Goal: Task Accomplishment & Management: Use online tool/utility

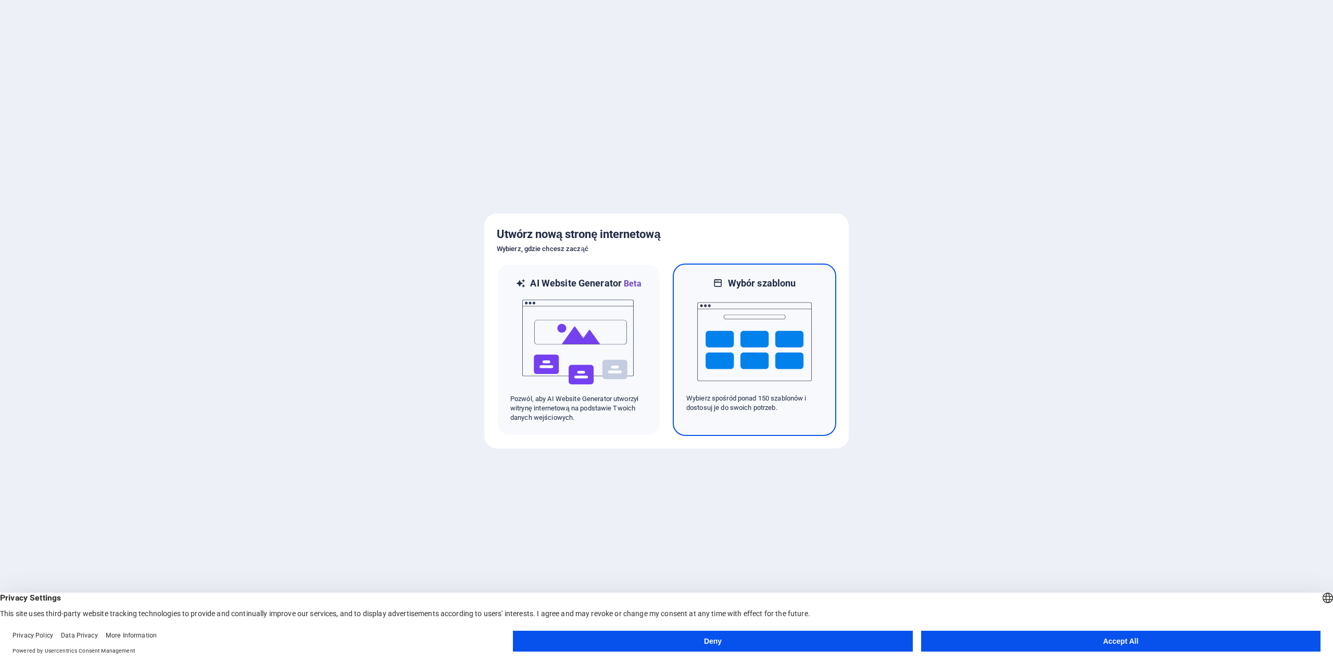
click at [786, 354] on img at bounding box center [754, 341] width 115 height 104
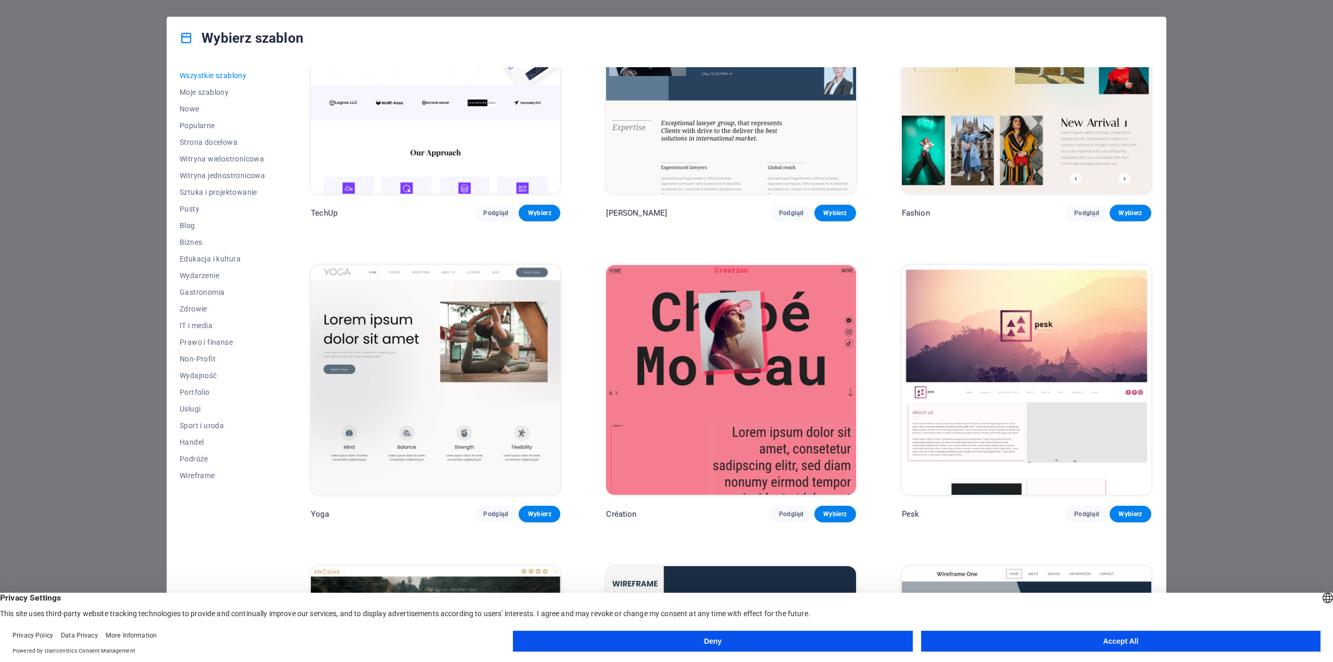
scroll to position [4633, 0]
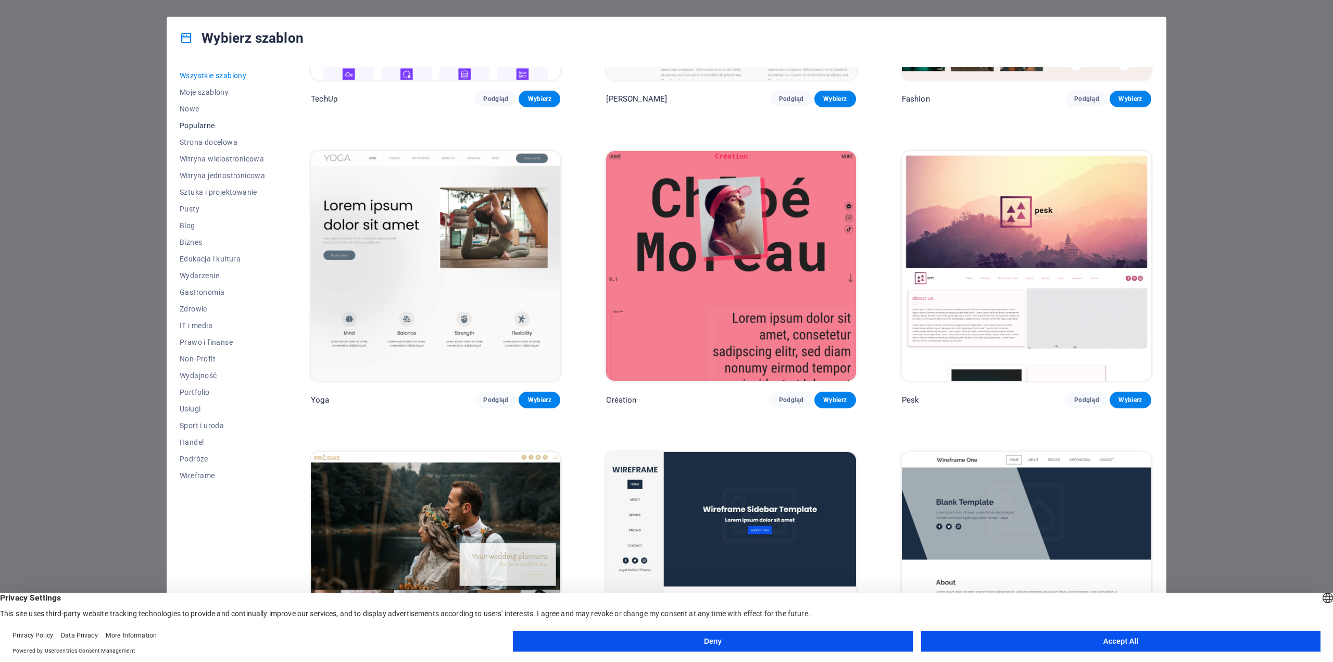
click at [213, 123] on span "Popularne" at bounding box center [222, 125] width 85 height 8
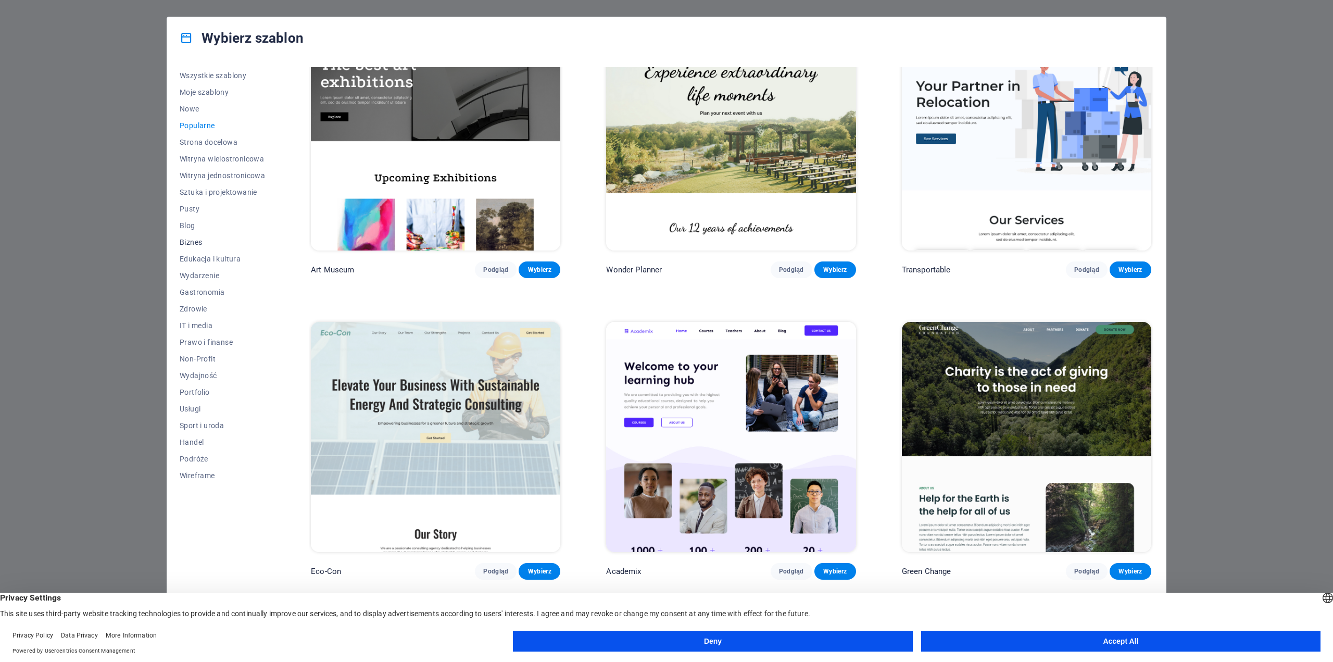
scroll to position [256, 0]
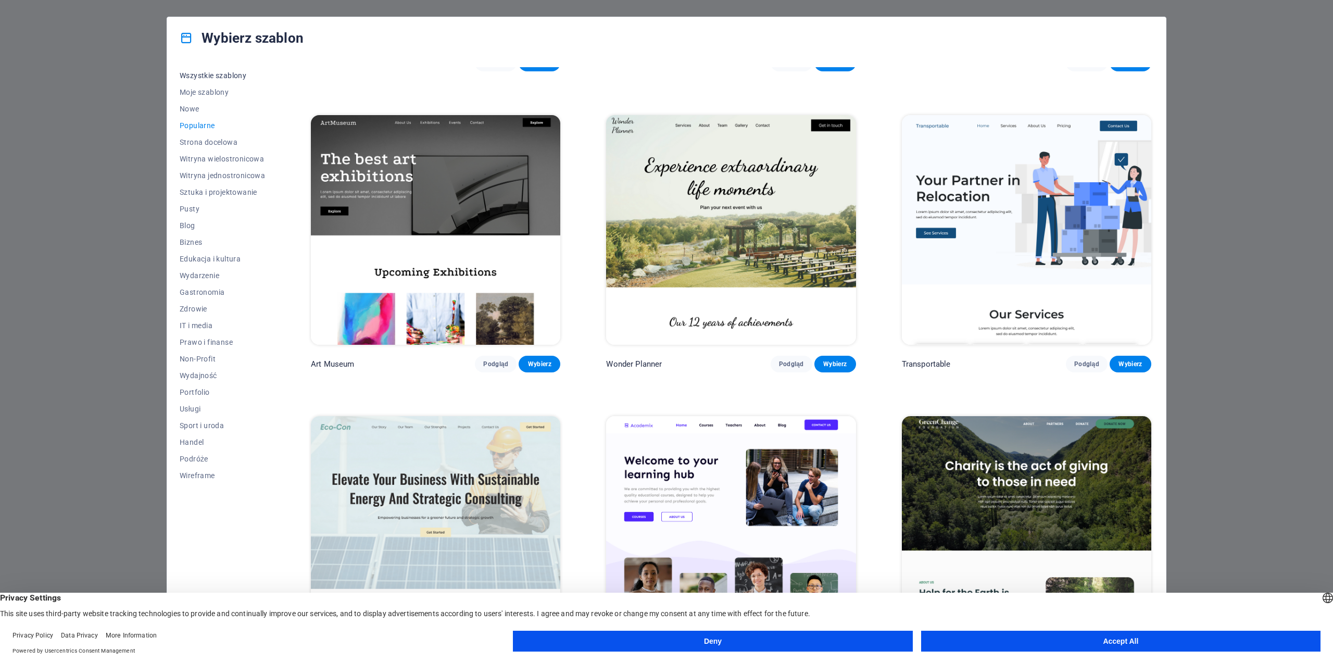
click at [211, 75] on span "Wszystkie szablony" at bounding box center [222, 75] width 85 height 8
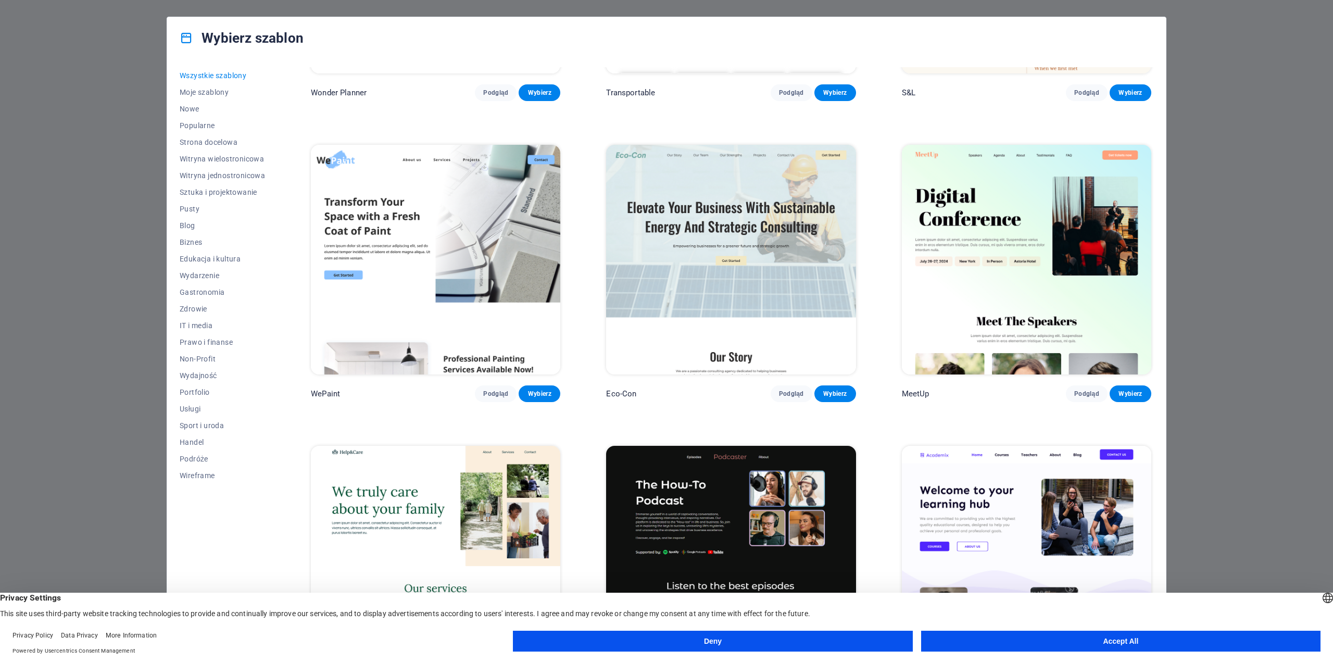
scroll to position [776, 0]
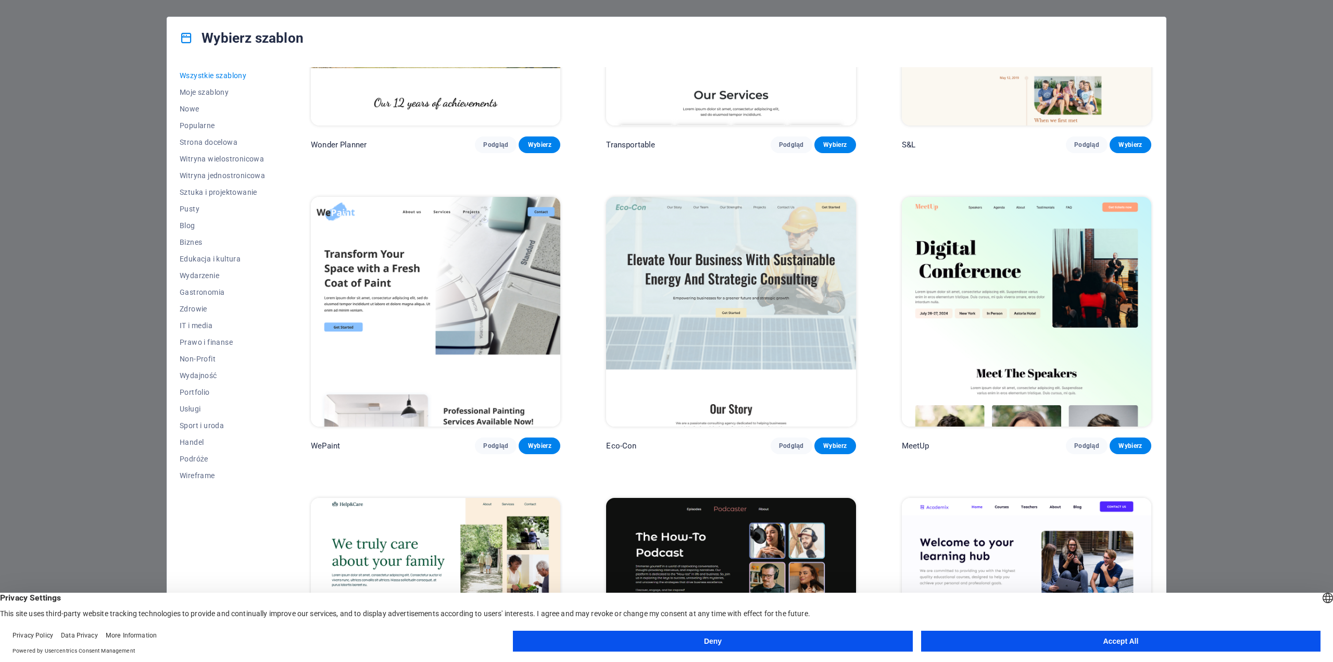
click at [772, 270] on img at bounding box center [730, 312] width 249 height 230
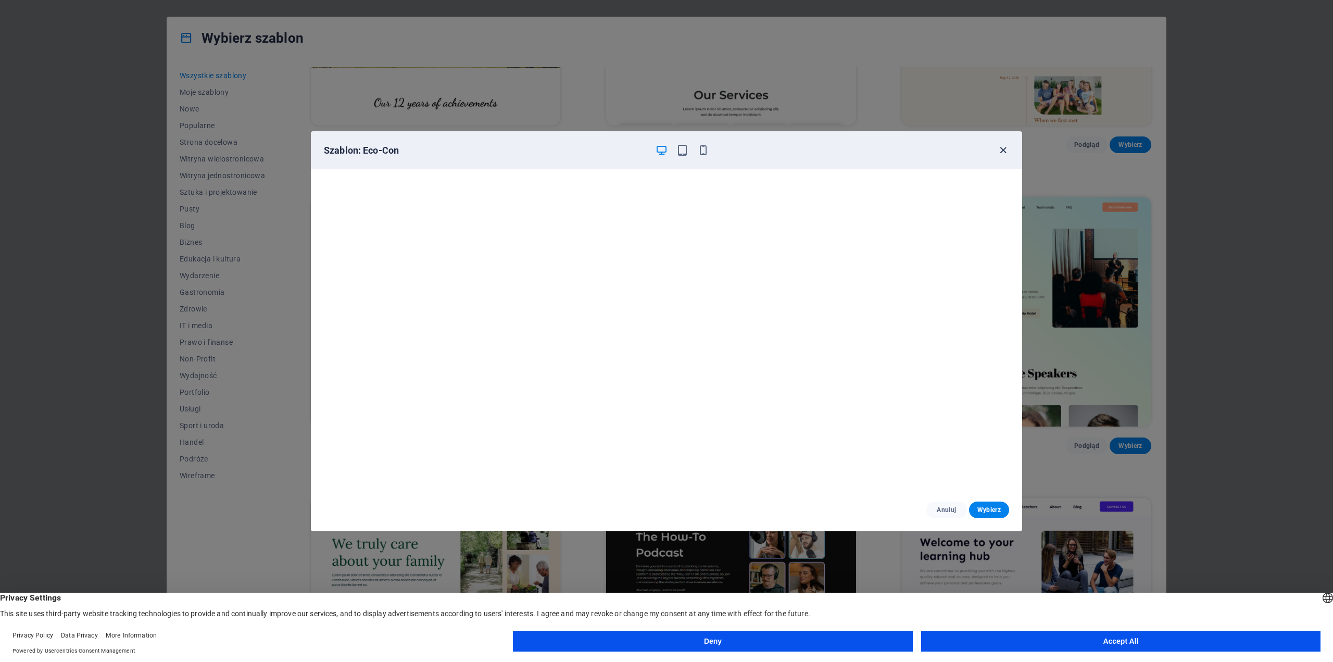
click at [1000, 145] on icon "button" at bounding box center [1003, 150] width 12 height 12
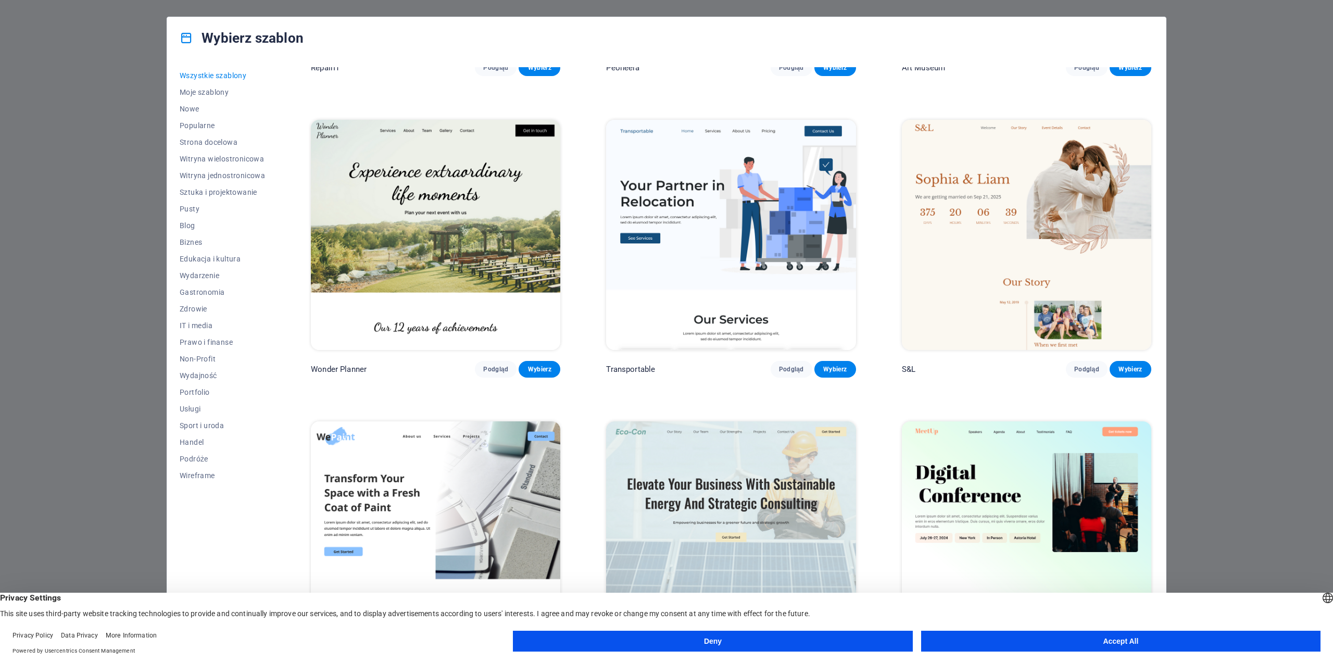
scroll to position [516, 0]
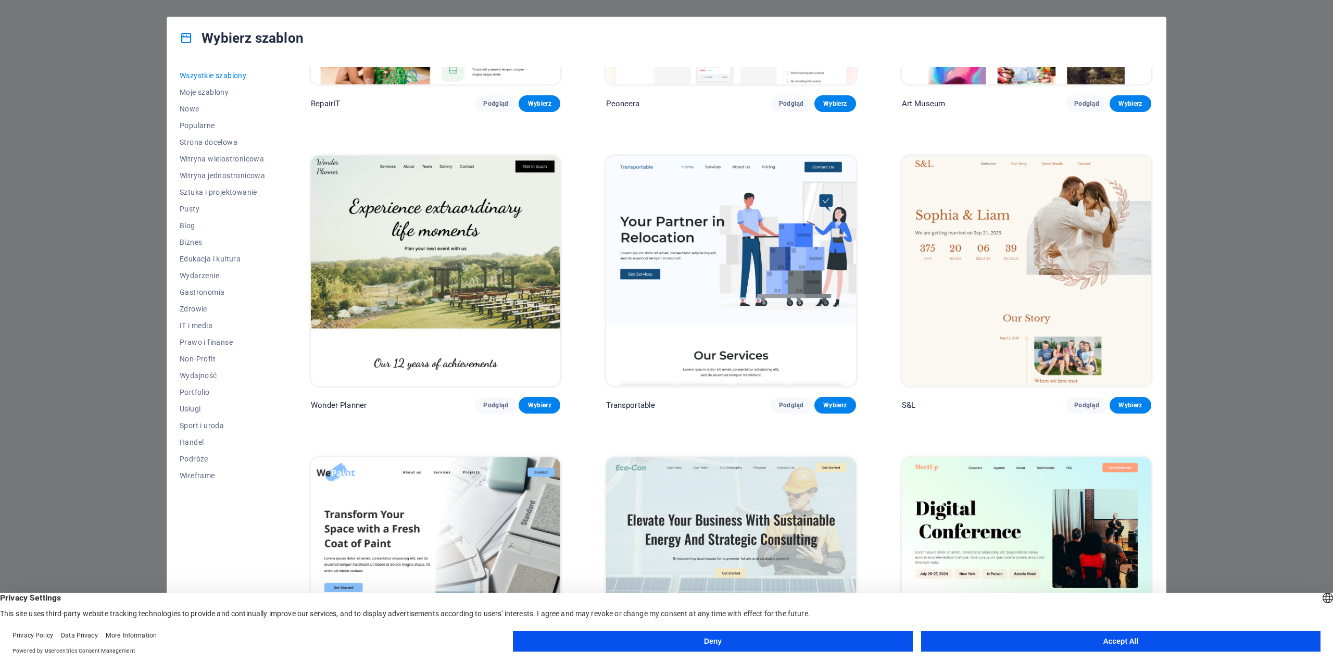
click at [705, 272] on img at bounding box center [730, 271] width 249 height 230
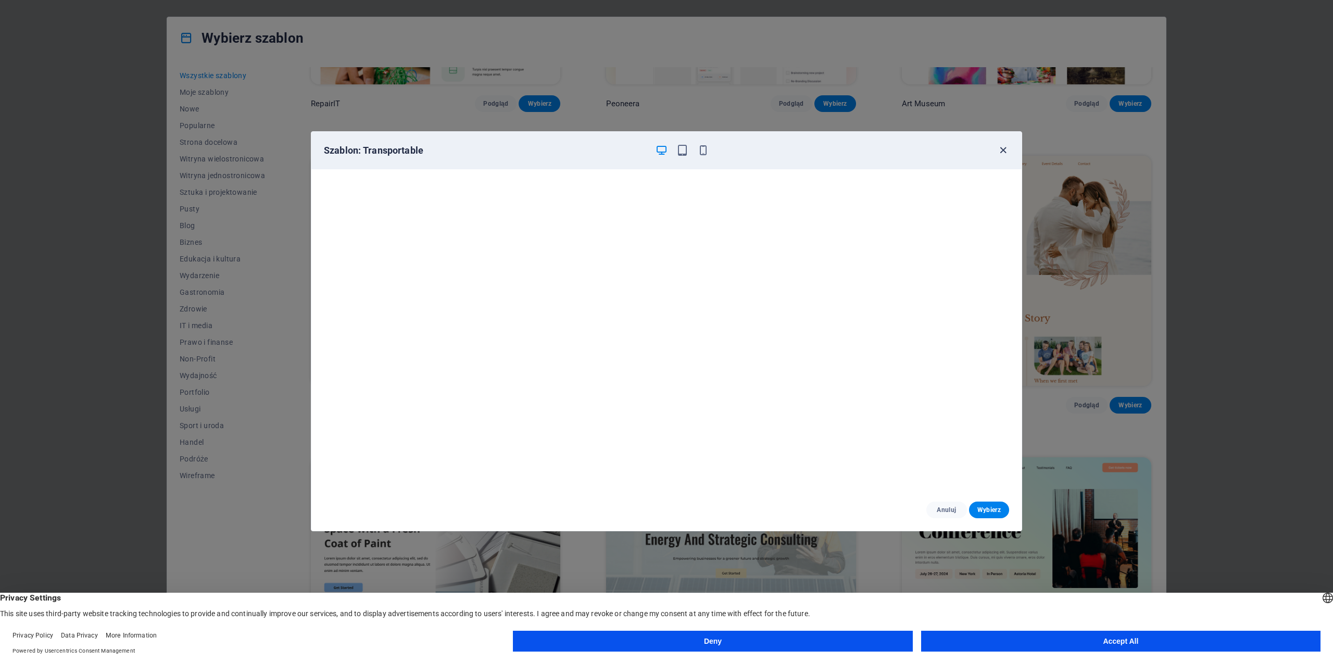
click at [1004, 145] on icon "button" at bounding box center [1003, 150] width 12 height 12
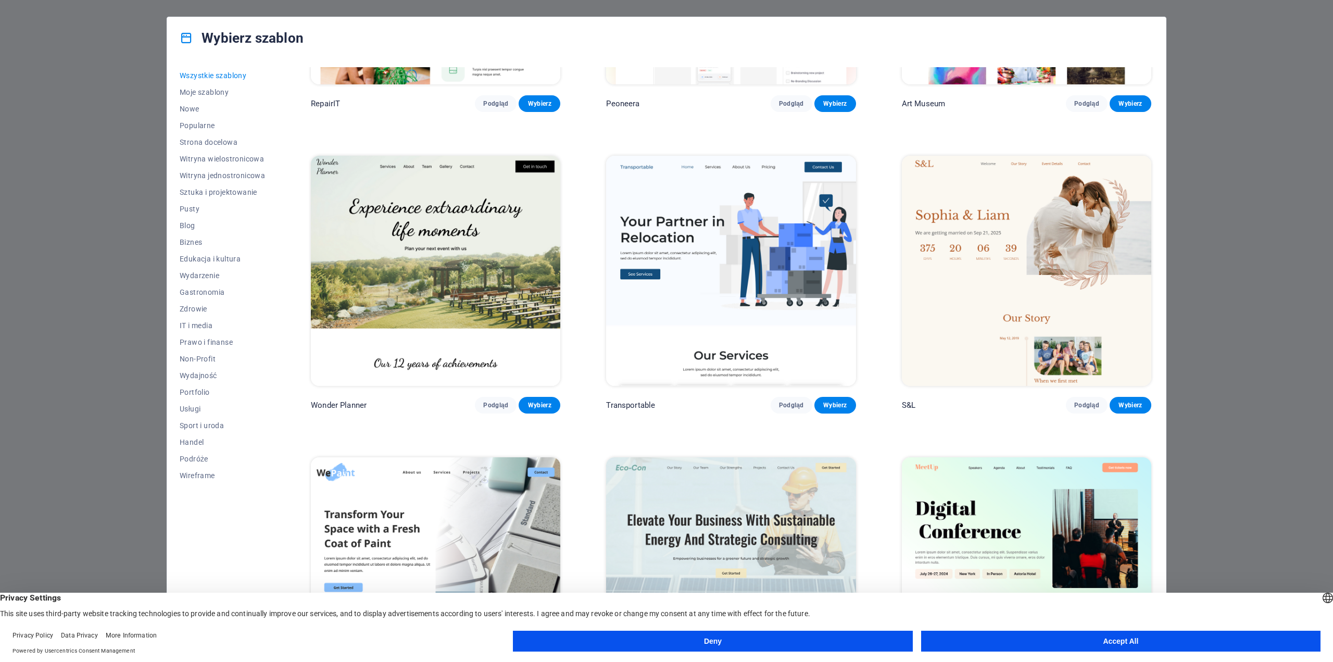
click at [658, 265] on img at bounding box center [730, 271] width 249 height 230
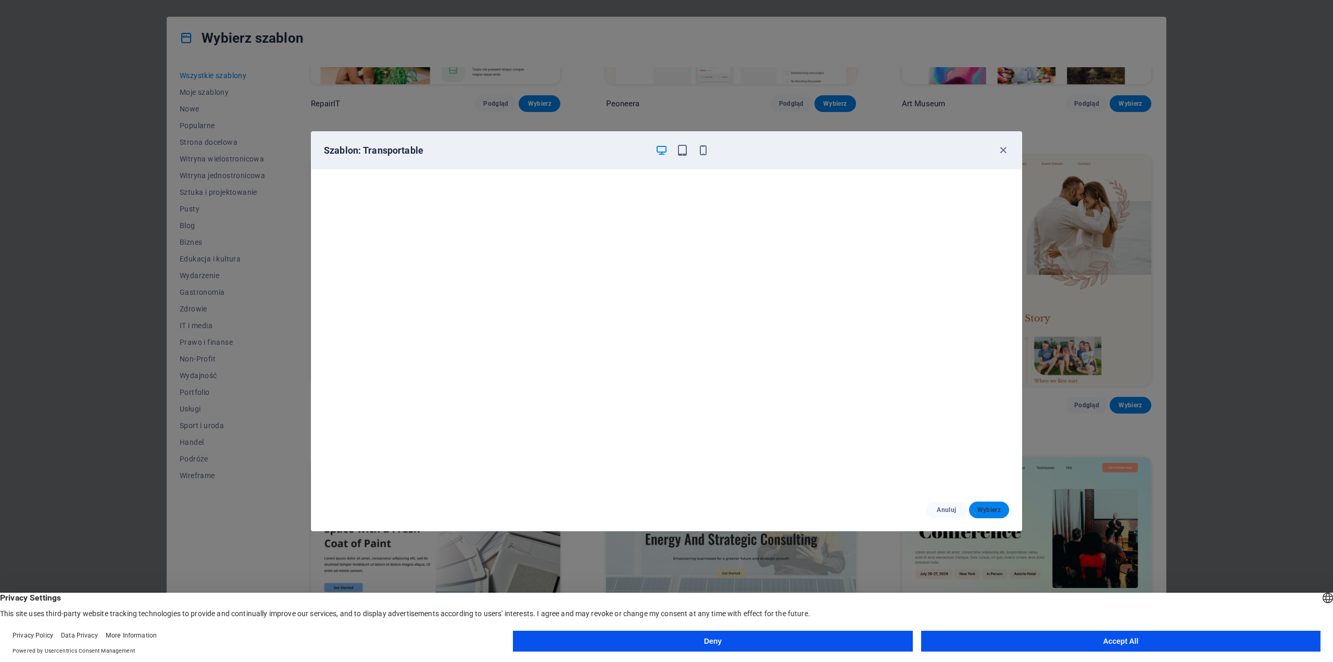
click at [998, 509] on span "Wybierz" at bounding box center [988, 509] width 23 height 8
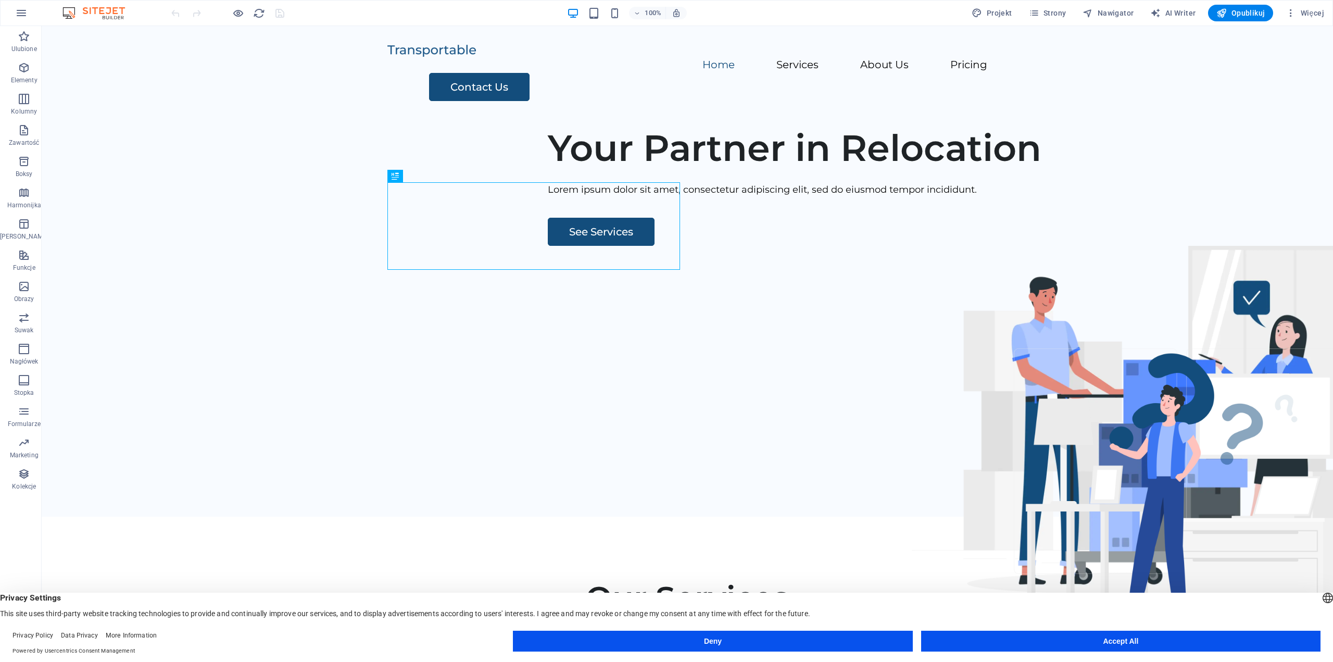
click at [93, 11] on img at bounding box center [99, 13] width 78 height 12
click at [1233, 246] on figure at bounding box center [1158, 420] width 494 height 349
click at [1120, 344] on figure at bounding box center [1158, 420] width 494 height 349
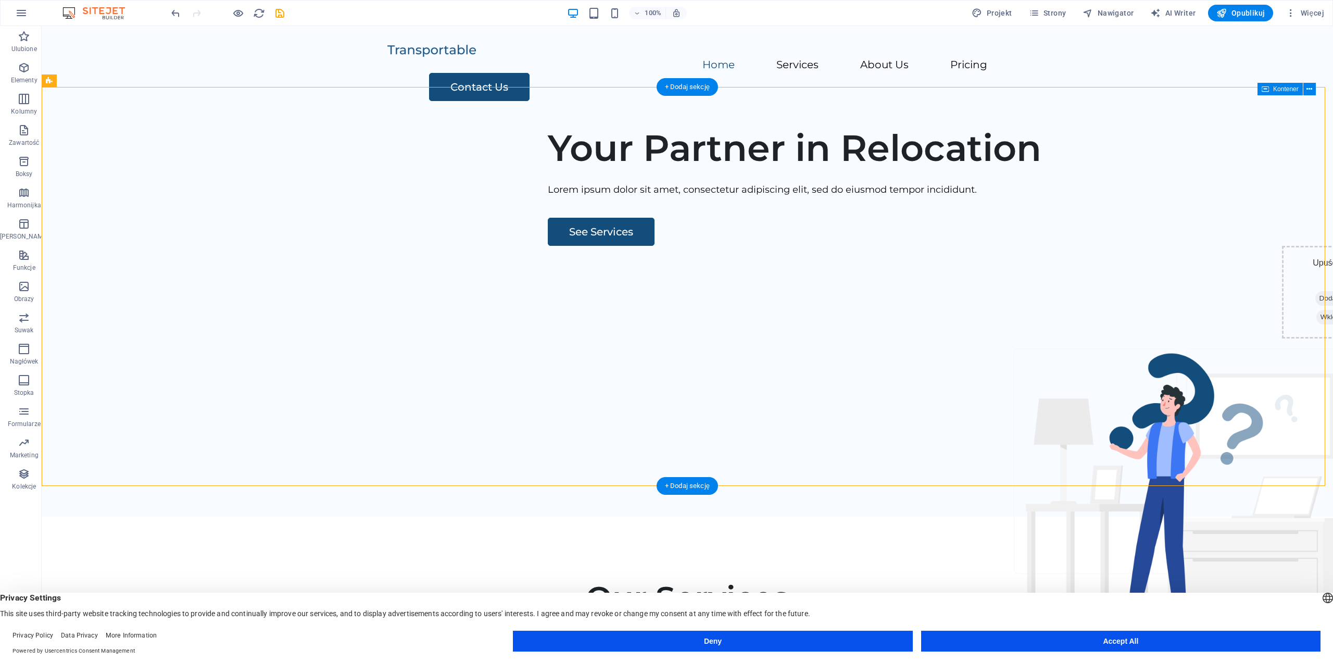
drag, startPoint x: 1195, startPoint y: 139, endPoint x: 1161, endPoint y: 146, distance: 35.0
click at [1161, 146] on div "Your Partner in Relocation Lorem ipsum dolor sit amet, consectetur adipiscing e…" at bounding box center [687, 317] width 1291 height 399
click at [548, 170] on div "Your Partner in Relocation" at bounding box center [856, 148] width 616 height 44
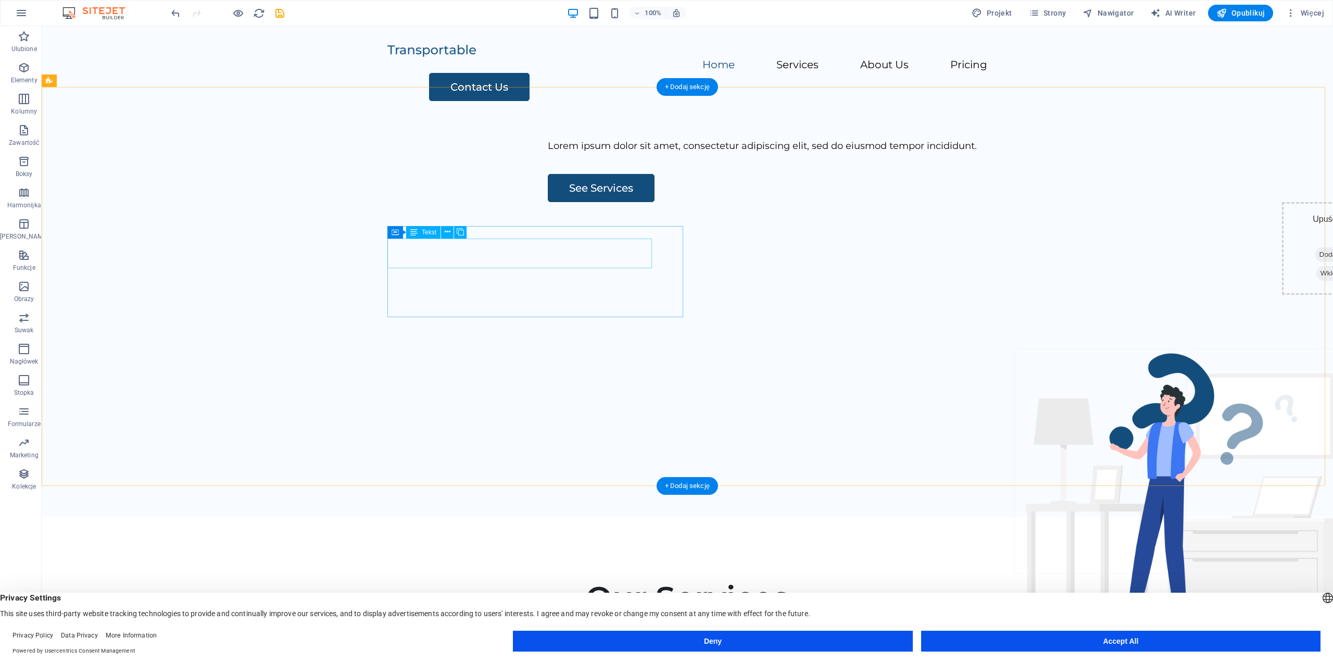
click at [548, 154] on div "Lorem ipsum dolor sit amet, consectetur adipiscing elit, sed do eiusmod tempor …" at bounding box center [856, 145] width 616 height 15
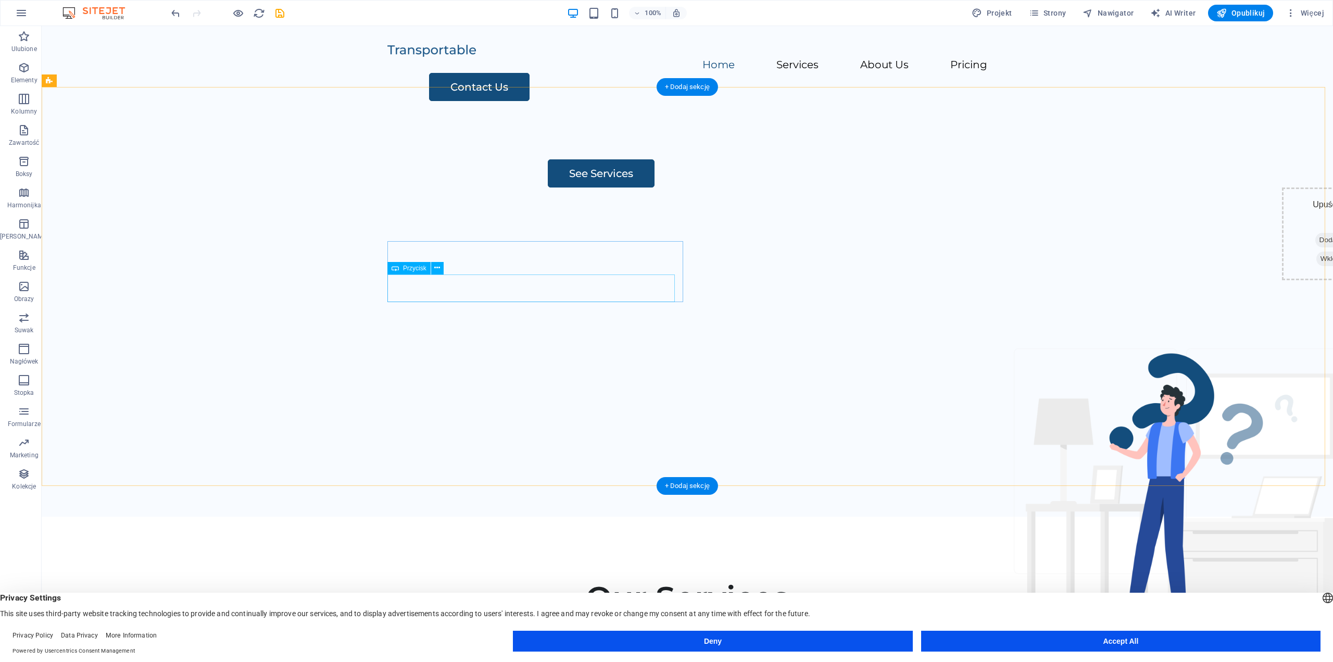
click at [548, 187] on div "See Services" at bounding box center [856, 173] width 616 height 28
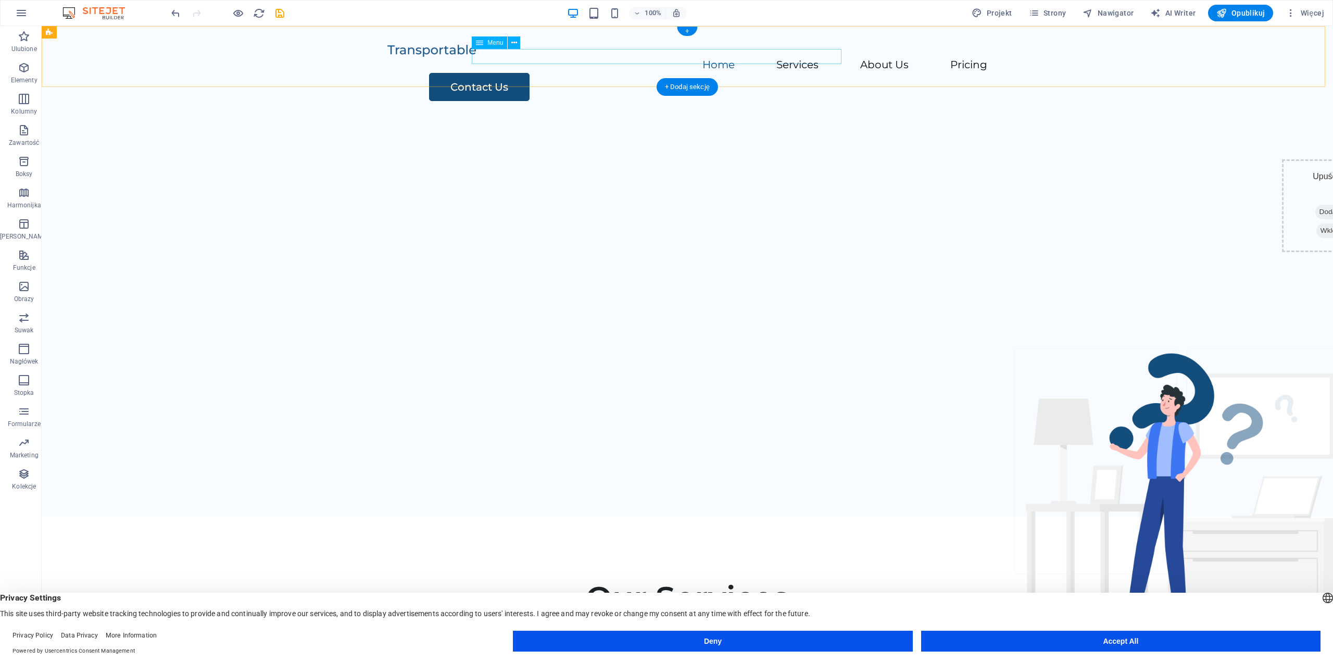
click at [561, 58] on nav "Home Services About Us Pricing" at bounding box center [687, 65] width 600 height 15
click at [568, 60] on nav "Home Services About Us Pricing" at bounding box center [687, 65] width 600 height 15
select select
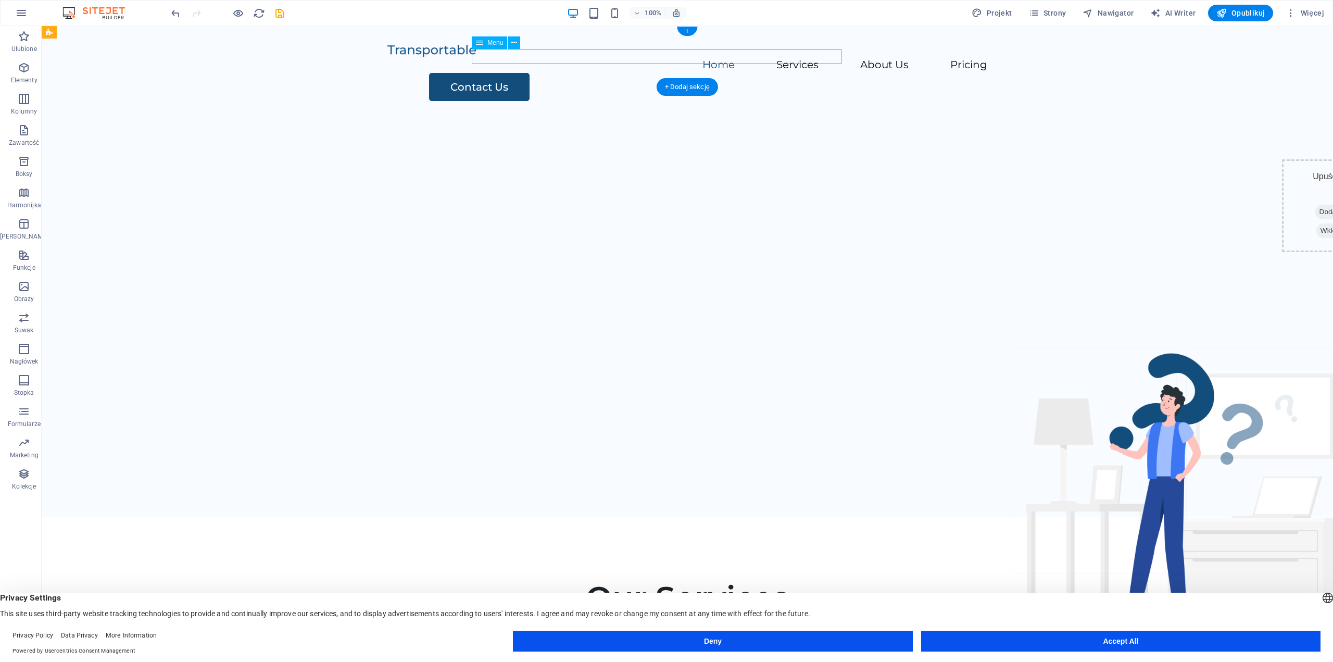
select select
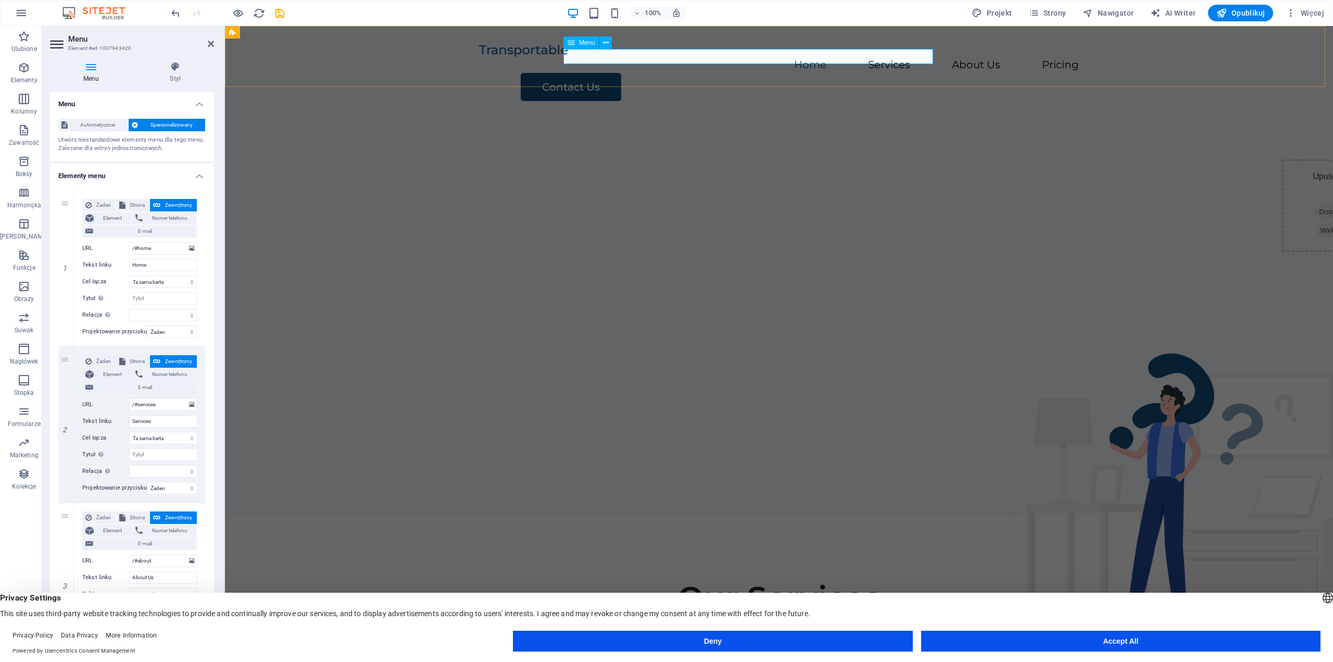
click at [667, 58] on nav "Home Services About Us Pricing" at bounding box center [779, 65] width 600 height 15
click at [156, 267] on input "Home" at bounding box center [163, 265] width 68 height 12
type input "Strona"
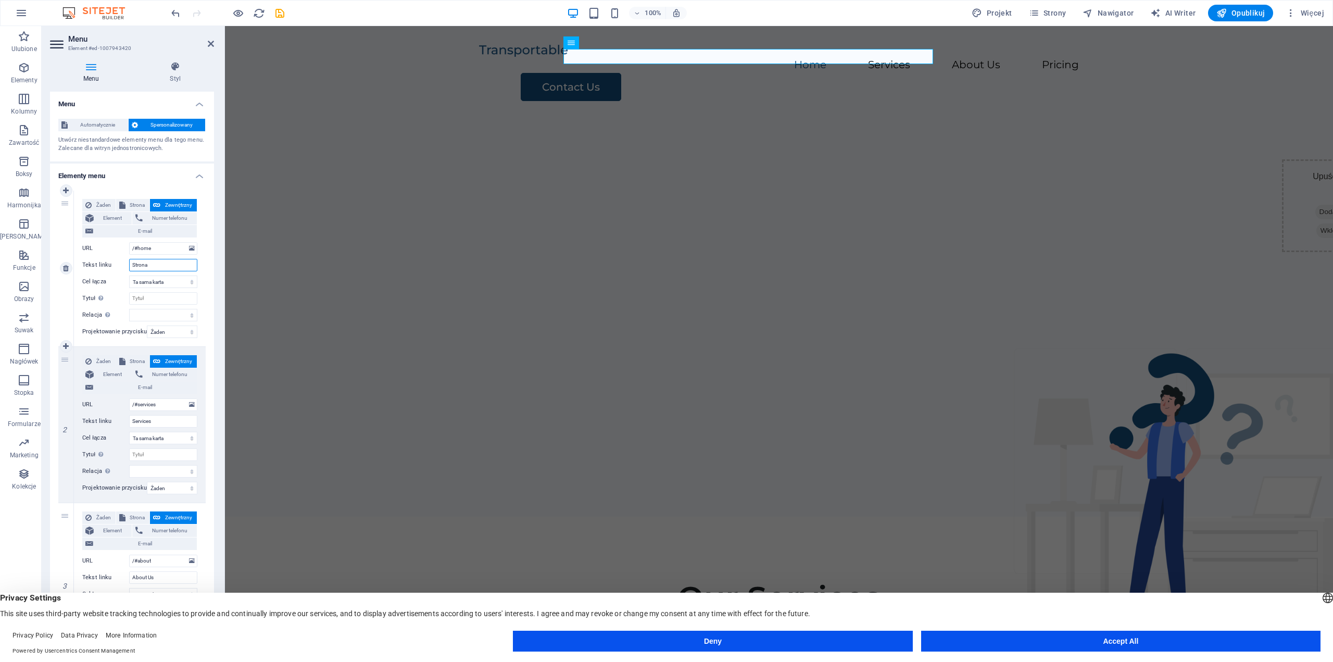
select select
type input "Strona Gł"
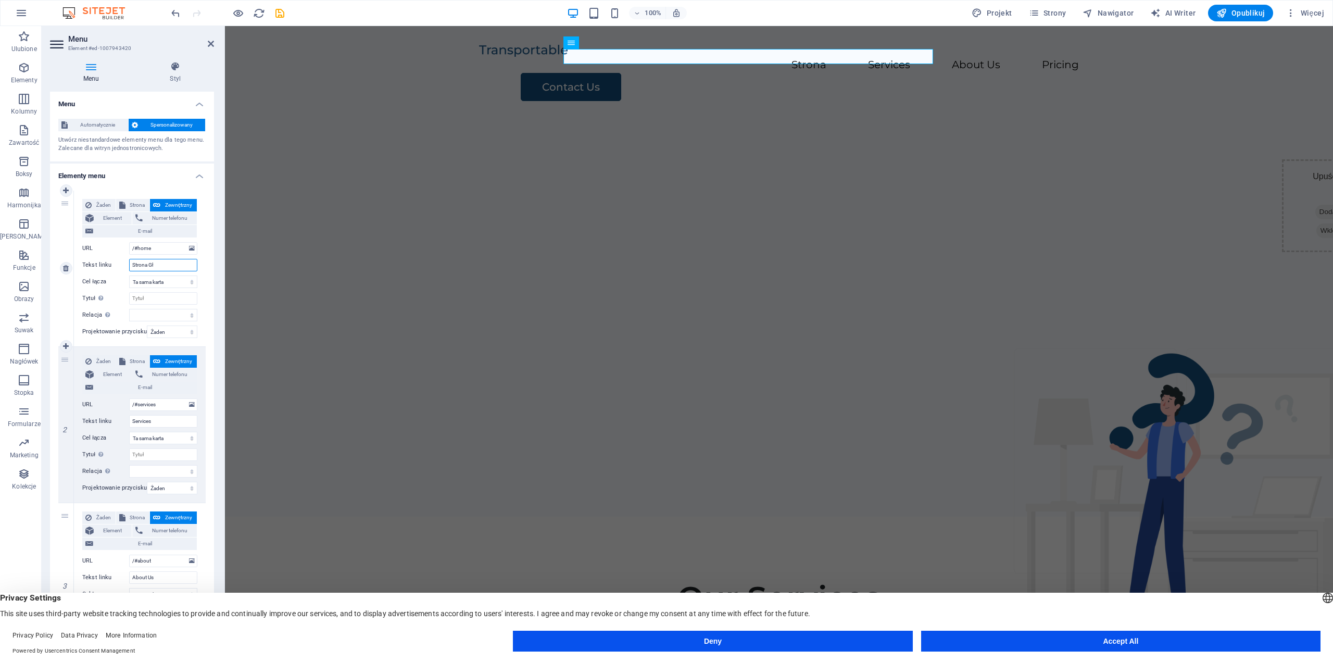
select select
type input "Strona"
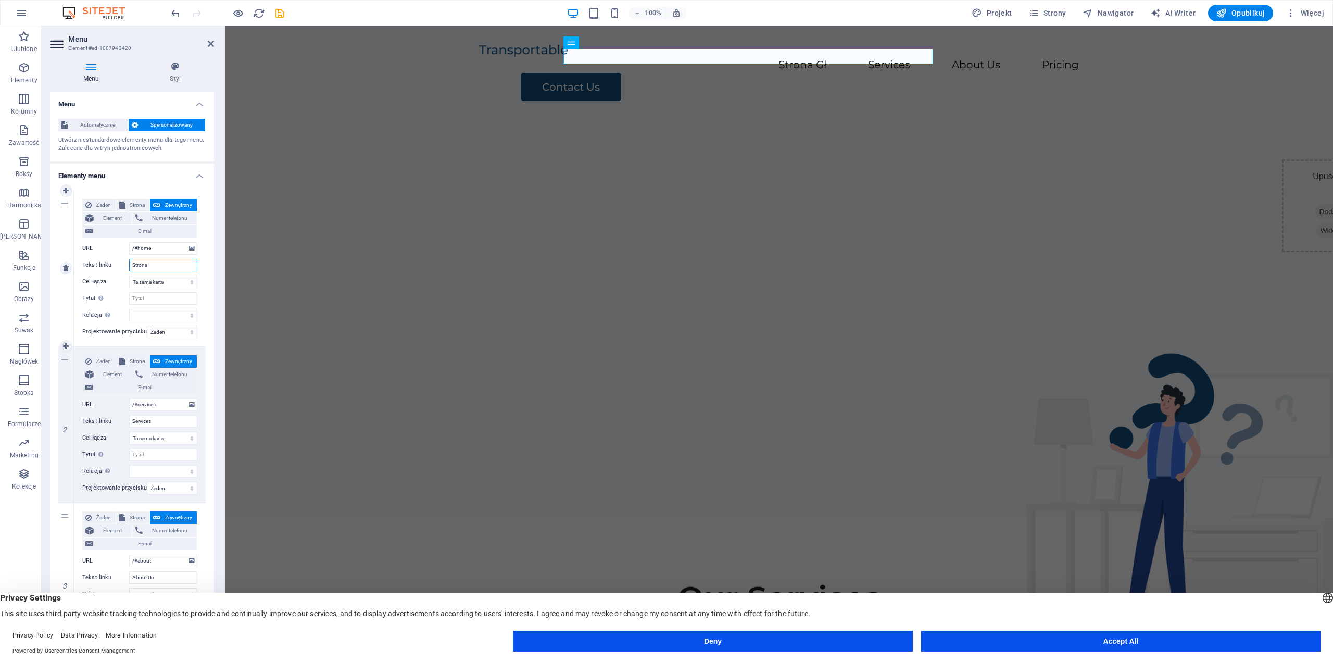
select select
type input "Strona gło"
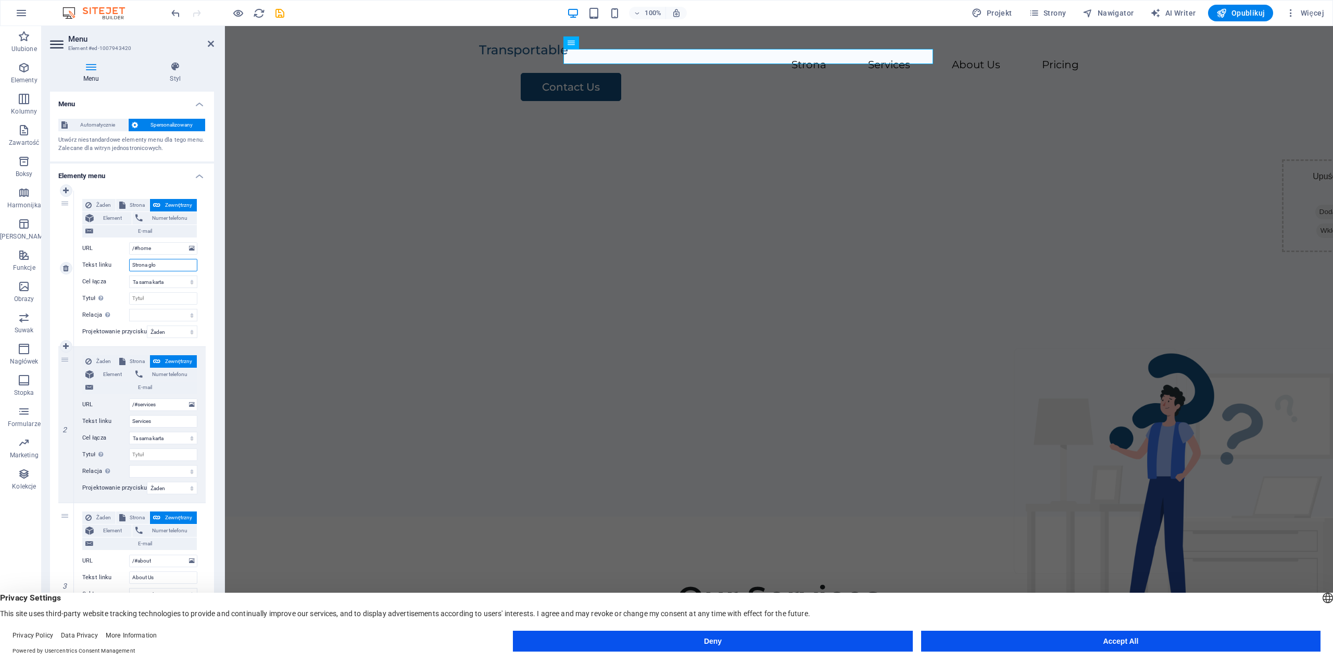
select select
type input "Strona główn"
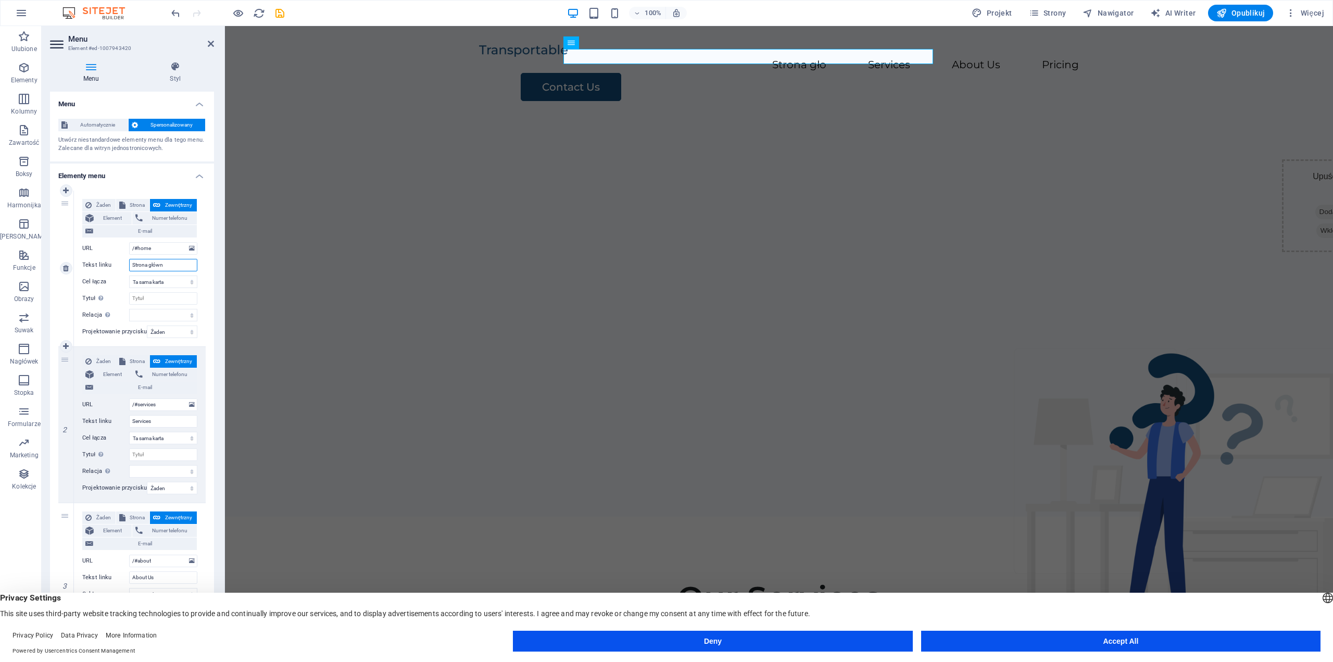
select select
type input "Strona główna"
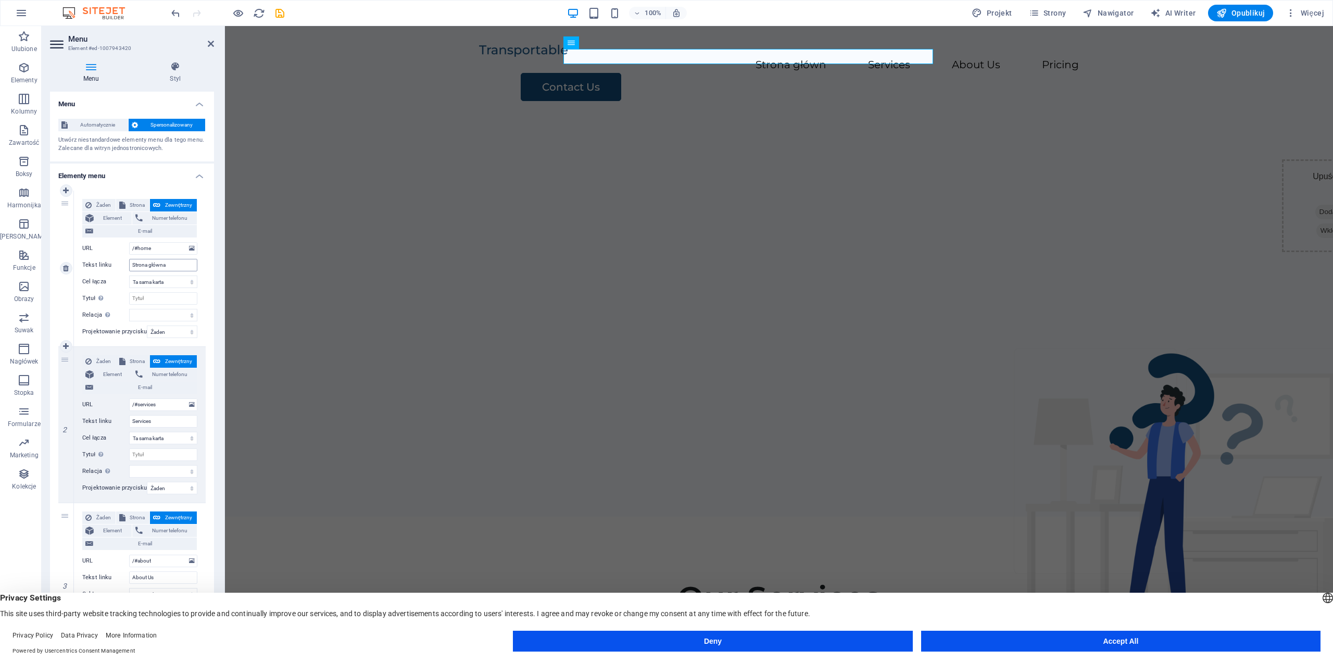
select select
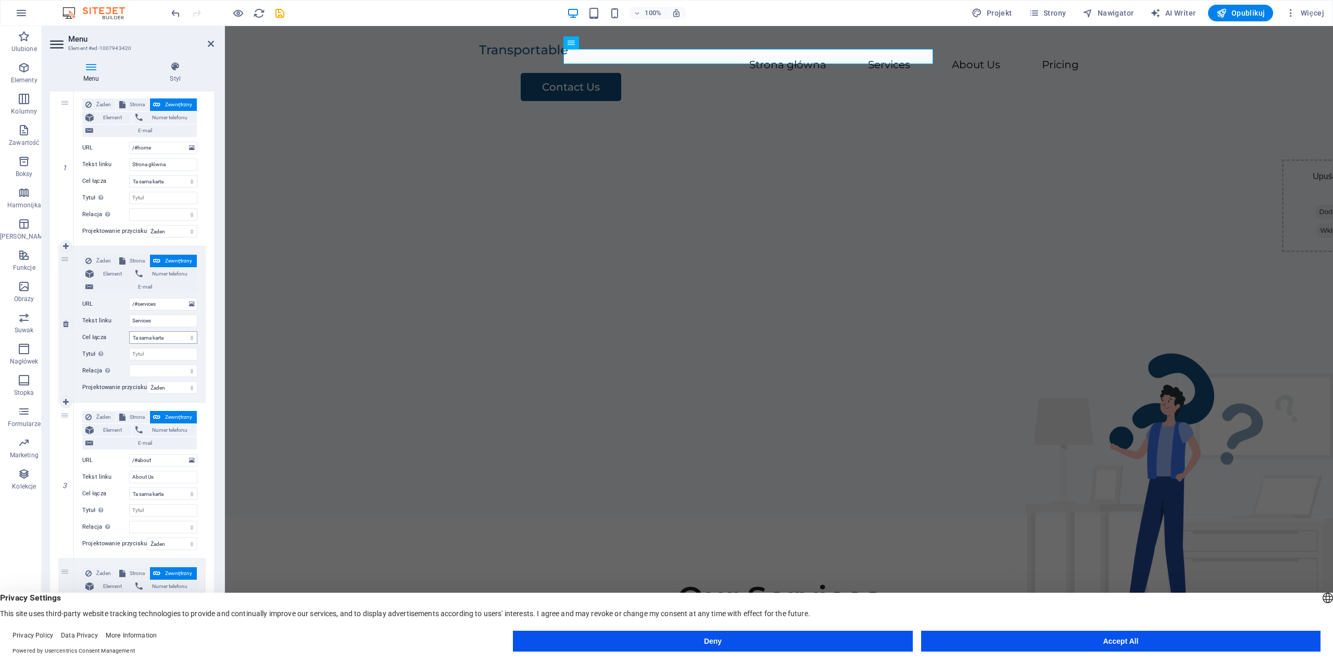
scroll to position [104, 0]
click at [157, 315] on input "Services" at bounding box center [163, 317] width 68 height 12
type input "Usługi"
select select
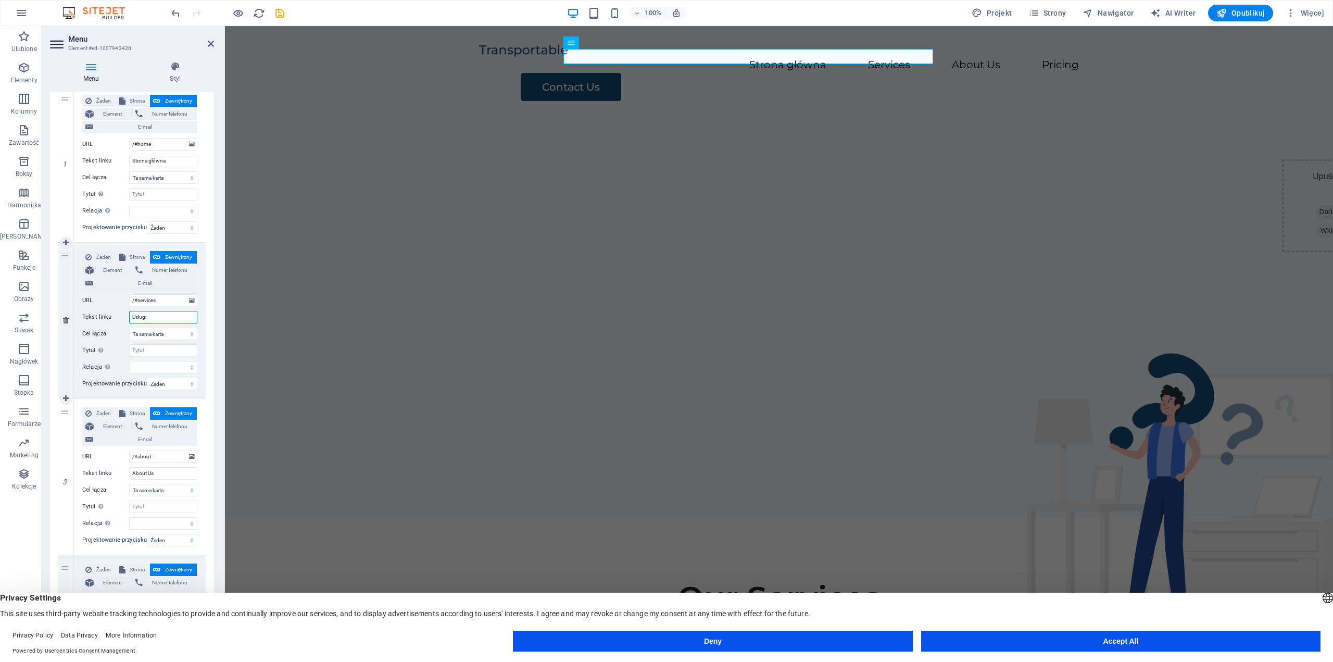
type input "Usługi"
select select
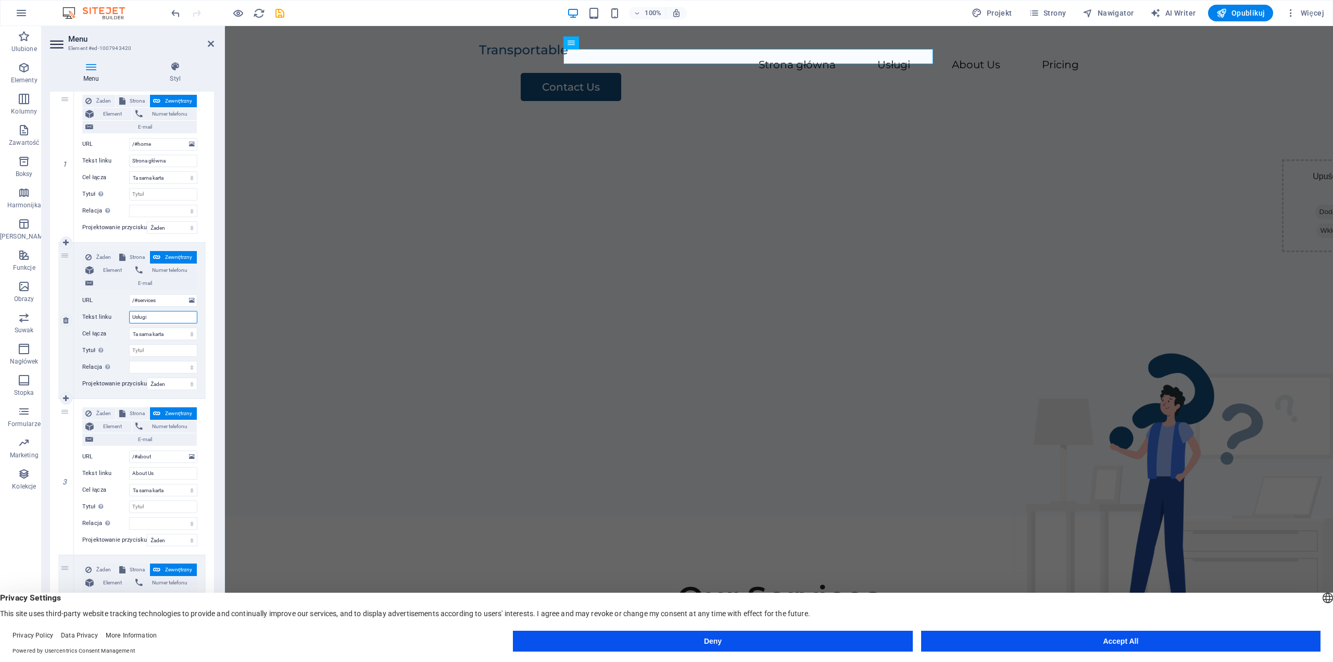
select select
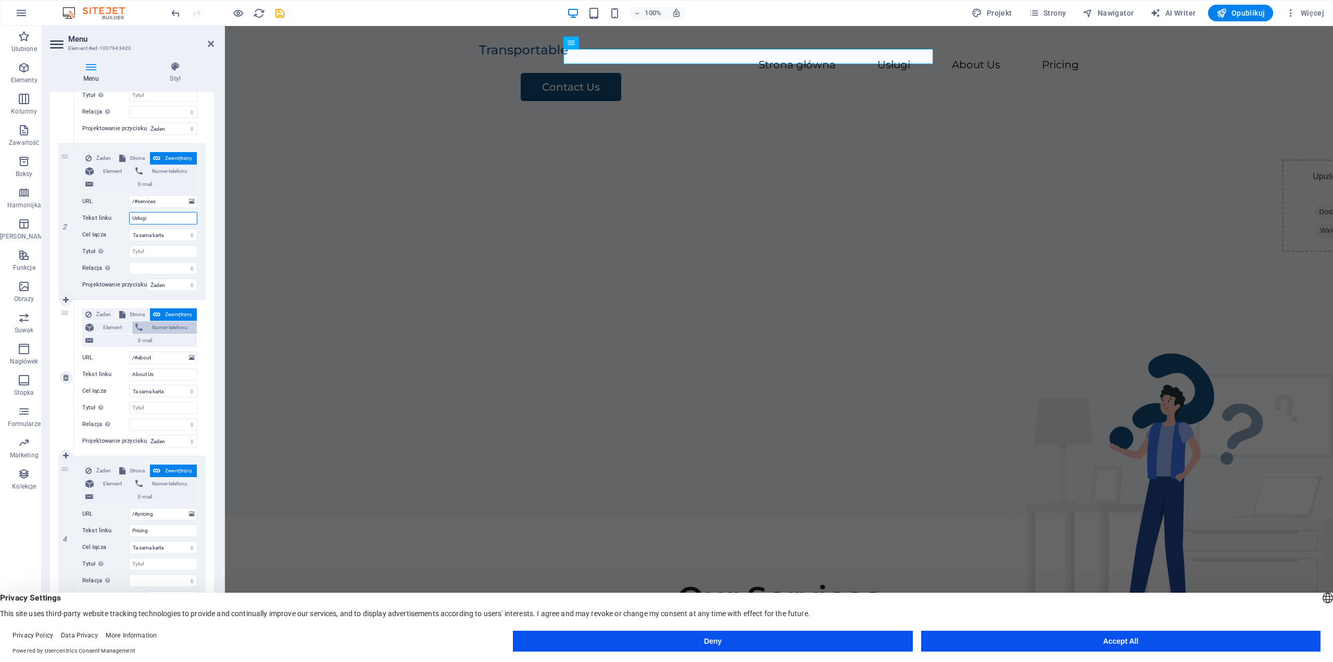
scroll to position [206, 0]
type input "Usługi"
click at [157, 371] on input "About Us" at bounding box center [163, 371] width 68 height 12
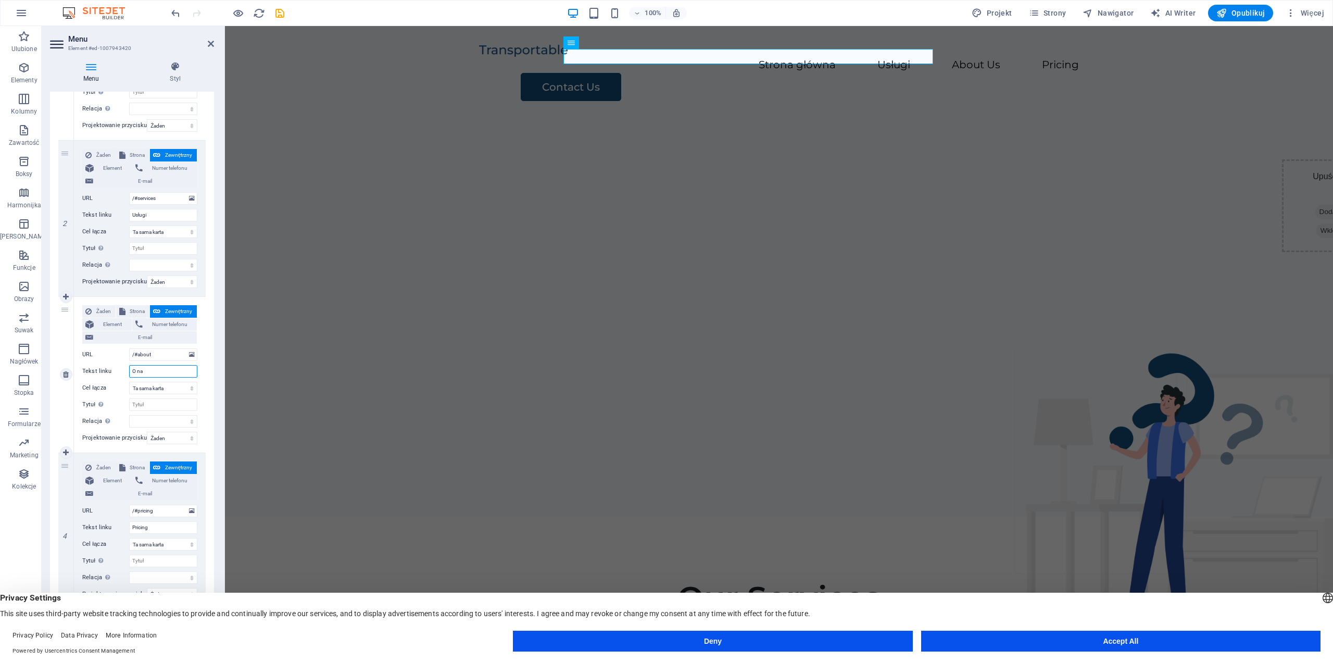
type input "O nas"
select select
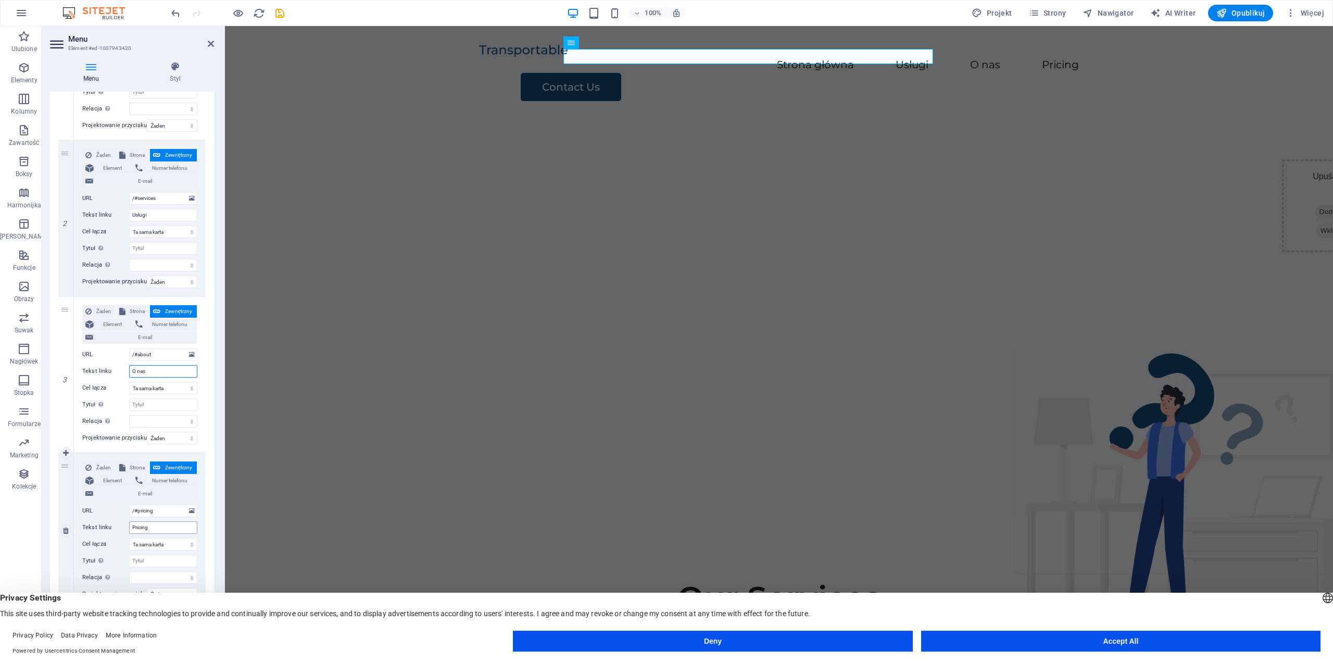
type input "O nas"
click at [154, 529] on input "Pricing" at bounding box center [163, 527] width 68 height 12
type input "Cennik"
select select
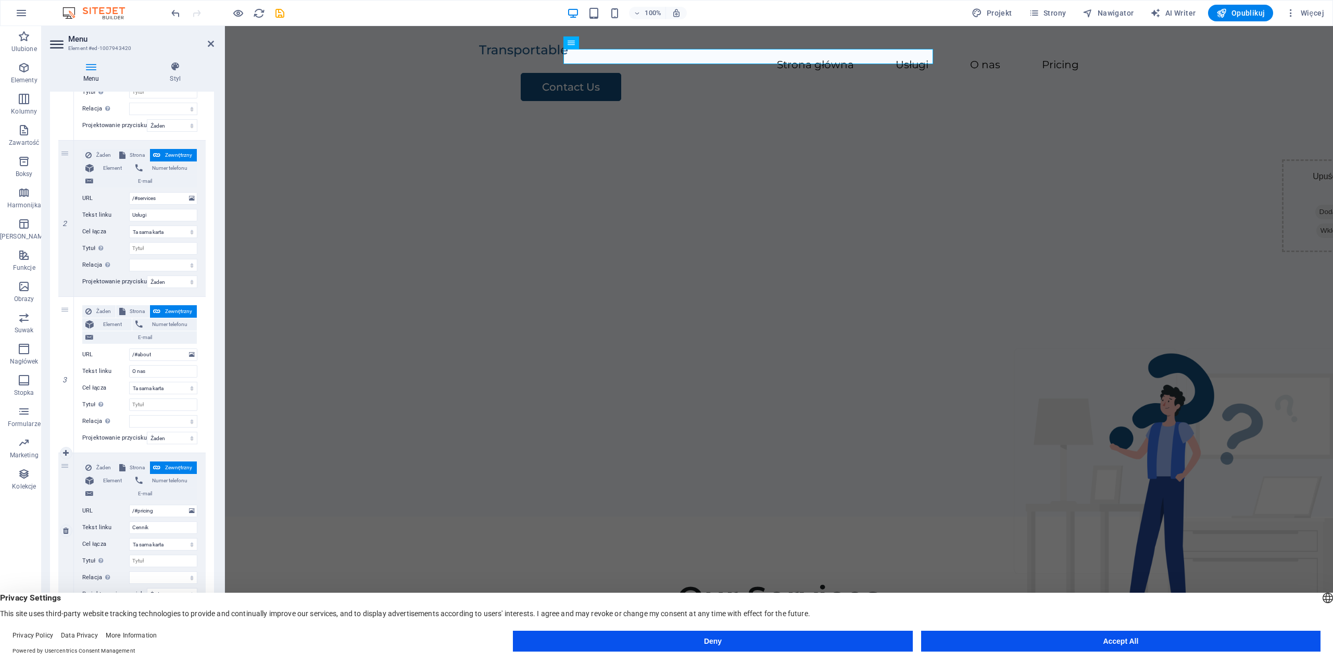
select select
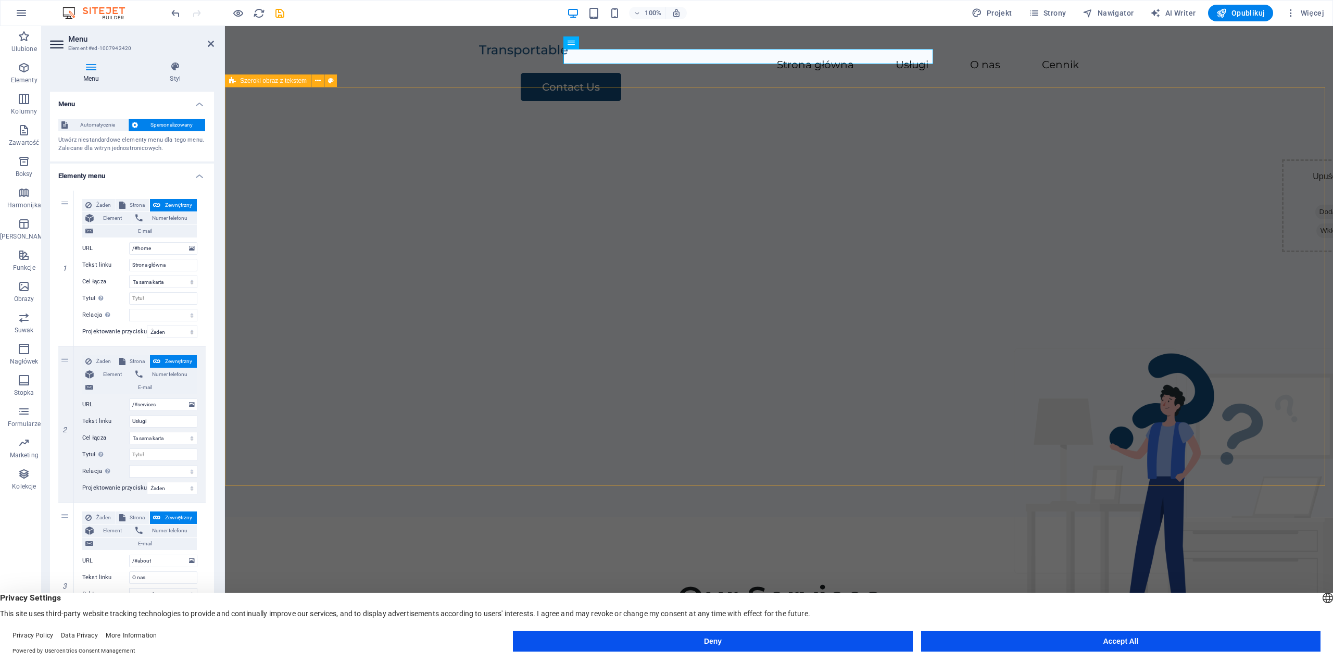
click at [510, 294] on div "Upuść treść tutaj lub Dodaj elementy Wklej schowek" at bounding box center [779, 317] width 1108 height 399
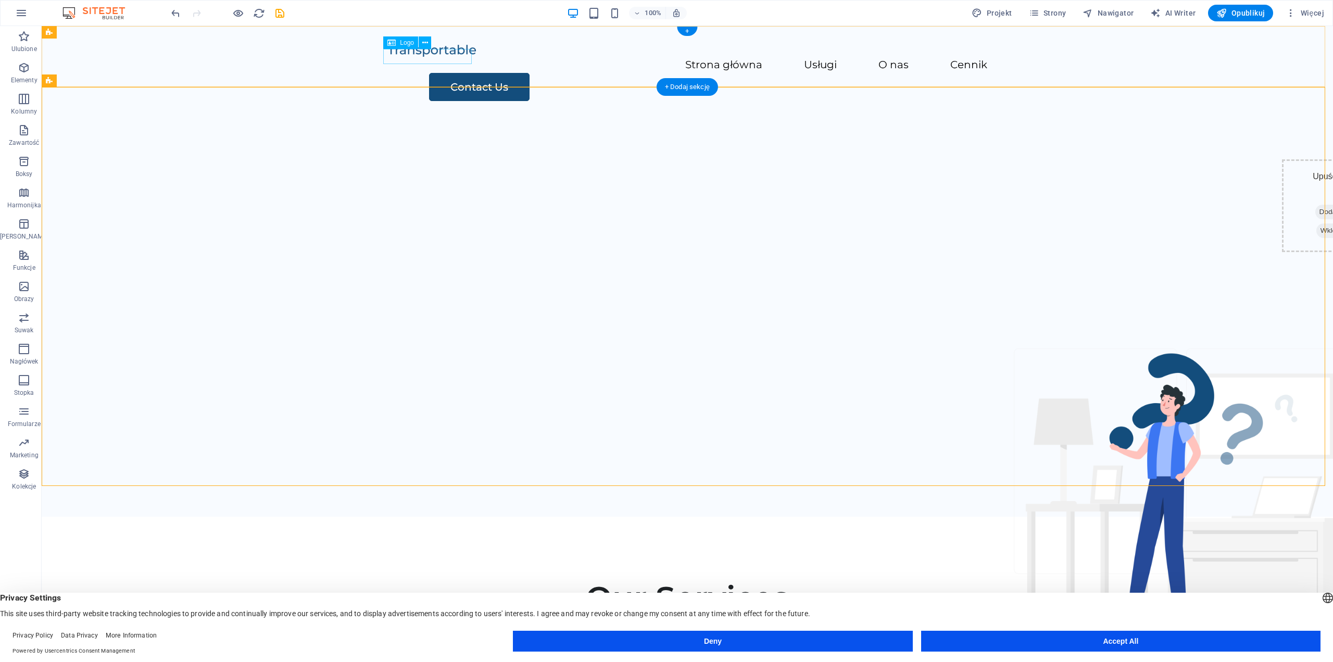
click at [415, 55] on div at bounding box center [687, 50] width 600 height 15
select select "px"
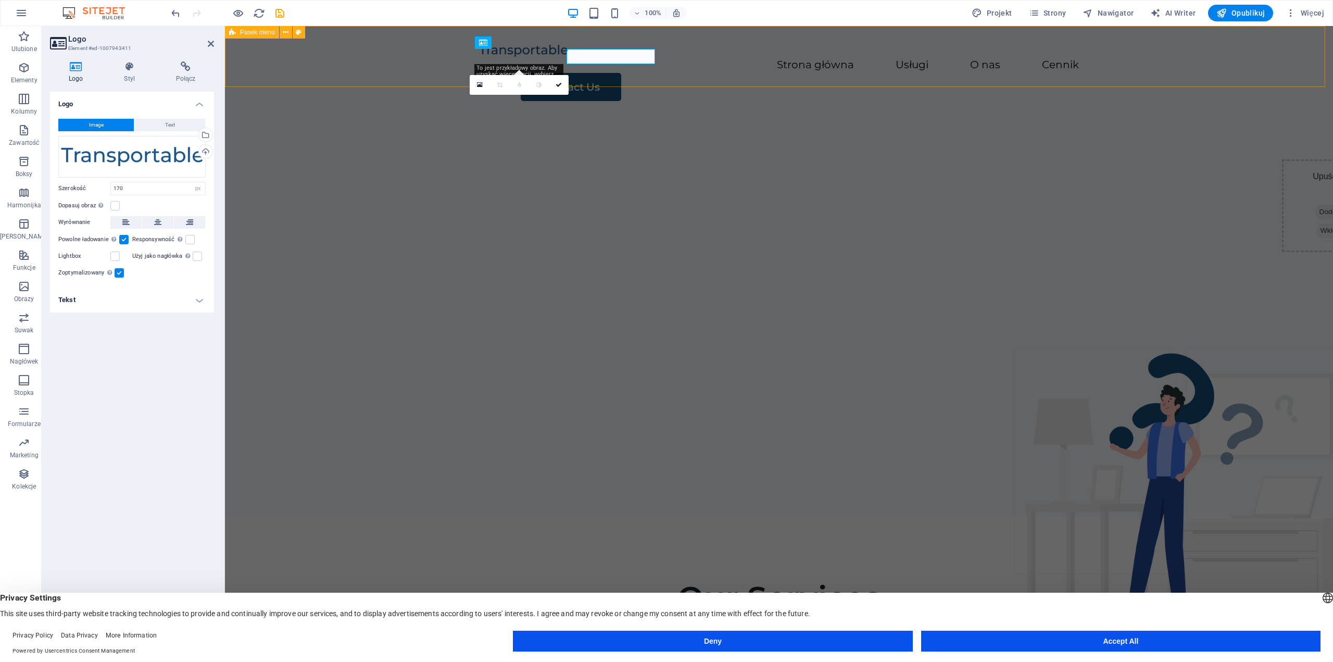
click at [415, 55] on div "Menu Strona główna Usługi O nas Cennik Contact Us" at bounding box center [779, 72] width 1108 height 92
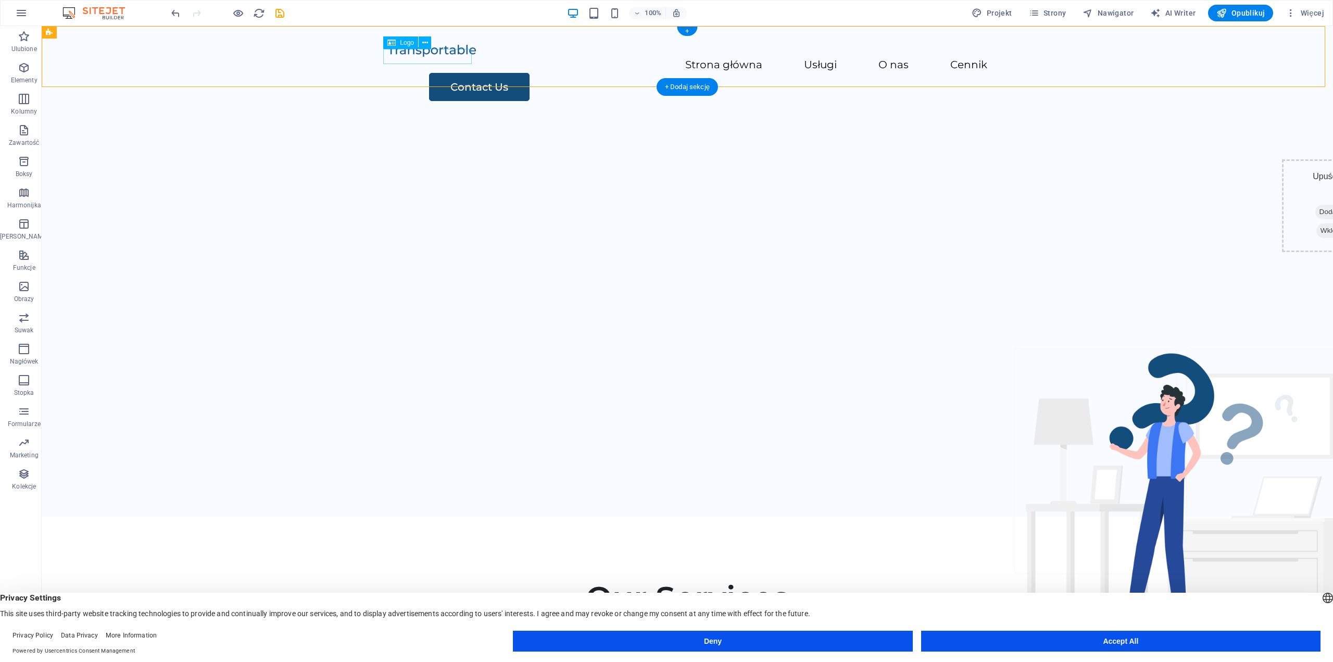
click at [422, 57] on div at bounding box center [687, 50] width 600 height 15
select select "px"
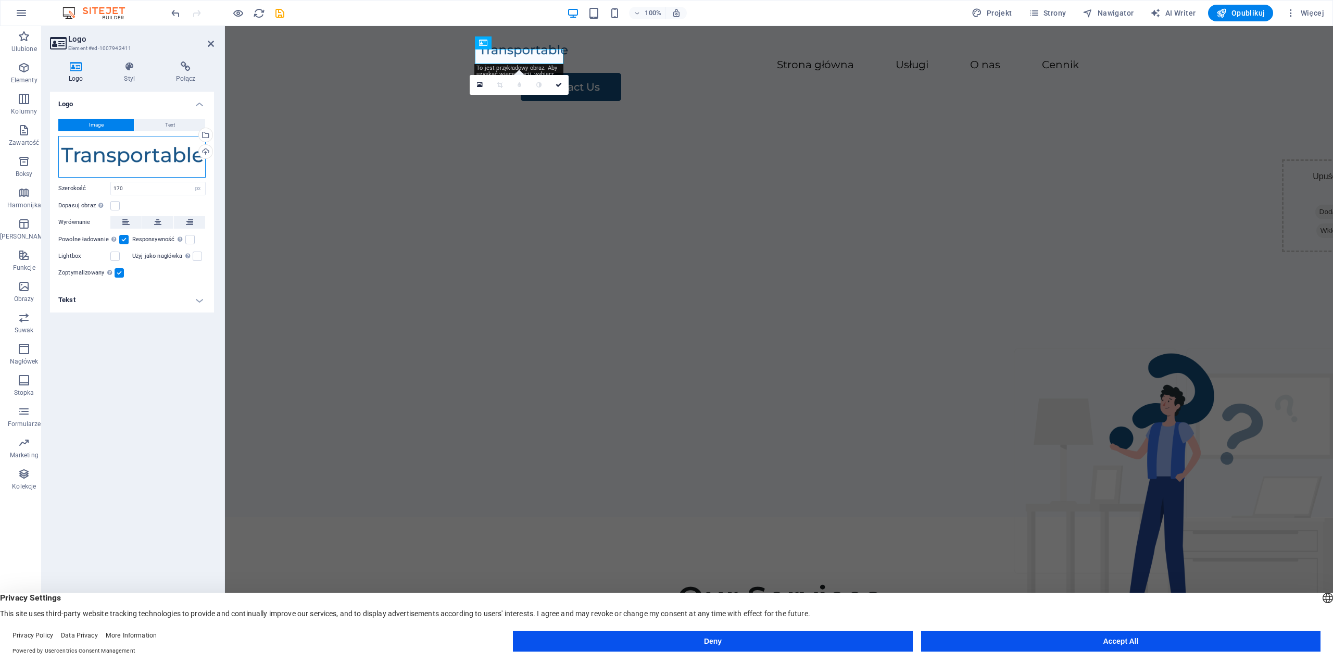
click at [157, 157] on div "Przeciągnij pliki tutaj, kliknij, aby wybrać pliki lub wybierz pliki z Plików l…" at bounding box center [131, 157] width 147 height 42
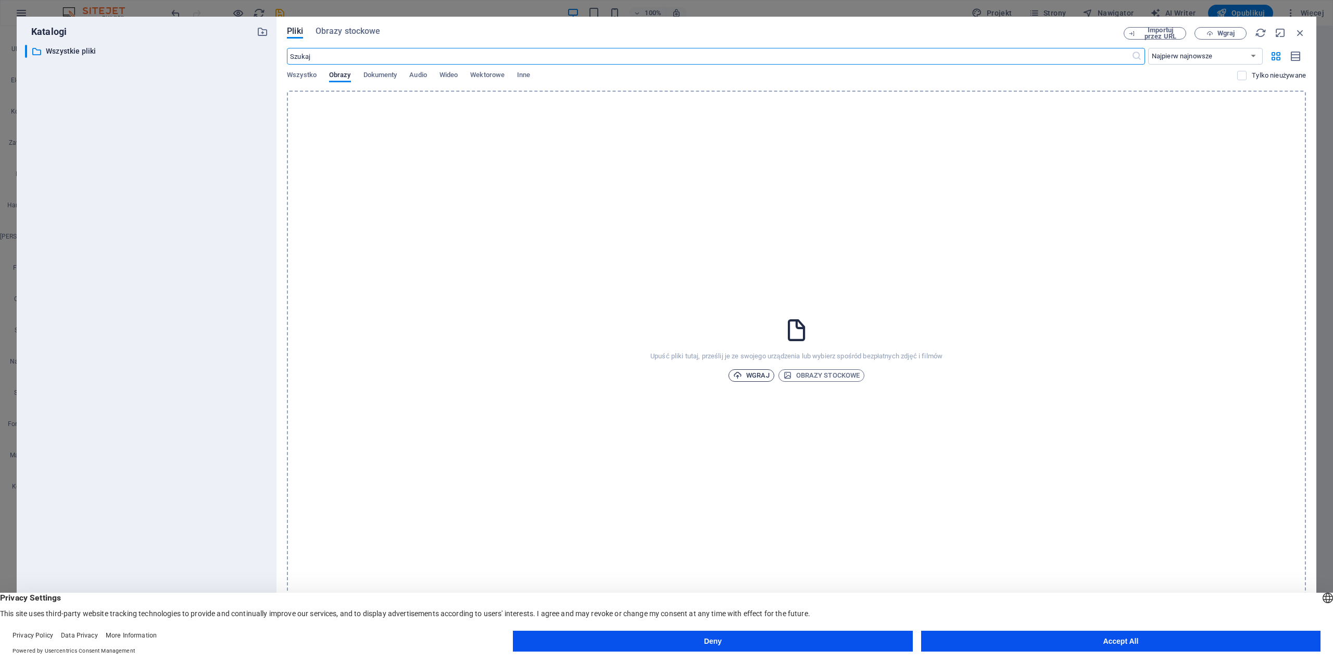
click at [740, 377] on icon "button" at bounding box center [737, 375] width 9 height 9
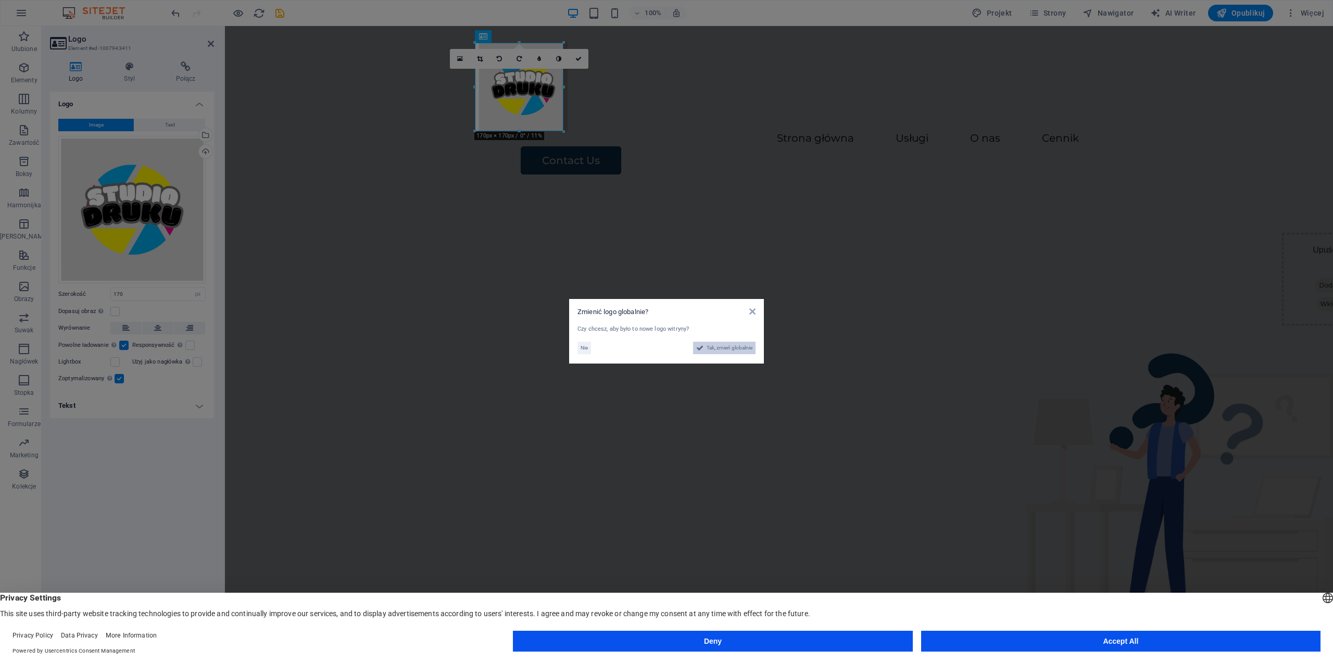
click at [716, 347] on span "Tak, zmień globalnie" at bounding box center [729, 347] width 46 height 12
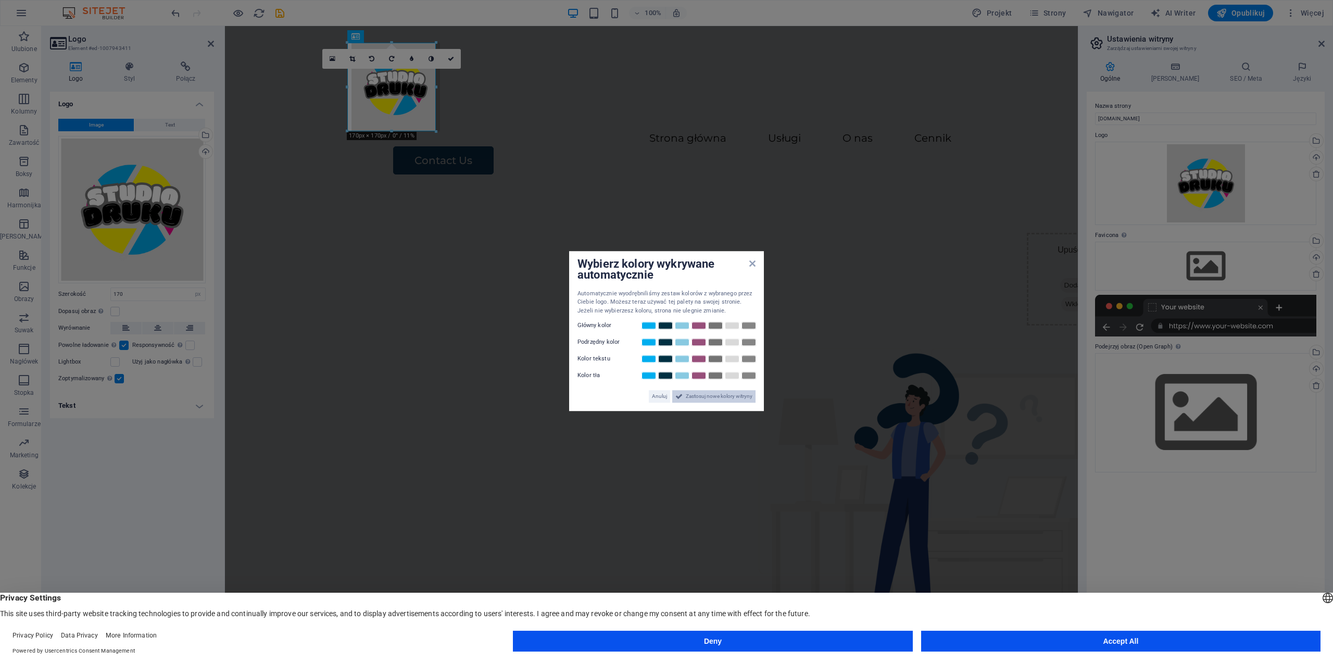
click at [722, 399] on span "Zastosuj nowe kolory witryny" at bounding box center [719, 396] width 67 height 12
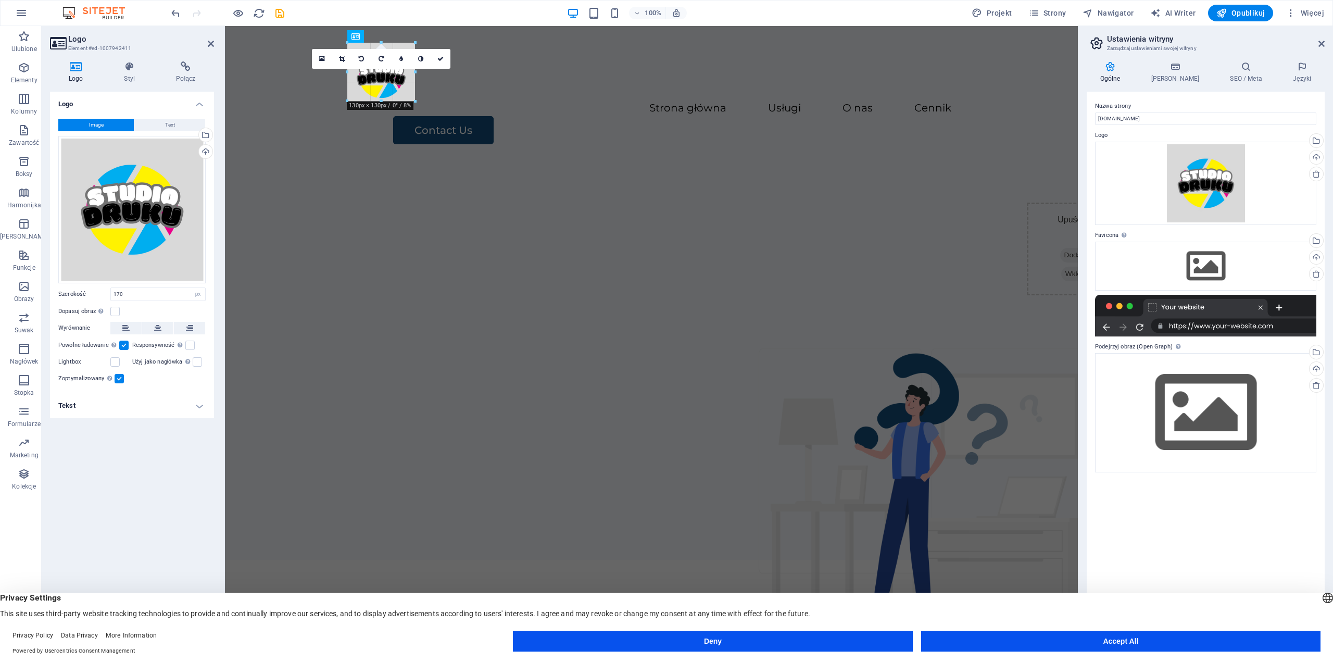
drag, startPoint x: 437, startPoint y: 132, endPoint x: 407, endPoint y: 93, distance: 49.4
type input "112"
drag, startPoint x: 129, startPoint y: 467, endPoint x: 132, endPoint y: 477, distance: 10.7
click at [129, 467] on div "Logo Image Text Przeciągnij pliki tutaj, kliknij, aby wybrać pliki lub wybierz …" at bounding box center [132, 364] width 164 height 545
click at [1038, 647] on button "Accept All" at bounding box center [1120, 640] width 399 height 21
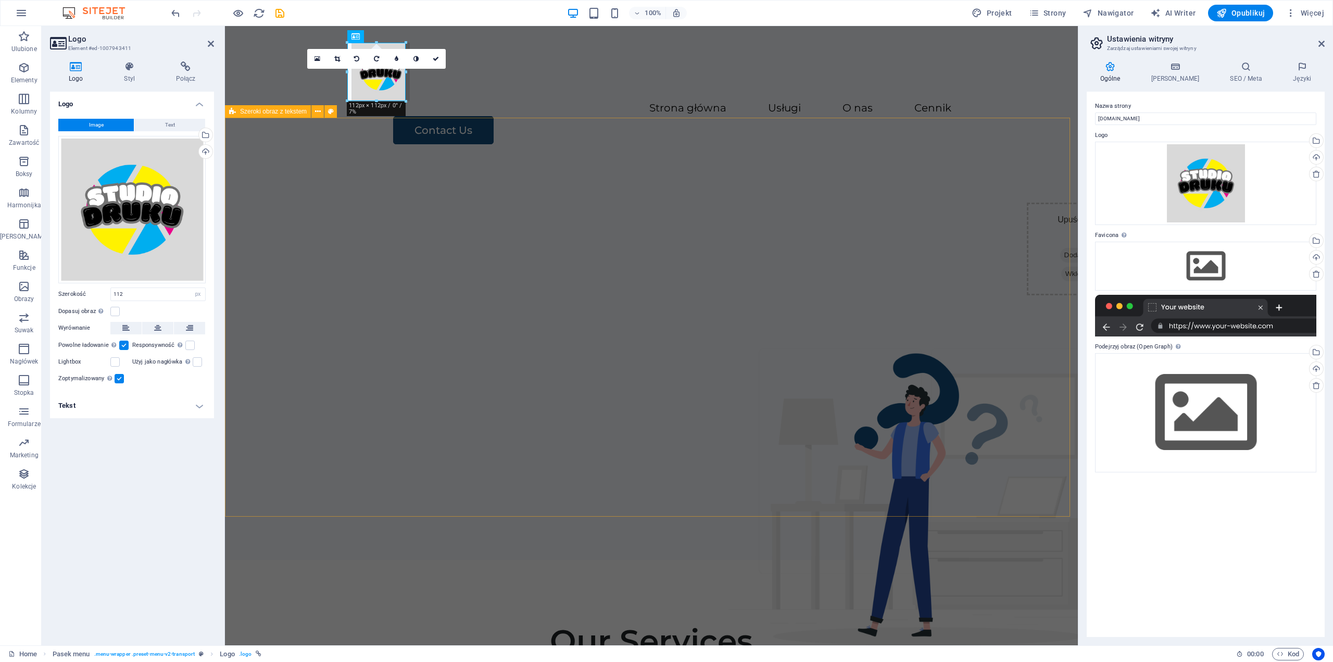
click at [358, 206] on div "Upuść treść tutaj lub Dodaj elementy Wklej schowek" at bounding box center [651, 360] width 853 height 399
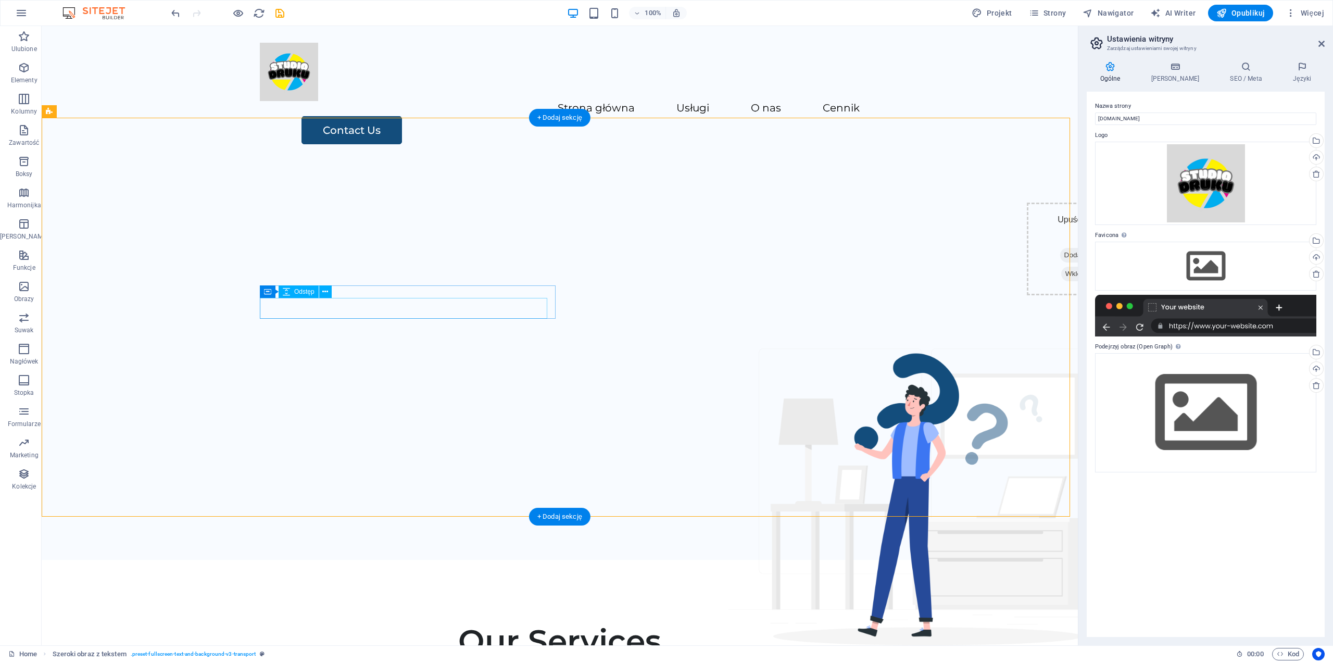
click at [534, 323] on div "Upuść treść tutaj lub Dodaj elementy Wklej schowek" at bounding box center [560, 360] width 1036 height 399
click at [280, 80] on div at bounding box center [560, 72] width 600 height 58
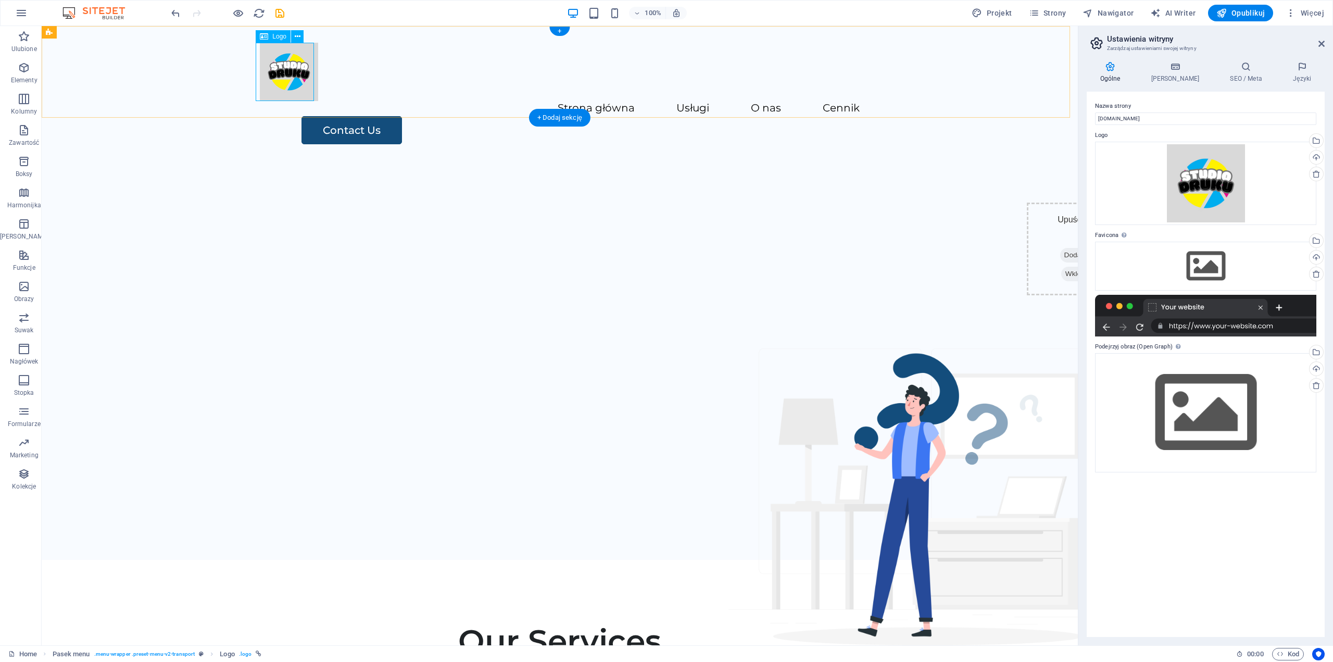
click at [296, 79] on div at bounding box center [560, 72] width 600 height 58
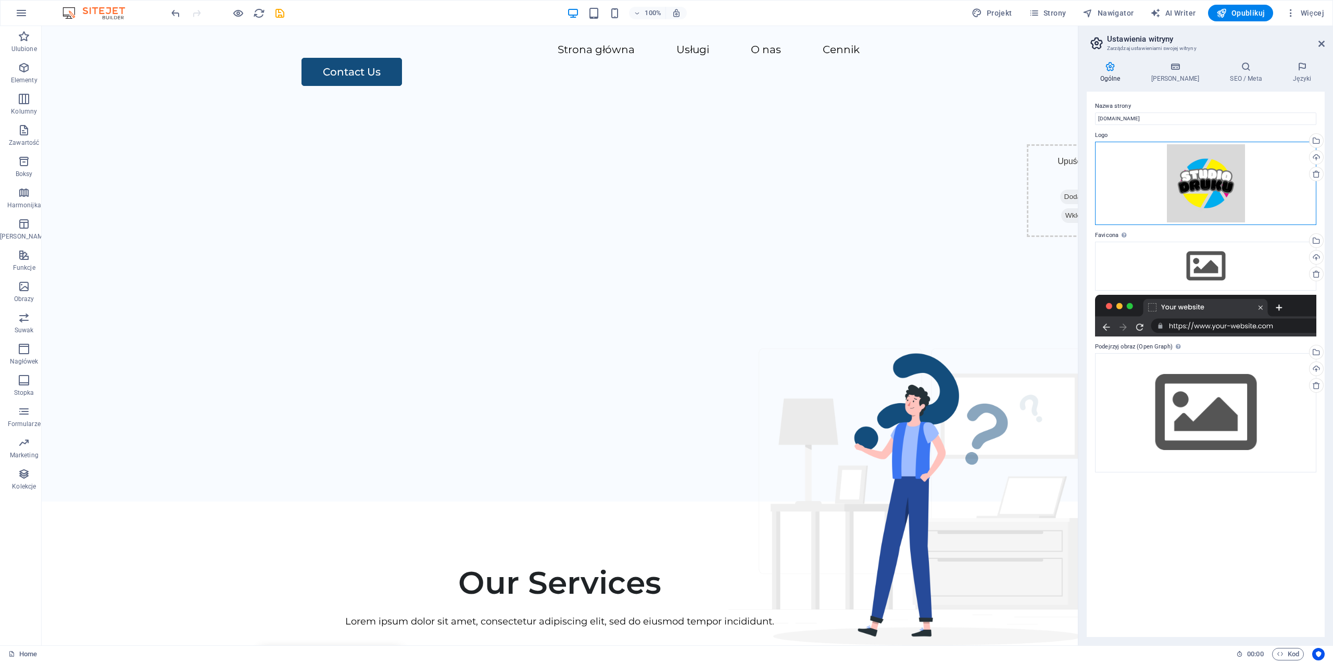
click at [1219, 186] on div "Przeciągnij pliki tutaj, kliknij, aby wybrać pliki lub wybierz pliki z Plików l…" at bounding box center [1205, 183] width 221 height 83
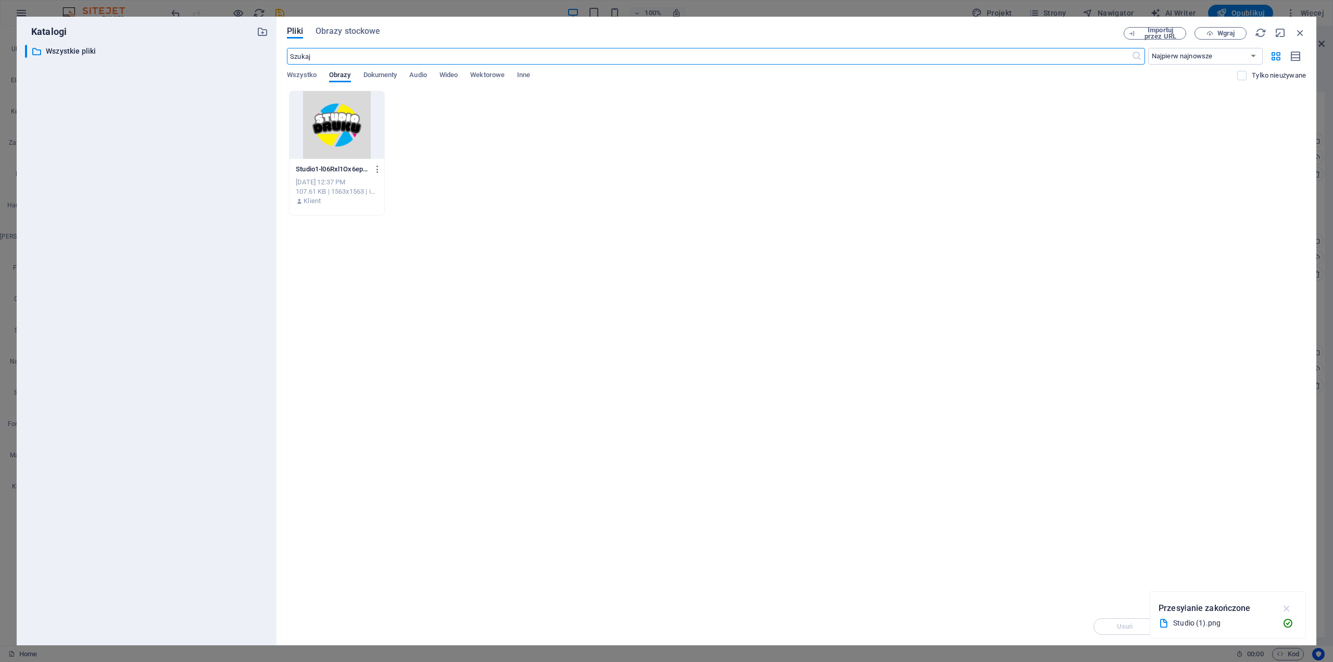
click at [1289, 604] on icon "button" at bounding box center [1287, 607] width 12 height 11
click at [1027, 187] on div "Studio1-l06Rxl1Ox6epNP2B4u0xaA.png Studio1-l06Rxl1Ox6epNP2B4u0xaA.png [DATE] 12…" at bounding box center [796, 153] width 1019 height 125
click at [1218, 36] on span "Wgraj" at bounding box center [1225, 33] width 17 height 6
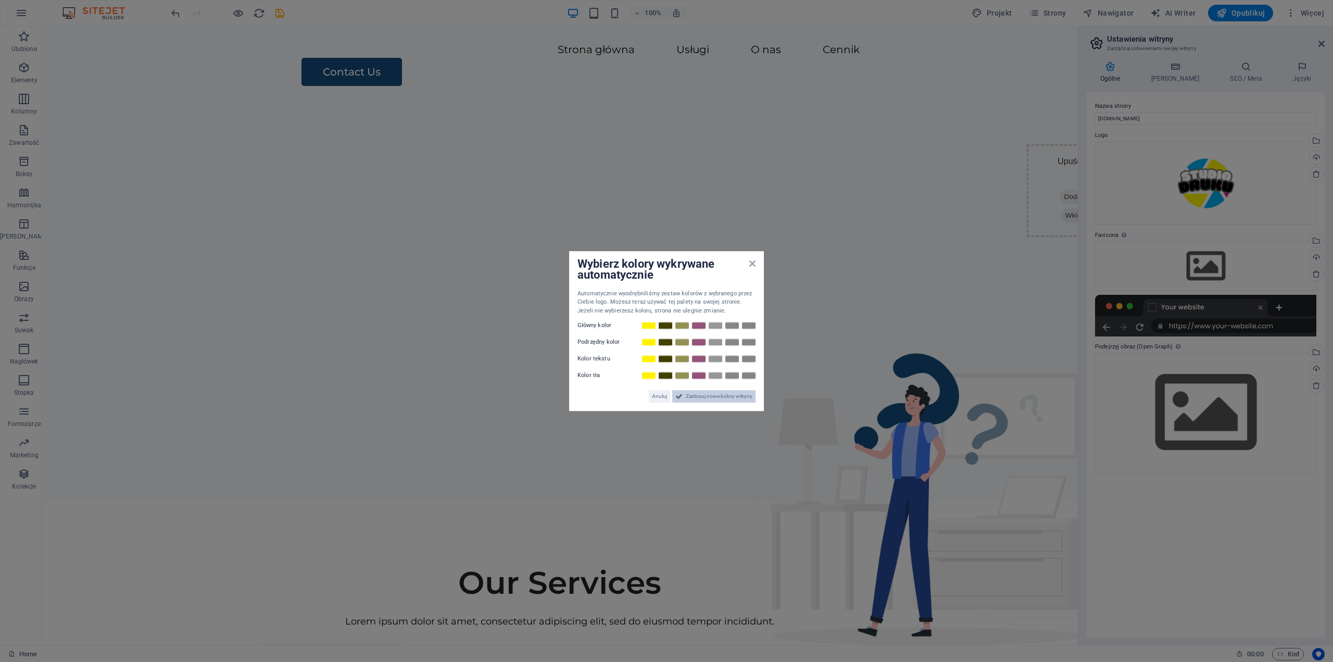
drag, startPoint x: 739, startPoint y: 404, endPoint x: 729, endPoint y: 397, distance: 11.9
click at [737, 404] on div "Wybierz kolory wykrywane automatycznie Automatycznie wyodrębniliśmy zestaw kolo…" at bounding box center [666, 331] width 195 height 160
click at [729, 397] on span "Zastosuj nowe kolory witryny" at bounding box center [719, 396] width 67 height 12
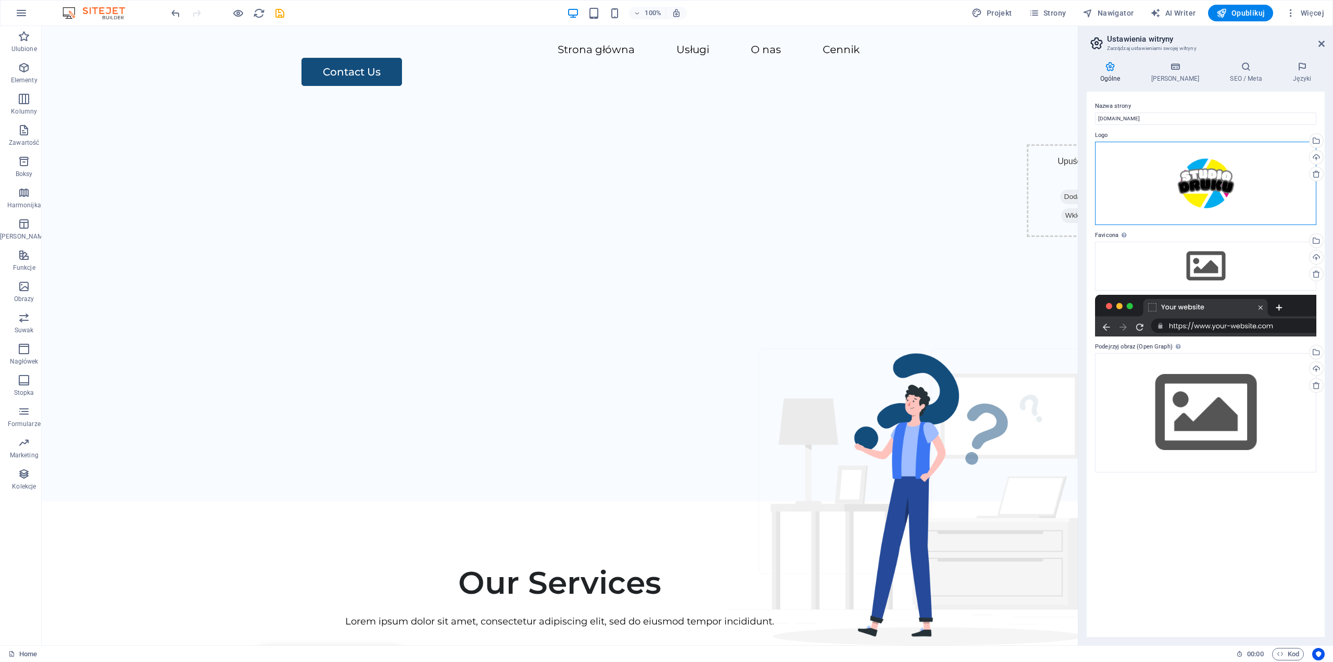
click at [1191, 183] on div "Przeciągnij pliki tutaj, kliknij, aby wybrać pliki lub wybierz pliki z Plików l…" at bounding box center [1205, 183] width 221 height 83
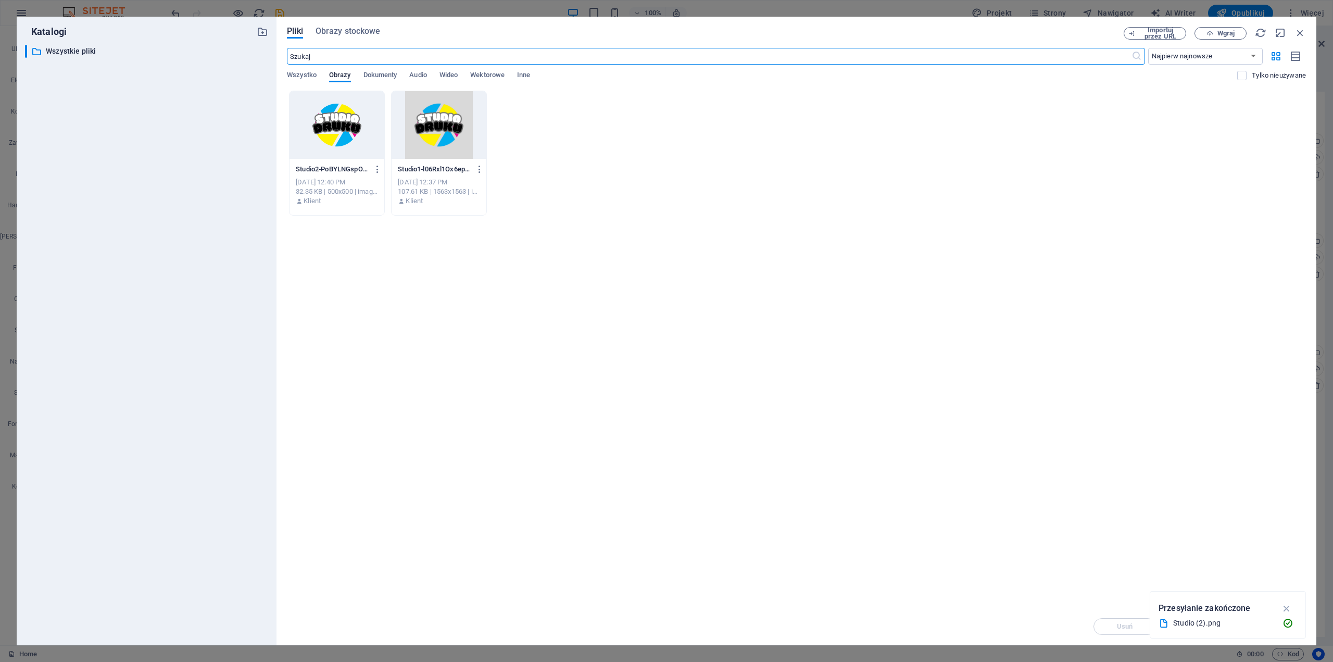
click at [342, 119] on div at bounding box center [336, 125] width 95 height 68
click at [342, 119] on div "1" at bounding box center [336, 125] width 95 height 68
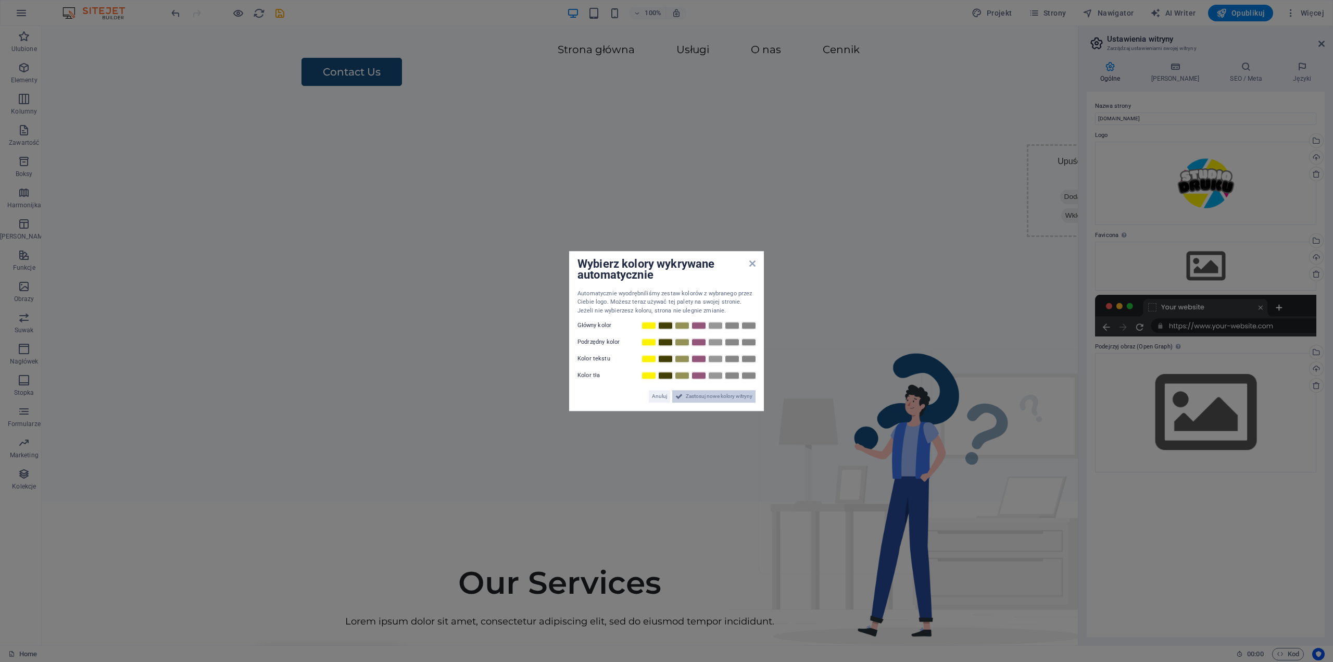
click at [691, 398] on span "Zastosuj nowe kolory witryny" at bounding box center [719, 396] width 67 height 12
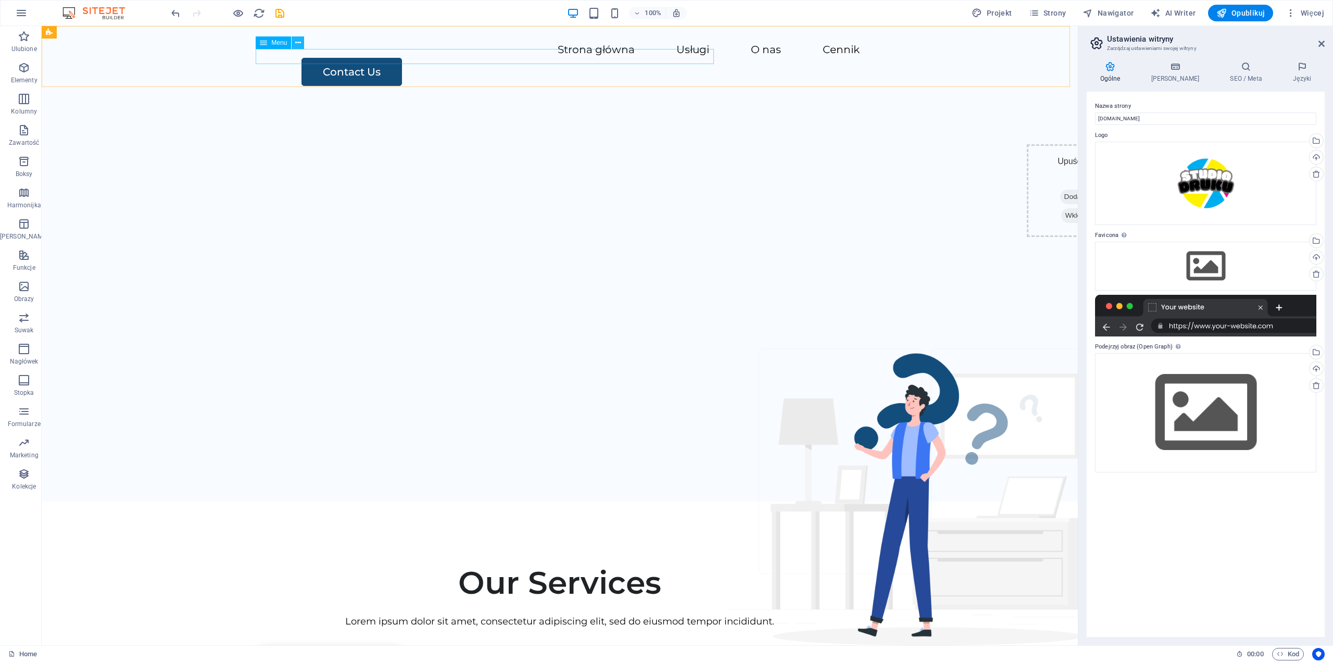
click at [298, 41] on icon at bounding box center [298, 42] width 6 height 11
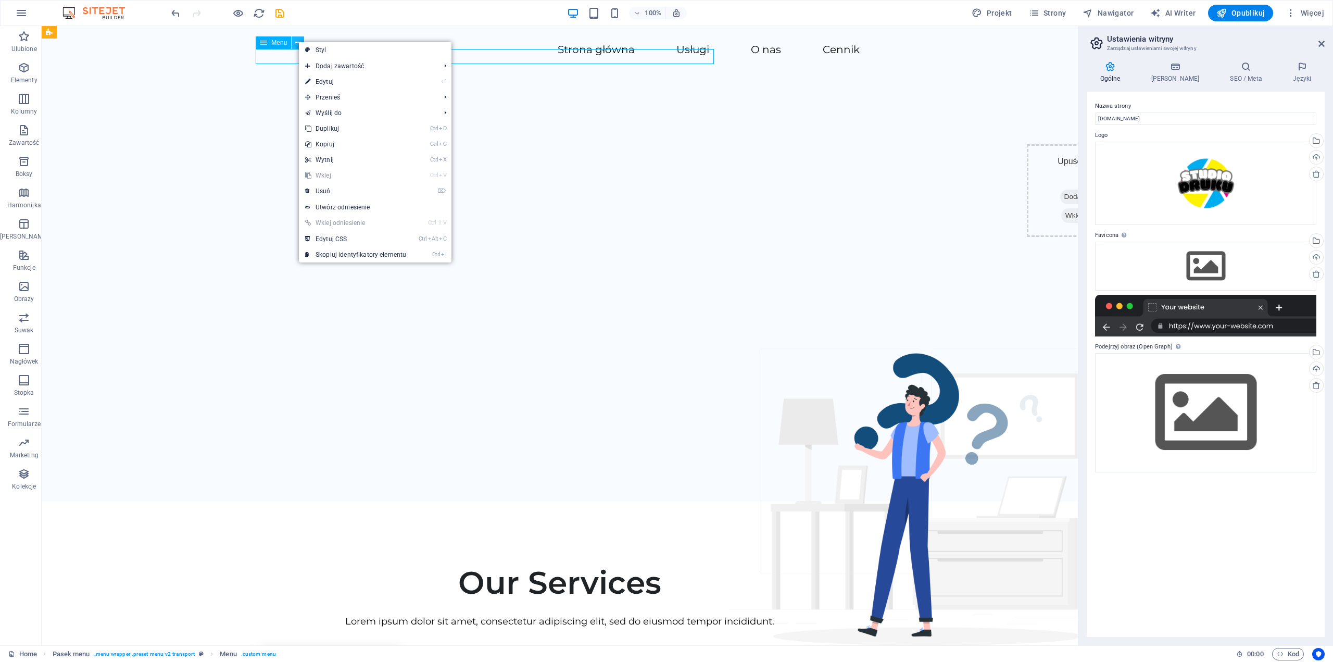
click at [298, 42] on icon at bounding box center [298, 42] width 6 height 11
click at [257, 42] on div "Menu" at bounding box center [273, 42] width 35 height 12
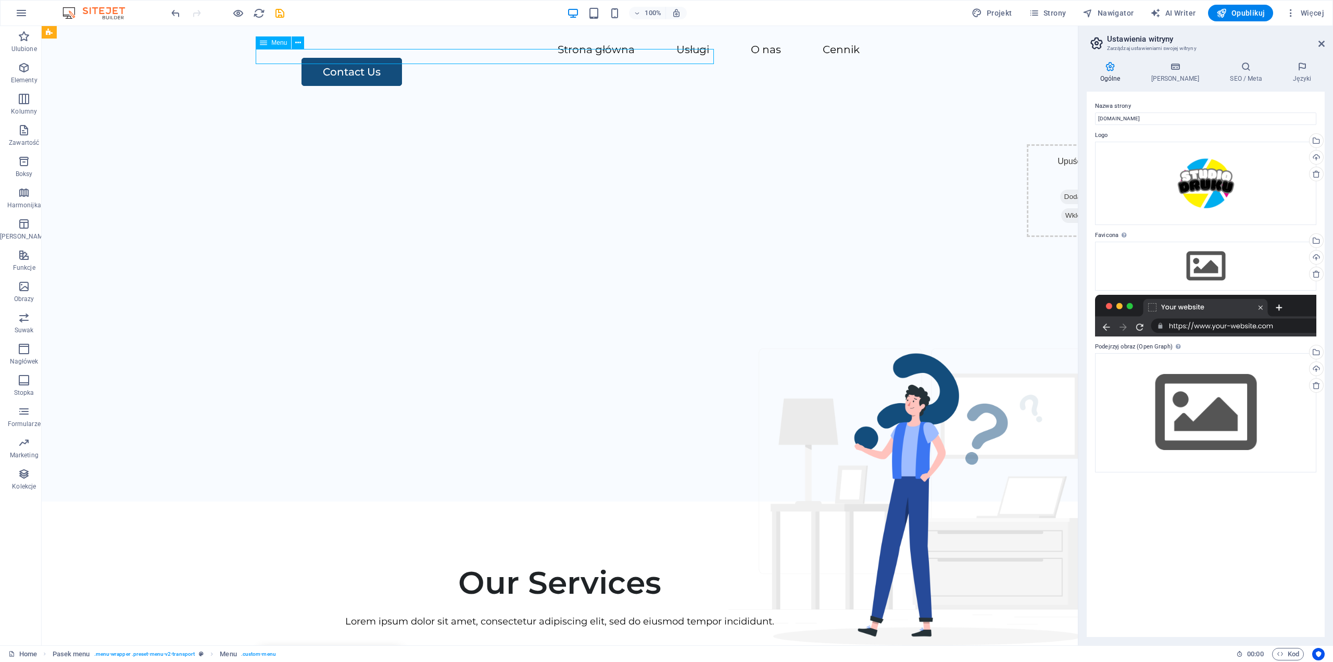
click at [261, 45] on icon at bounding box center [263, 42] width 7 height 12
click at [191, 44] on div "Menu Strona główna Usługi O nas Cennik Contact Us" at bounding box center [560, 64] width 1036 height 77
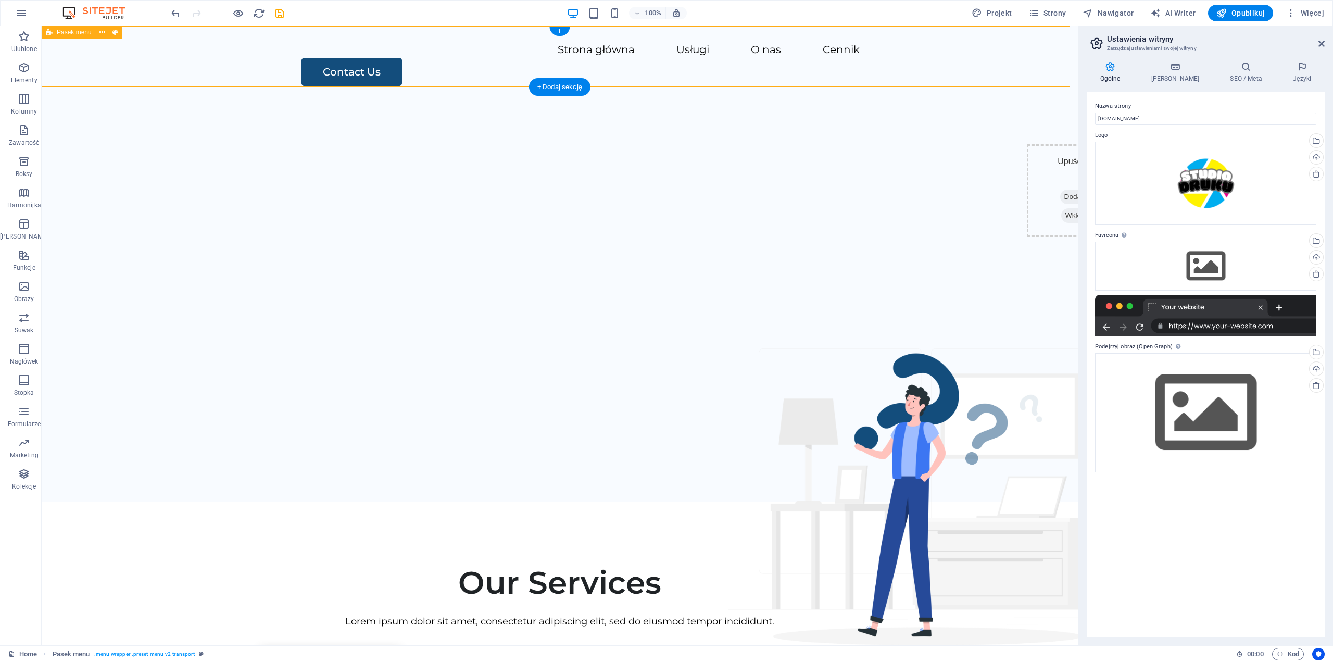
click at [192, 47] on div "Menu Strona główna Usługi O nas Cennik Contact Us" at bounding box center [560, 64] width 1036 height 77
select select "header"
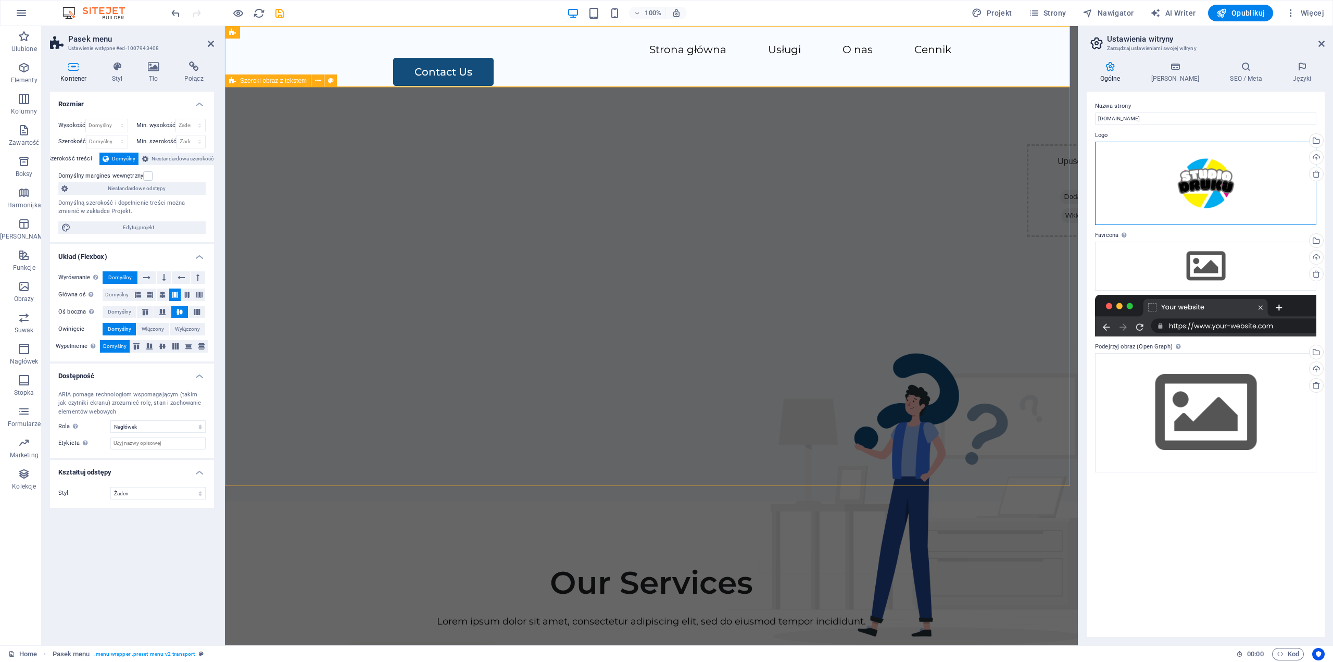
drag, startPoint x: 1431, startPoint y: 214, endPoint x: 705, endPoint y: 172, distance: 727.3
click at [705, 172] on div "Upuść treść tutaj lub Dodaj elementy Wklej schowek" at bounding box center [651, 302] width 853 height 399
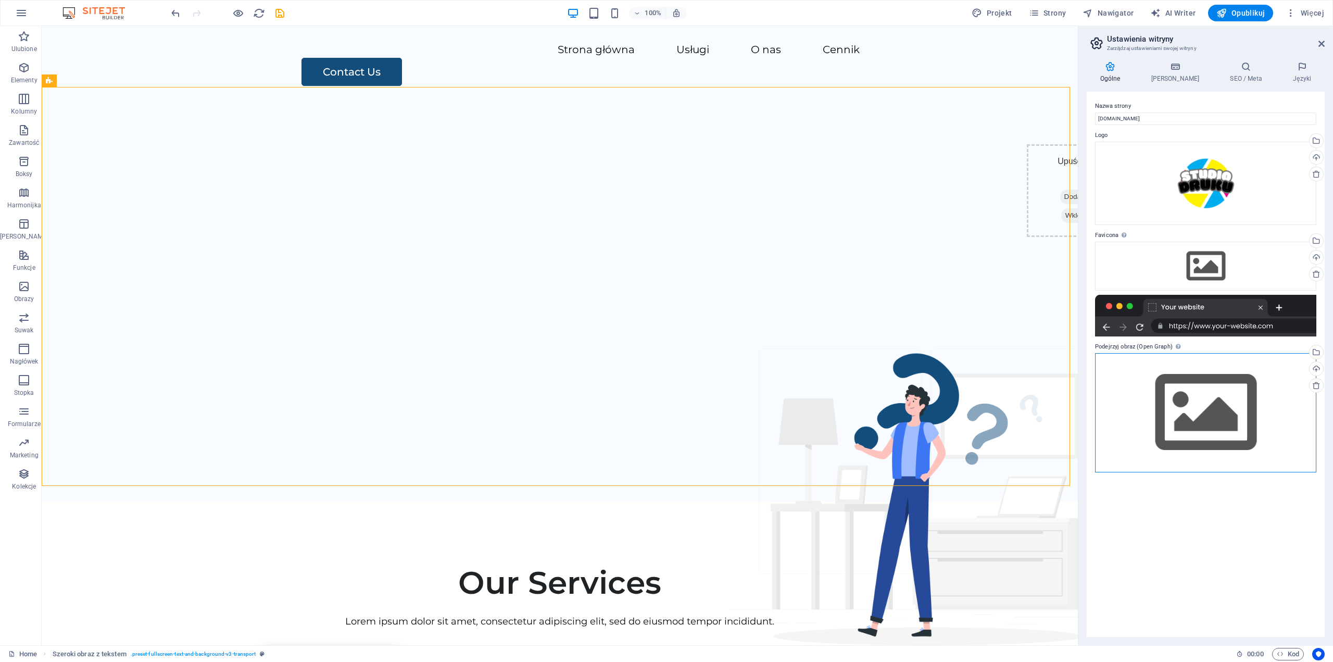
click at [1194, 389] on div "Przeciągnij pliki tutaj, kliknij, aby wybrać pliki lub wybierz pliki z Plików l…" at bounding box center [1205, 412] width 221 height 119
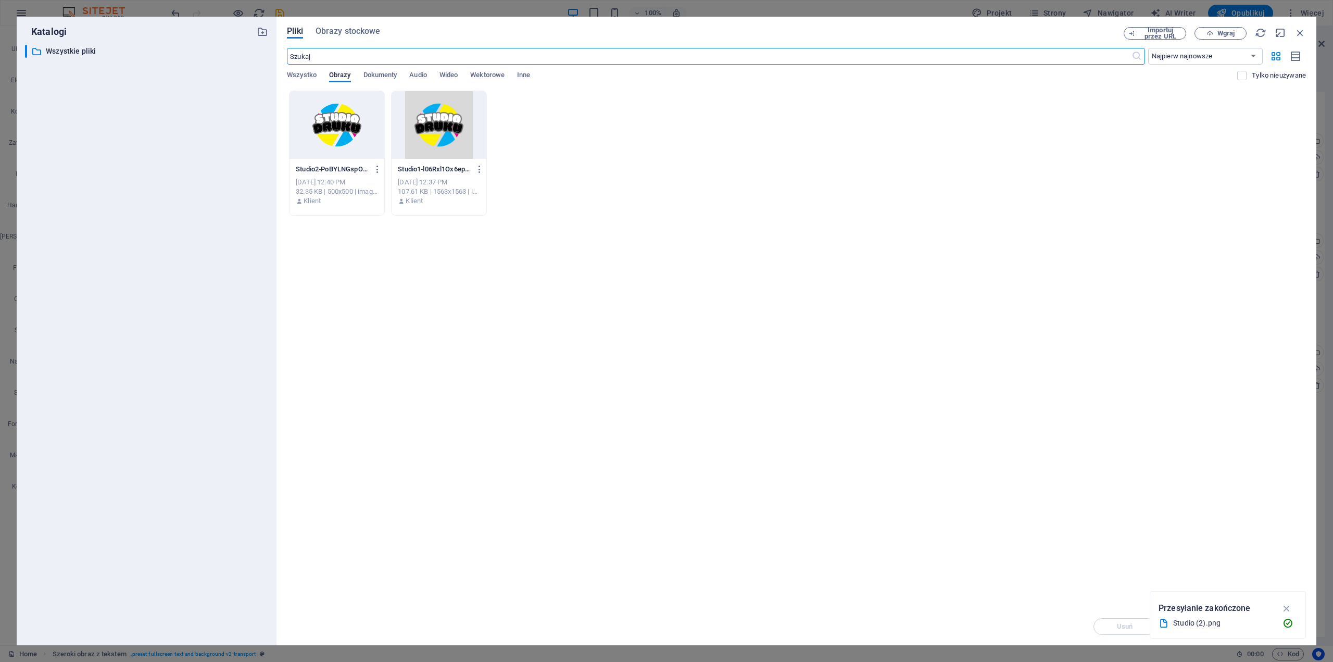
click at [351, 127] on div at bounding box center [336, 125] width 95 height 68
click at [351, 127] on div "1" at bounding box center [336, 125] width 95 height 68
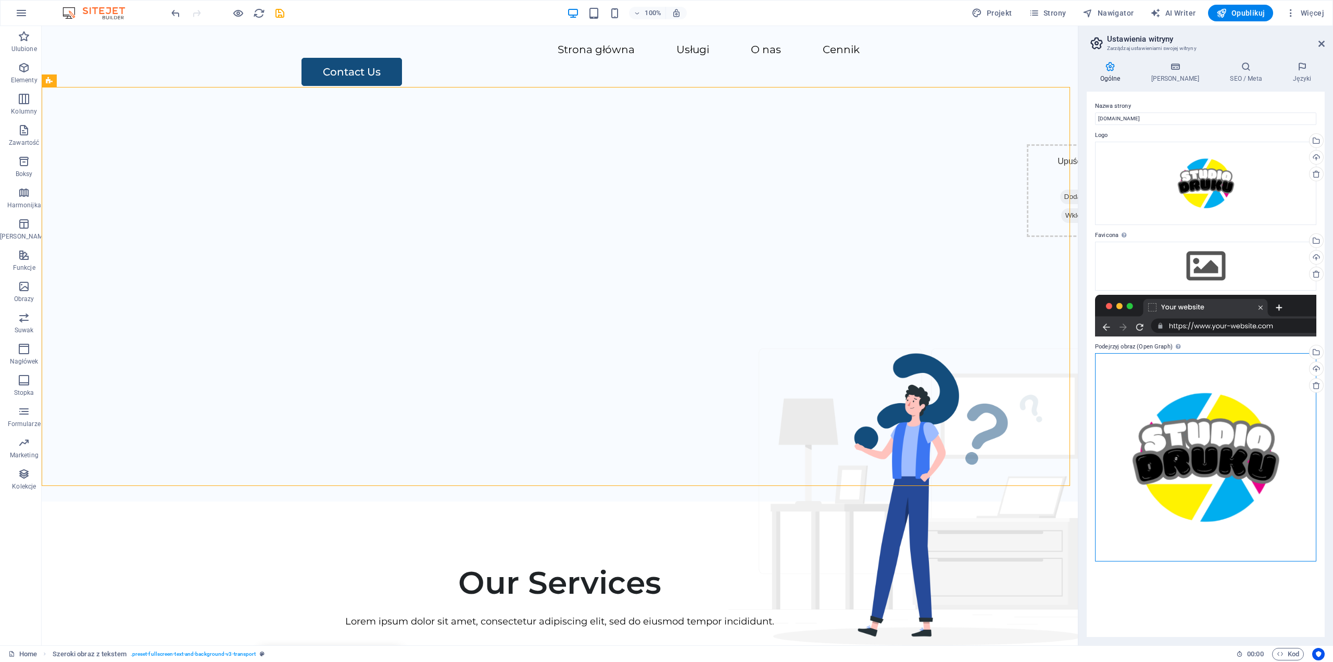
click at [1206, 451] on div "Przeciągnij pliki tutaj, kliknij, aby wybrać pliki lub wybierz pliki z Plików l…" at bounding box center [1205, 457] width 221 height 208
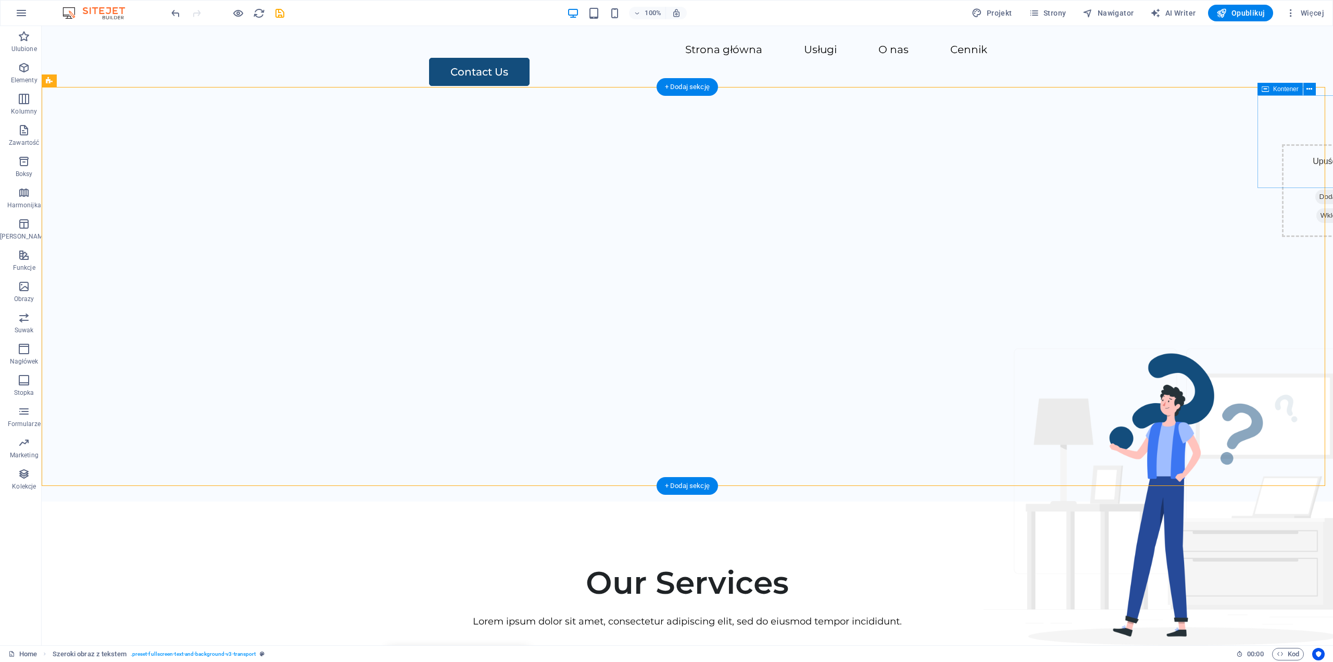
click at [1289, 144] on div "Upuść treść tutaj lub Dodaj elementy Wklej schowek" at bounding box center [1344, 190] width 124 height 93
click at [345, 70] on div "Menu Strona główna Usługi O nas Cennik Contact Us" at bounding box center [687, 64] width 1291 height 77
select select "header"
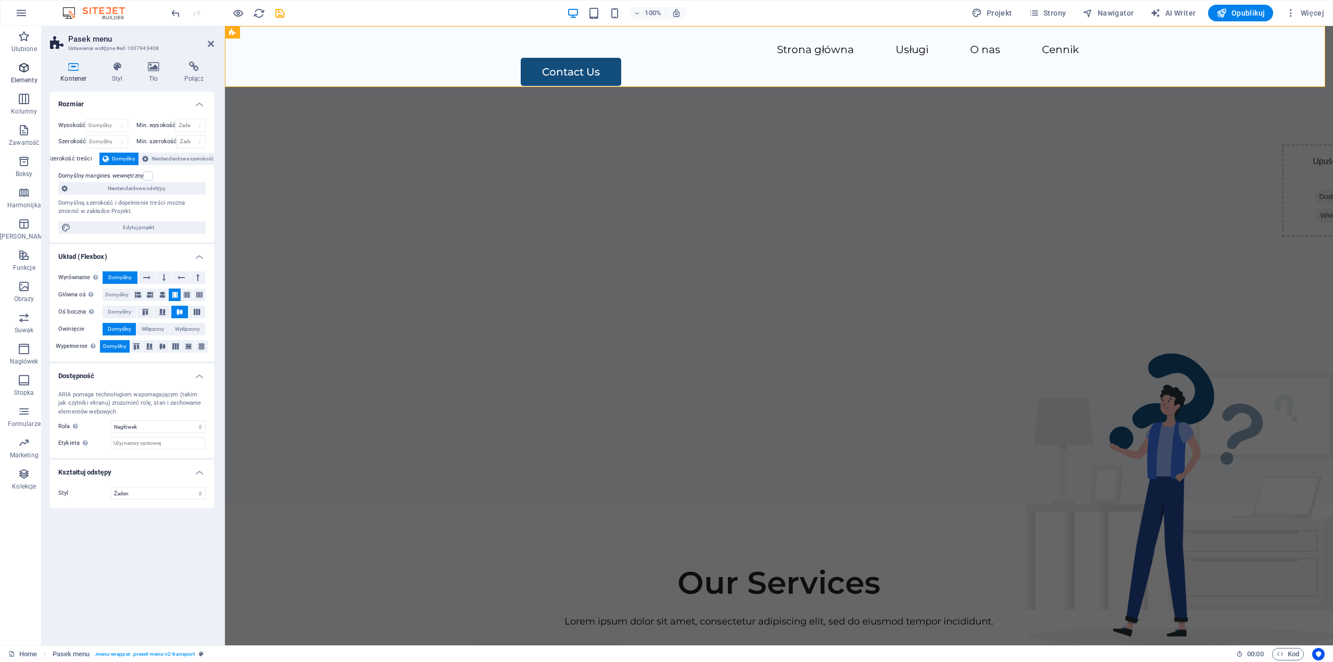
click at [23, 74] on span "Elementy" at bounding box center [24, 73] width 48 height 25
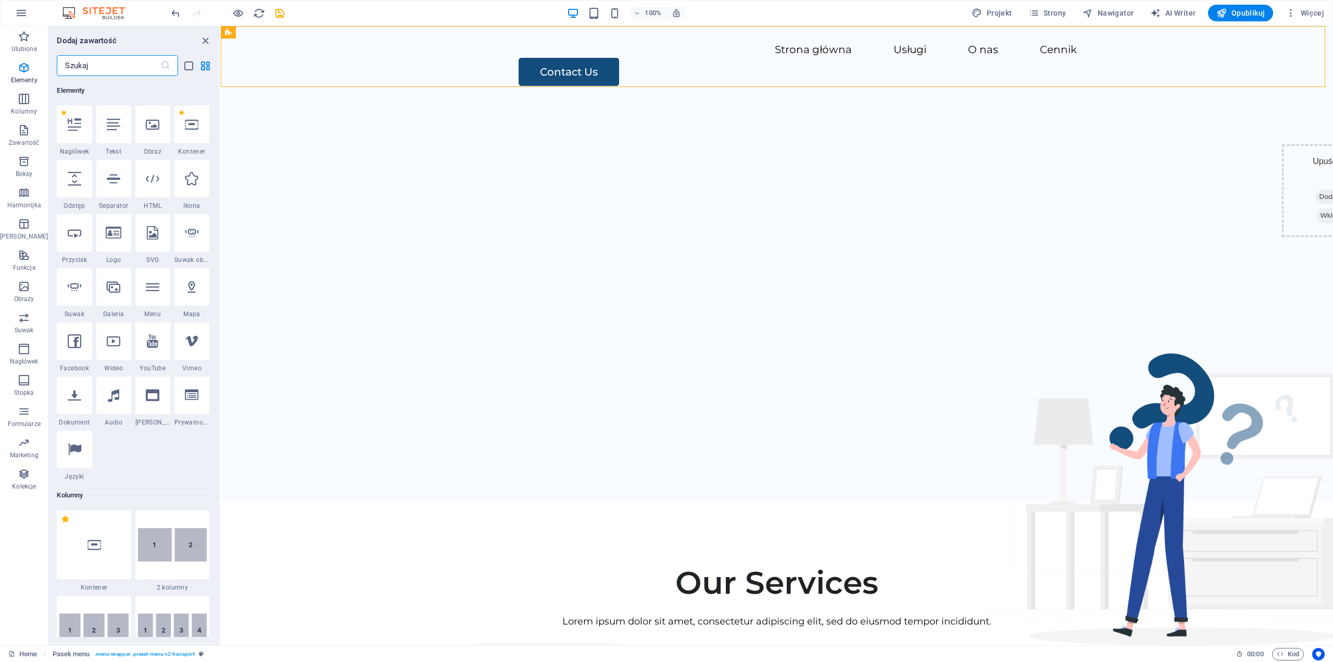
scroll to position [111, 0]
click at [299, 62] on div "Menu Strona główna Usługi O nas Cennik Contact Us" at bounding box center [777, 64] width 1112 height 77
click at [279, 35] on icon at bounding box center [281, 32] width 6 height 11
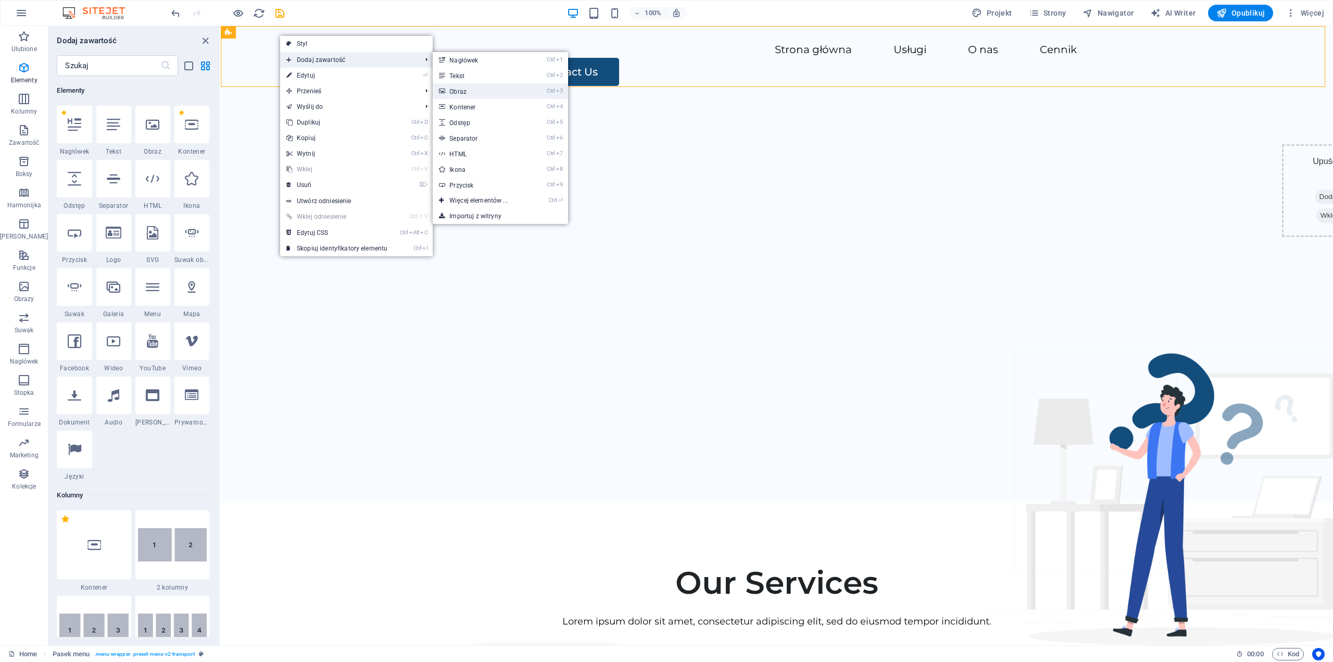
drag, startPoint x: 522, startPoint y: 92, endPoint x: 298, endPoint y: 68, distance: 225.2
click at [522, 92] on link "Ctrl 3 Obraz" at bounding box center [481, 91] width 96 height 16
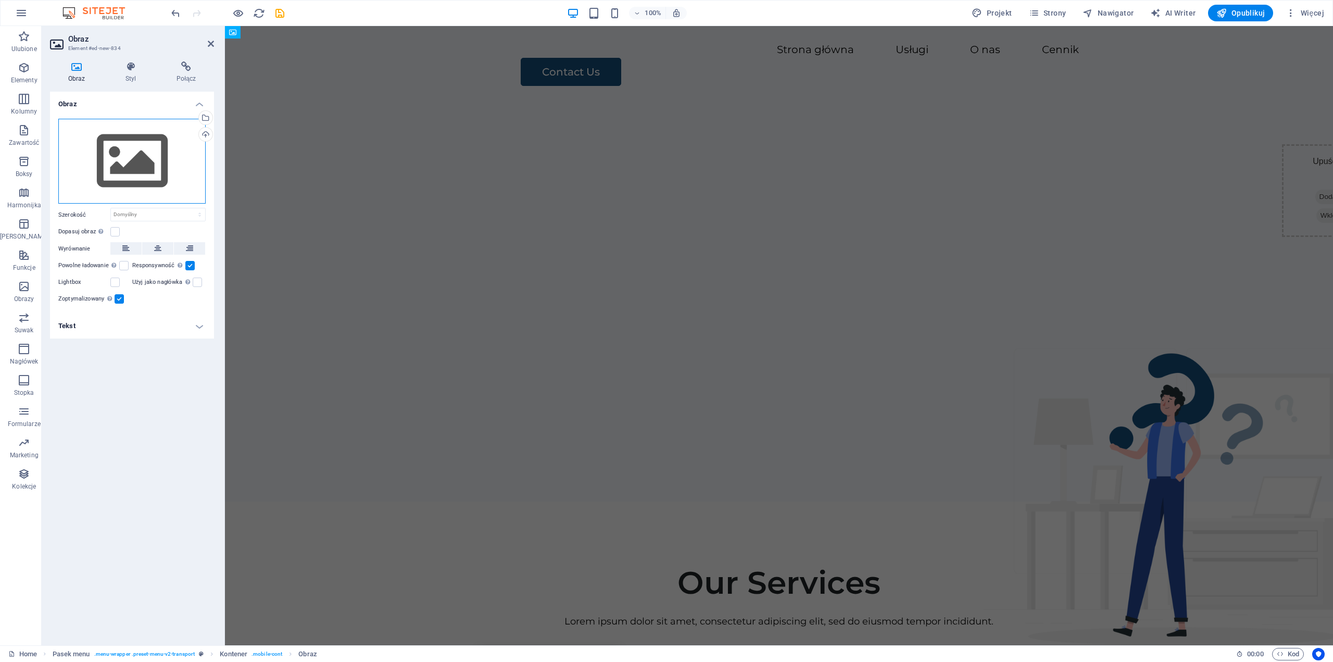
click at [97, 168] on div "Przeciągnij pliki tutaj, kliknij, aby wybrać pliki lub wybierz pliki z Plików l…" at bounding box center [131, 161] width 147 height 85
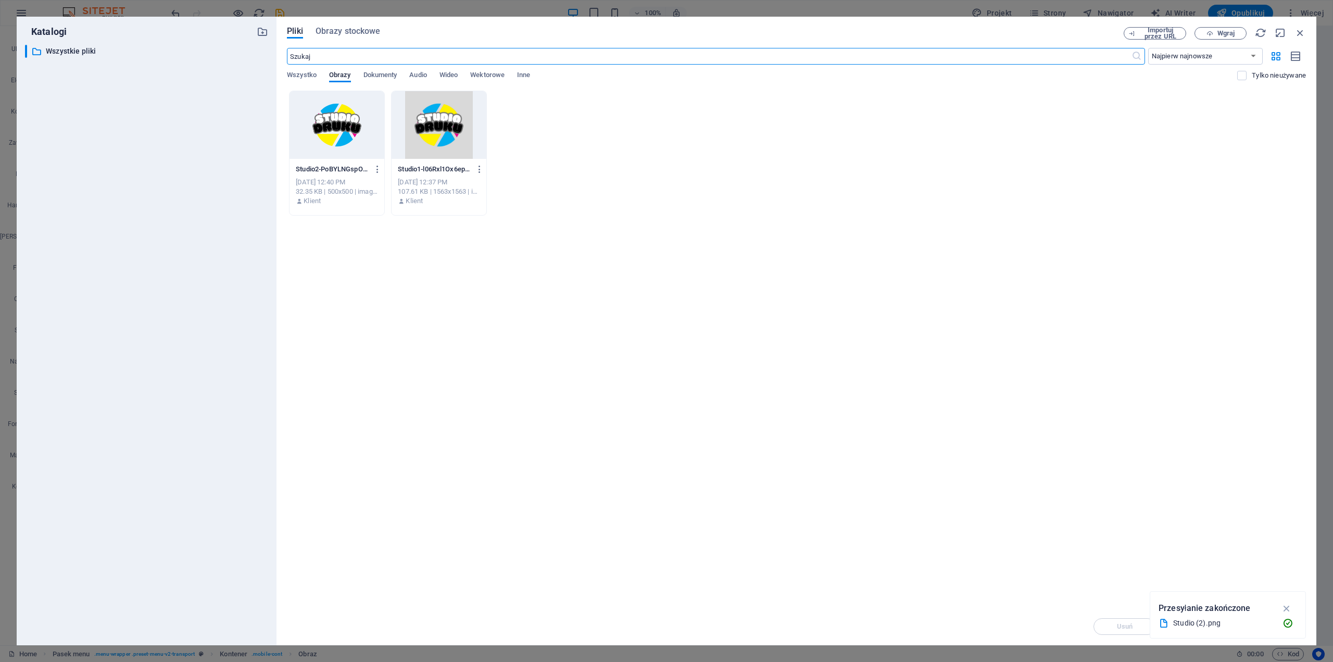
click at [337, 124] on div at bounding box center [336, 125] width 95 height 68
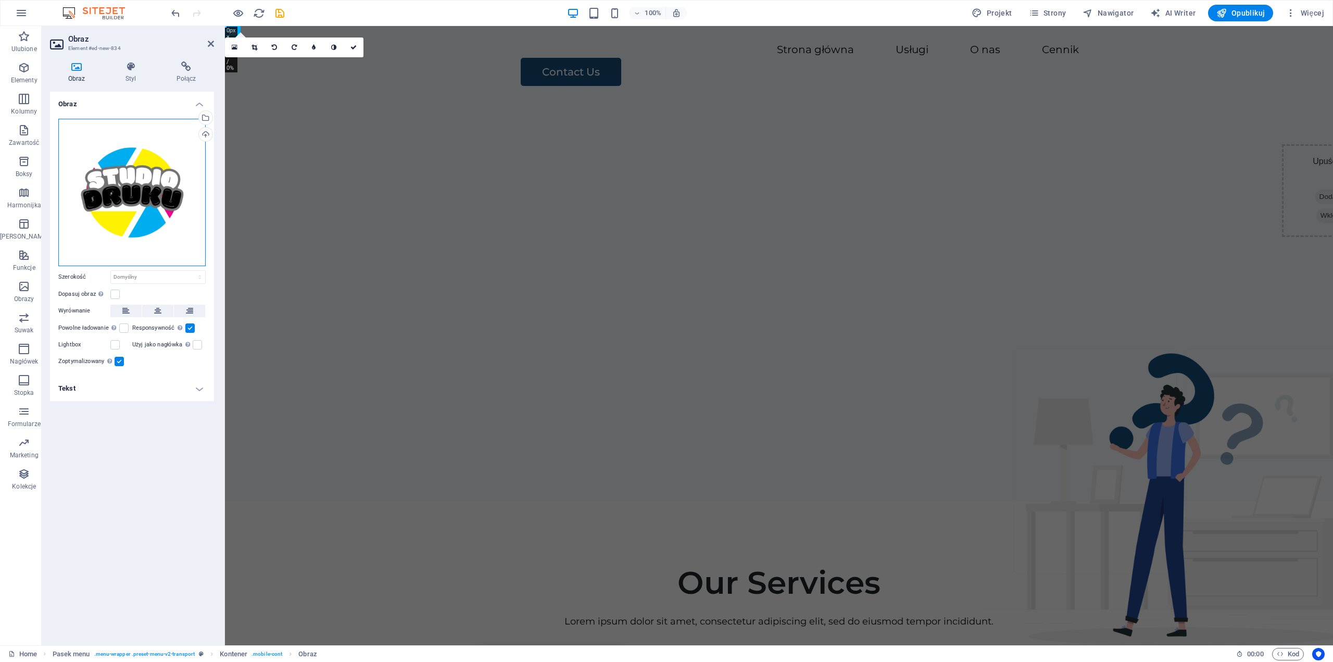
click at [146, 174] on div "Przeciągnij pliki tutaj, kliknij, aby wybrać pliki lub wybierz pliki z Plików l…" at bounding box center [131, 192] width 147 height 147
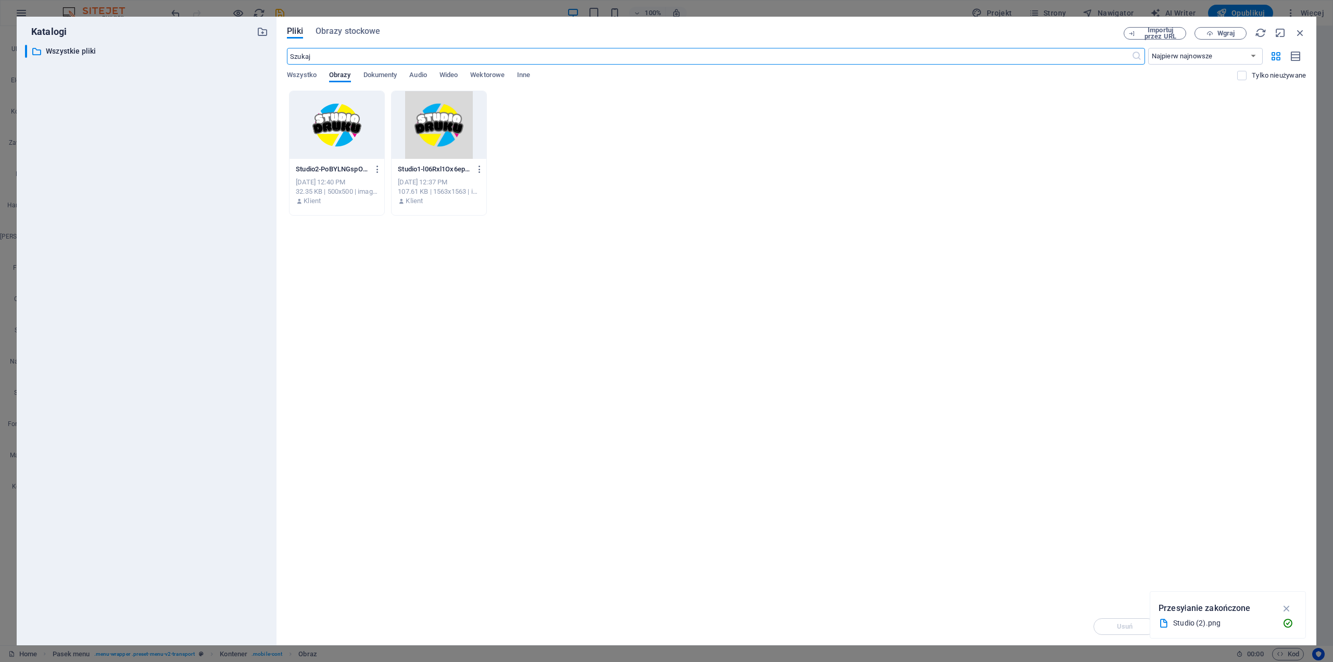
click at [313, 126] on div at bounding box center [336, 125] width 95 height 68
drag, startPoint x: 313, startPoint y: 126, endPoint x: 86, endPoint y: 100, distance: 228.4
click at [313, 126] on div "1" at bounding box center [336, 125] width 95 height 68
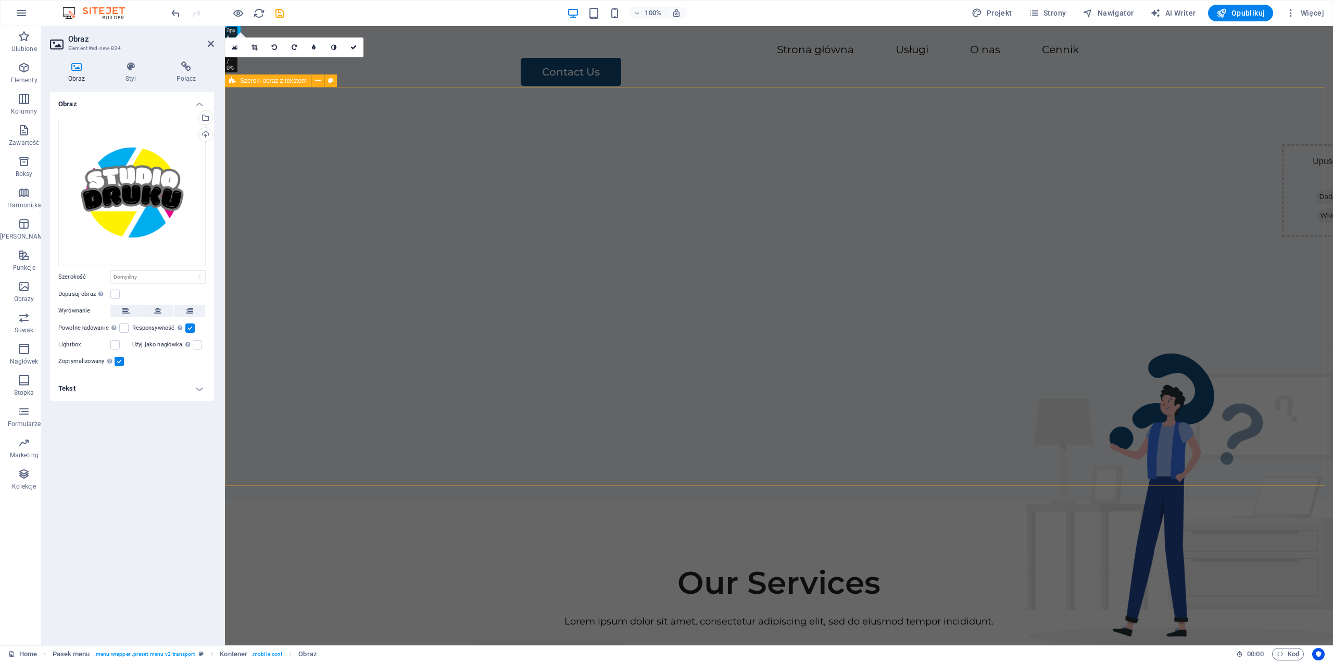
click at [555, 320] on div "Upuść treść tutaj lub Dodaj elementy Wklej schowek" at bounding box center [779, 302] width 1108 height 399
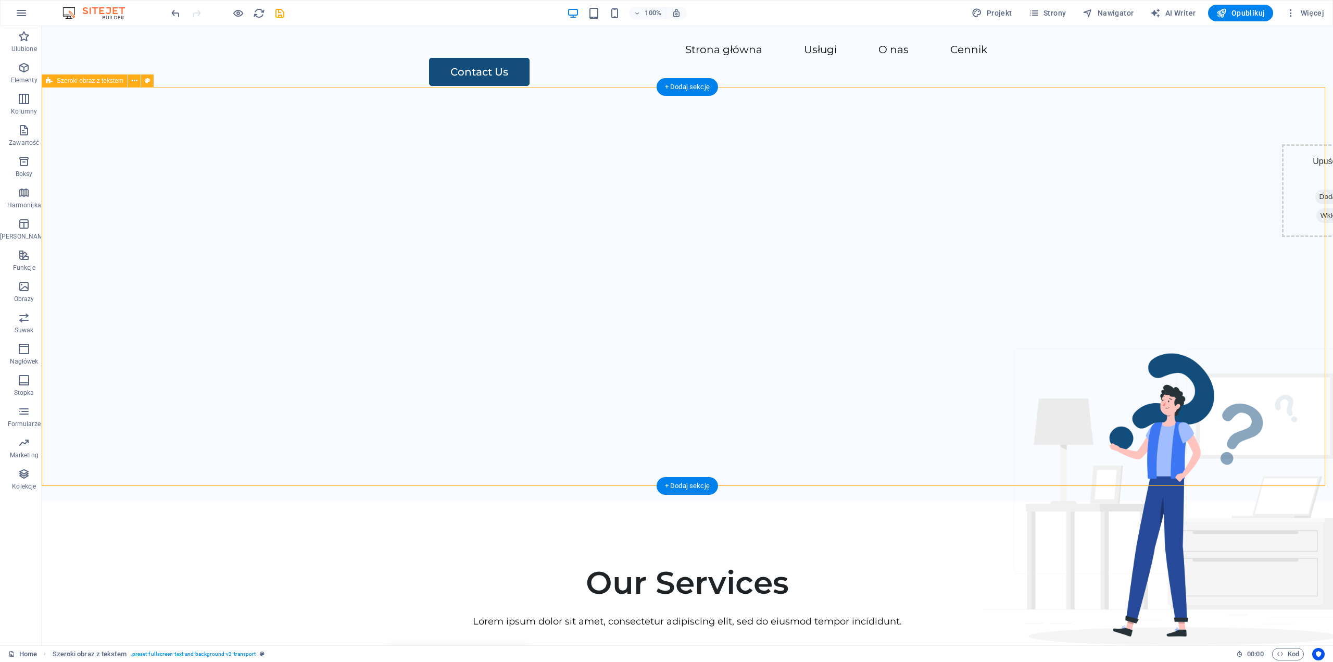
click at [130, 233] on div "Upuść treść tutaj lub Dodaj elementy Wklej schowek" at bounding box center [687, 302] width 1291 height 399
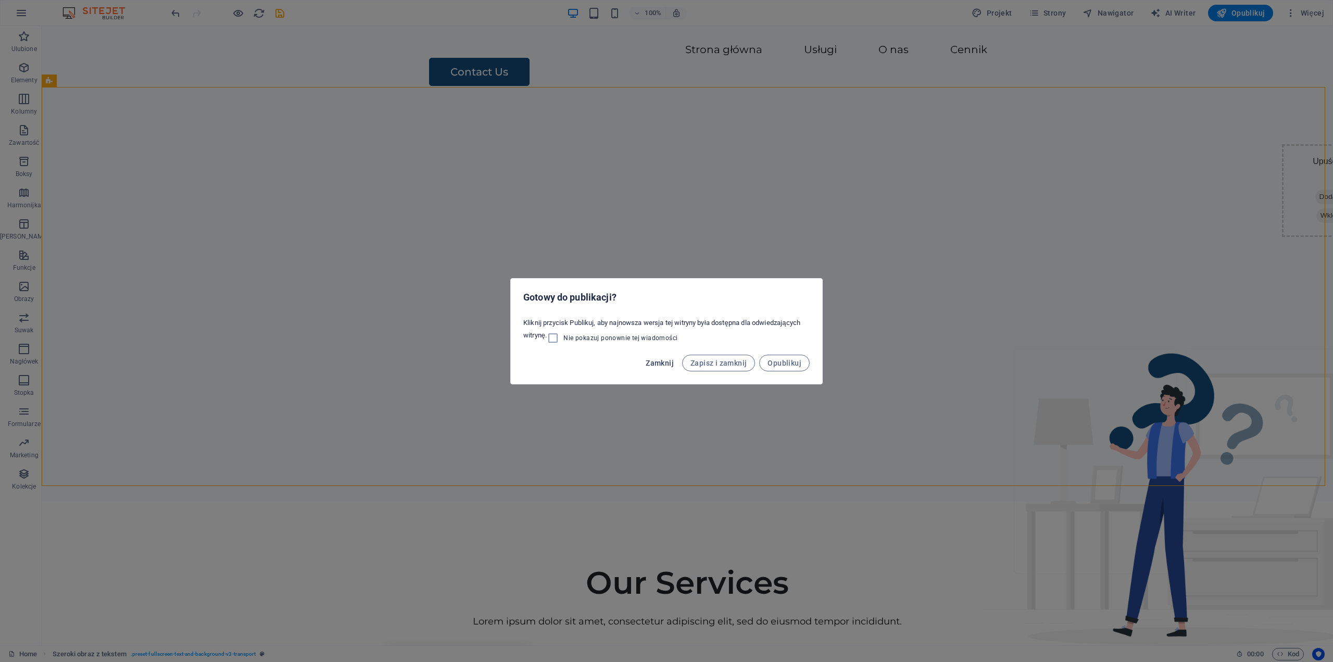
click at [669, 363] on span "Zamknij" at bounding box center [659, 363] width 28 height 8
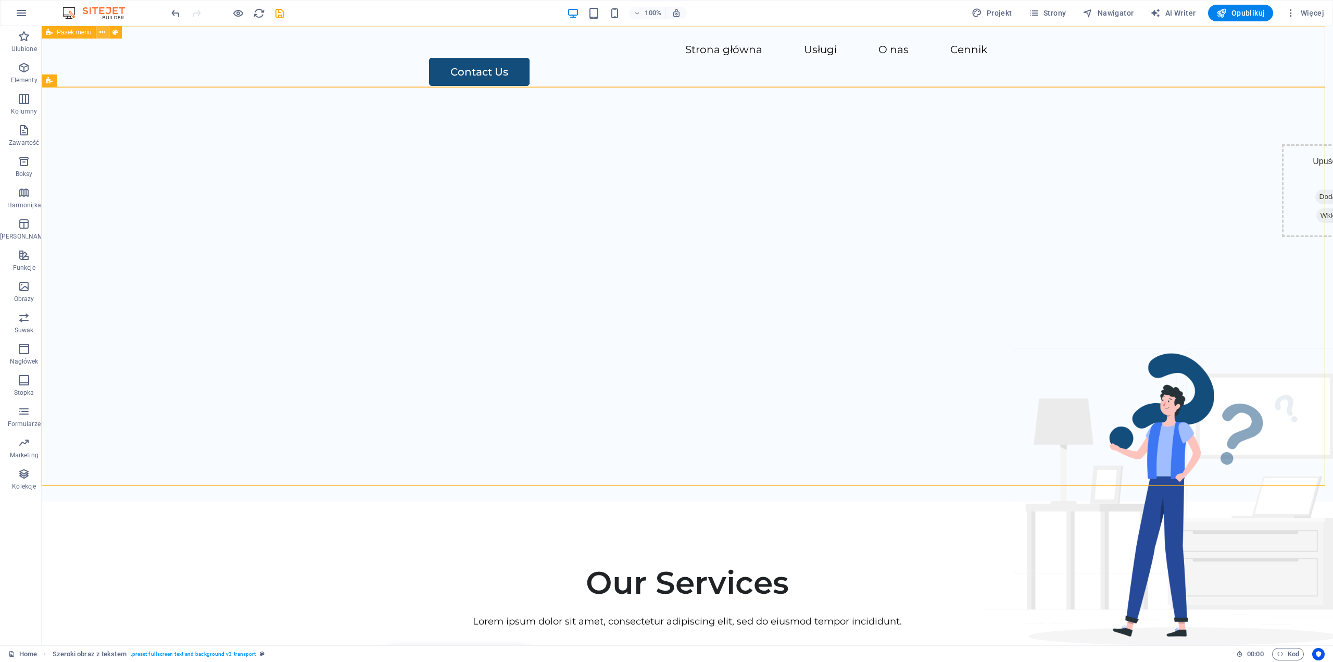
click at [100, 35] on icon at bounding box center [102, 32] width 6 height 11
click at [104, 34] on icon at bounding box center [102, 32] width 6 height 11
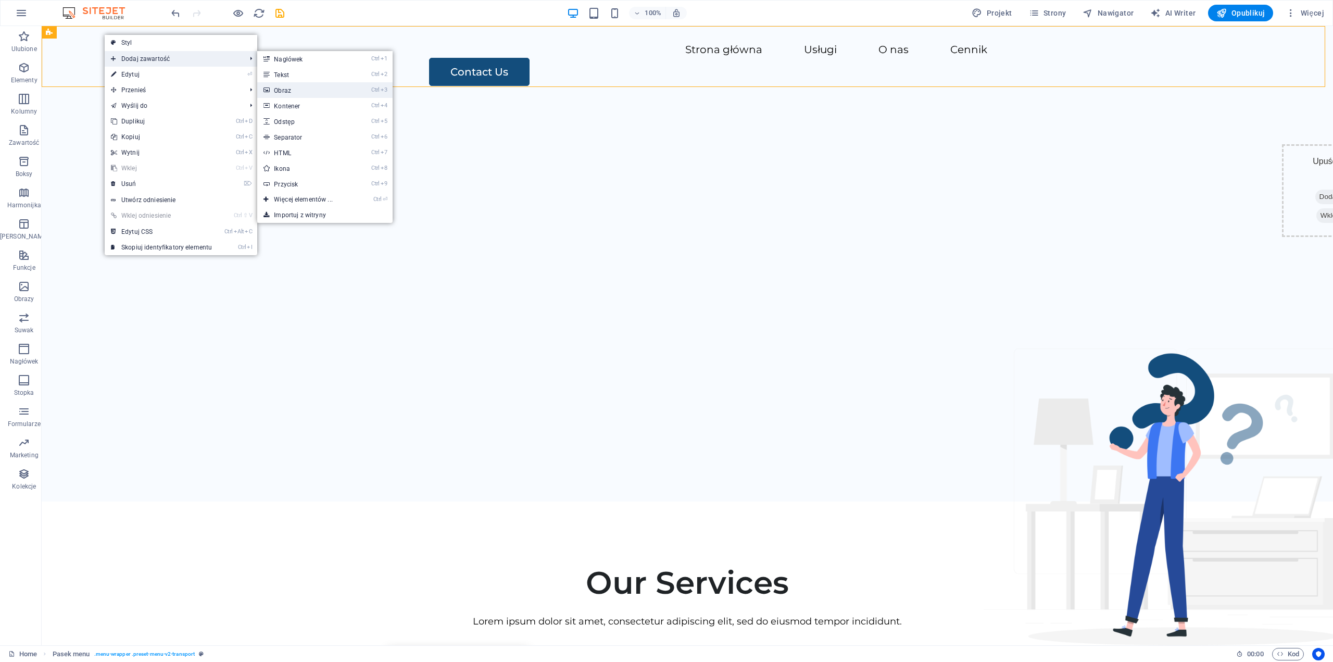
click at [328, 95] on link "Ctrl 3 Obraz" at bounding box center [305, 90] width 96 height 16
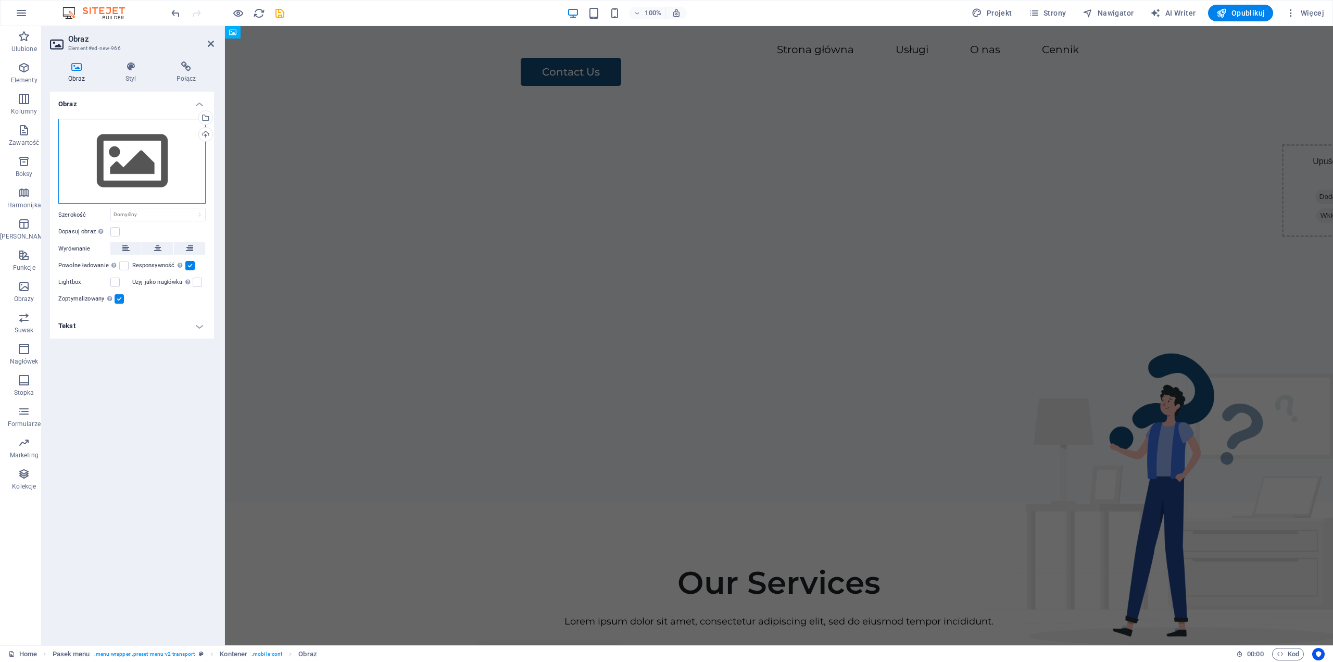
click at [144, 144] on div "Przeciągnij pliki tutaj, kliknij, aby wybrać pliki lub wybierz pliki z Plików l…" at bounding box center [131, 161] width 147 height 85
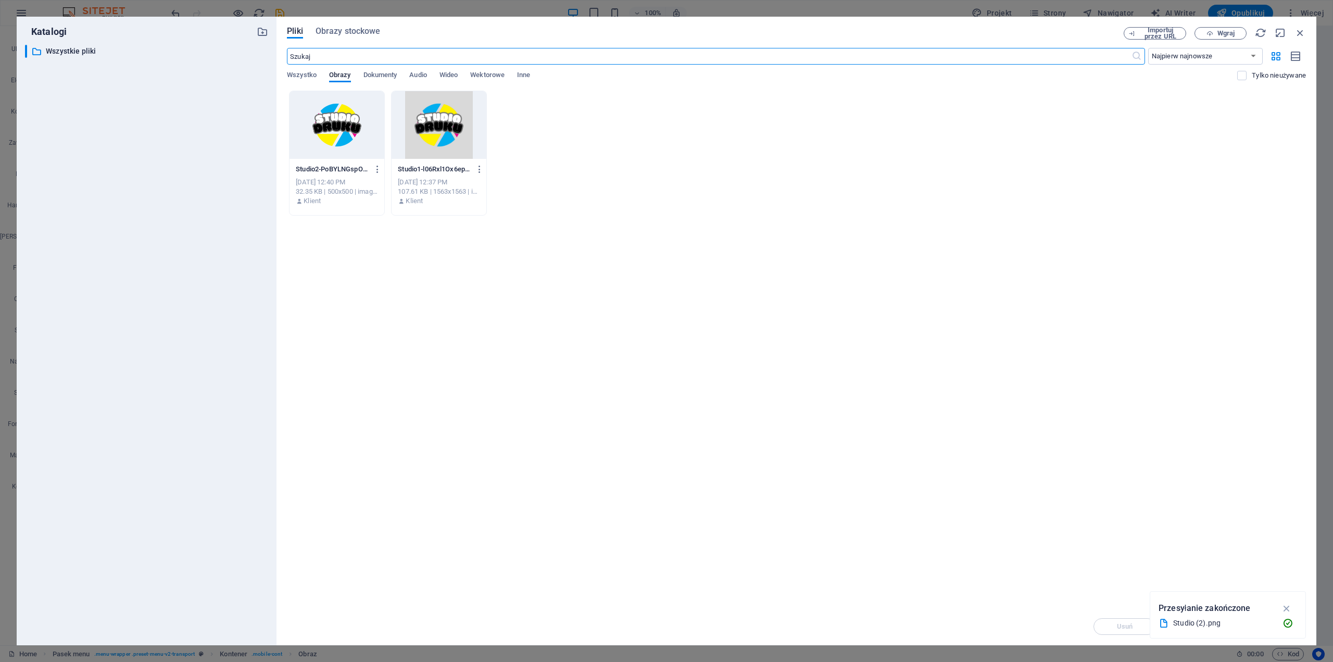
click at [334, 140] on div at bounding box center [336, 125] width 95 height 68
click at [334, 140] on div "1" at bounding box center [336, 125] width 95 height 68
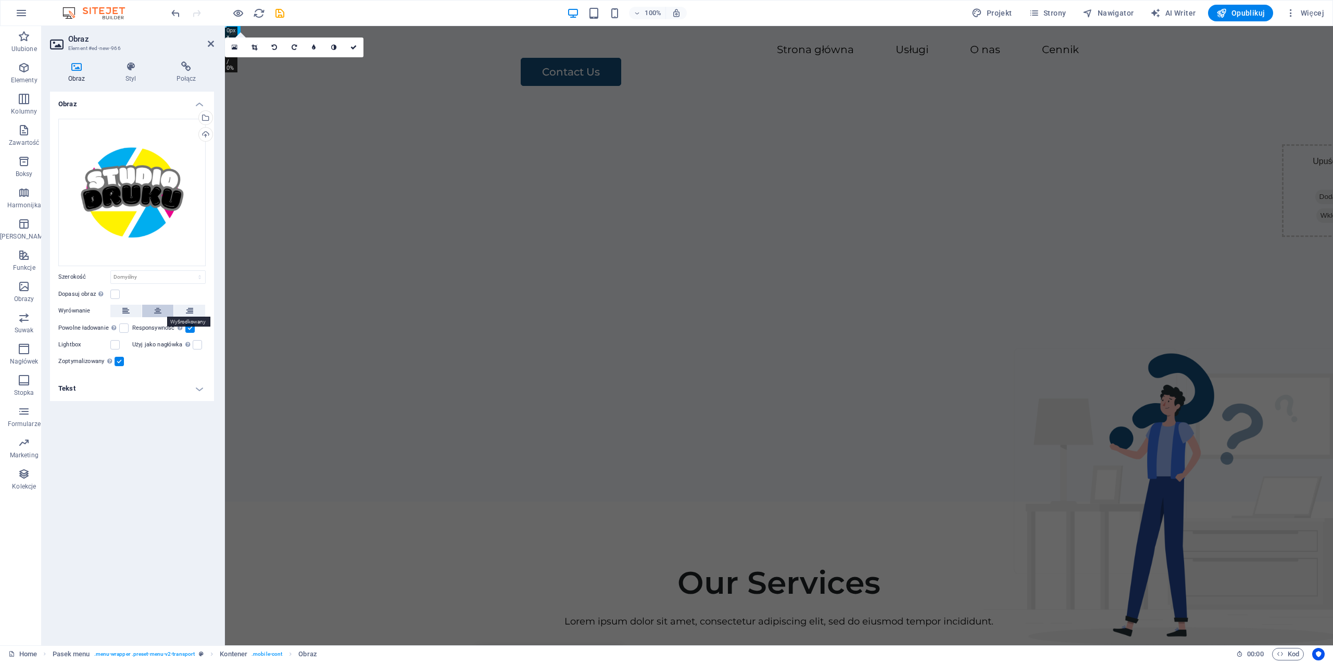
click at [160, 312] on icon at bounding box center [157, 311] width 7 height 12
click at [129, 311] on icon at bounding box center [125, 311] width 7 height 12
click at [118, 386] on h4 "Tekst" at bounding box center [132, 388] width 164 height 25
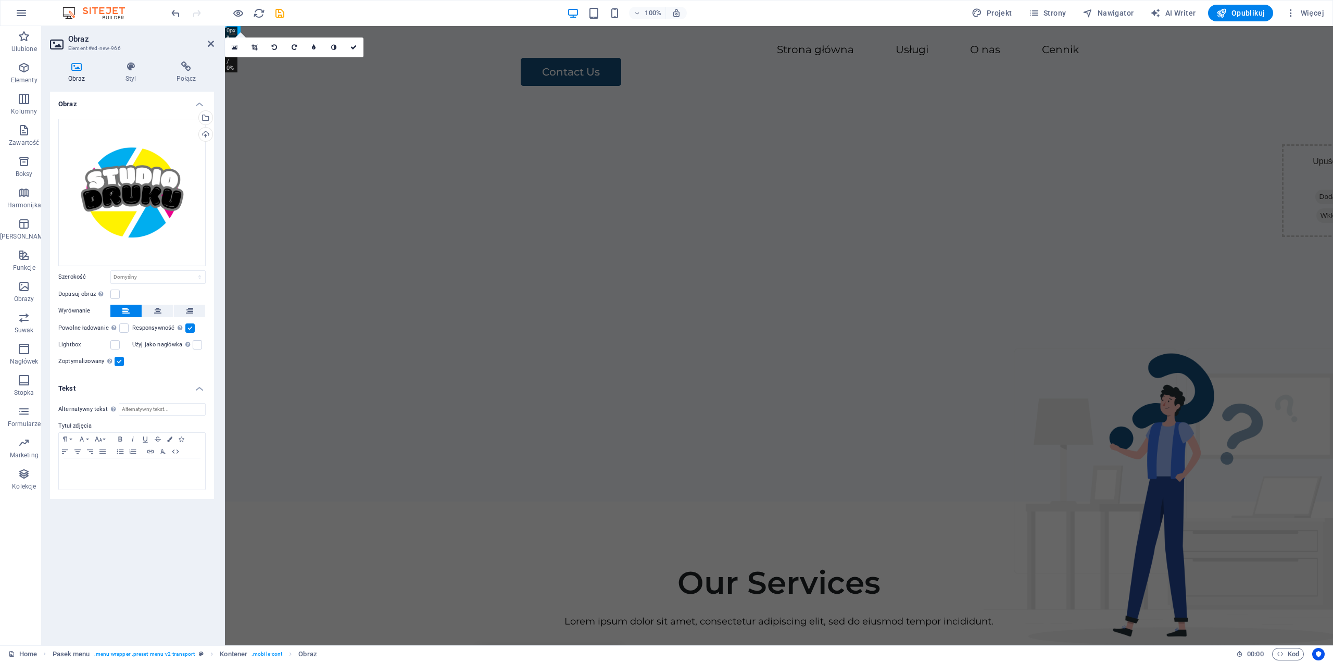
click at [118, 386] on h4 "Tekst" at bounding box center [132, 385] width 164 height 19
click at [136, 276] on select "Domyślny automatycznie px rem % em vh vw" at bounding box center [158, 277] width 94 height 12
click at [111, 271] on select "Domyślny automatycznie px rem % em vh vw" at bounding box center [158, 277] width 94 height 12
select select "DISABLED_OPTION_VALUE"
click at [158, 205] on div "Przeciągnij pliki tutaj, kliknij, aby wybrać pliki lub wybierz pliki z Plików l…" at bounding box center [131, 192] width 147 height 147
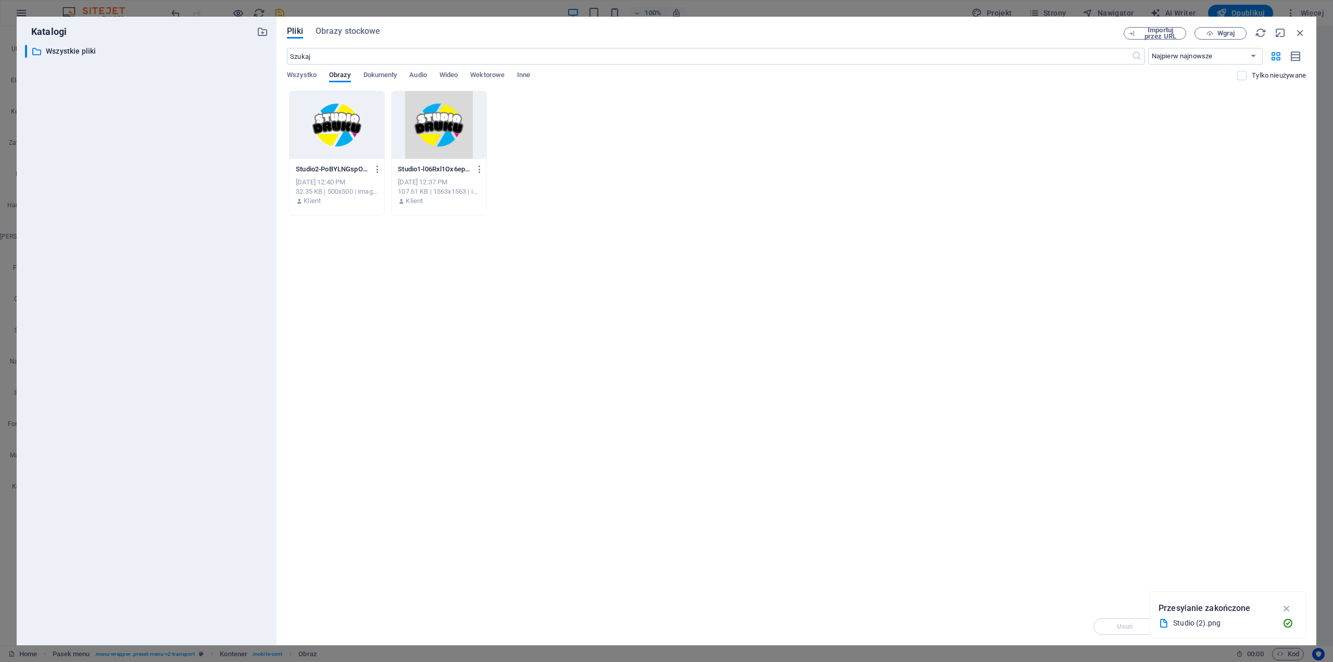
click at [355, 141] on div at bounding box center [336, 125] width 95 height 68
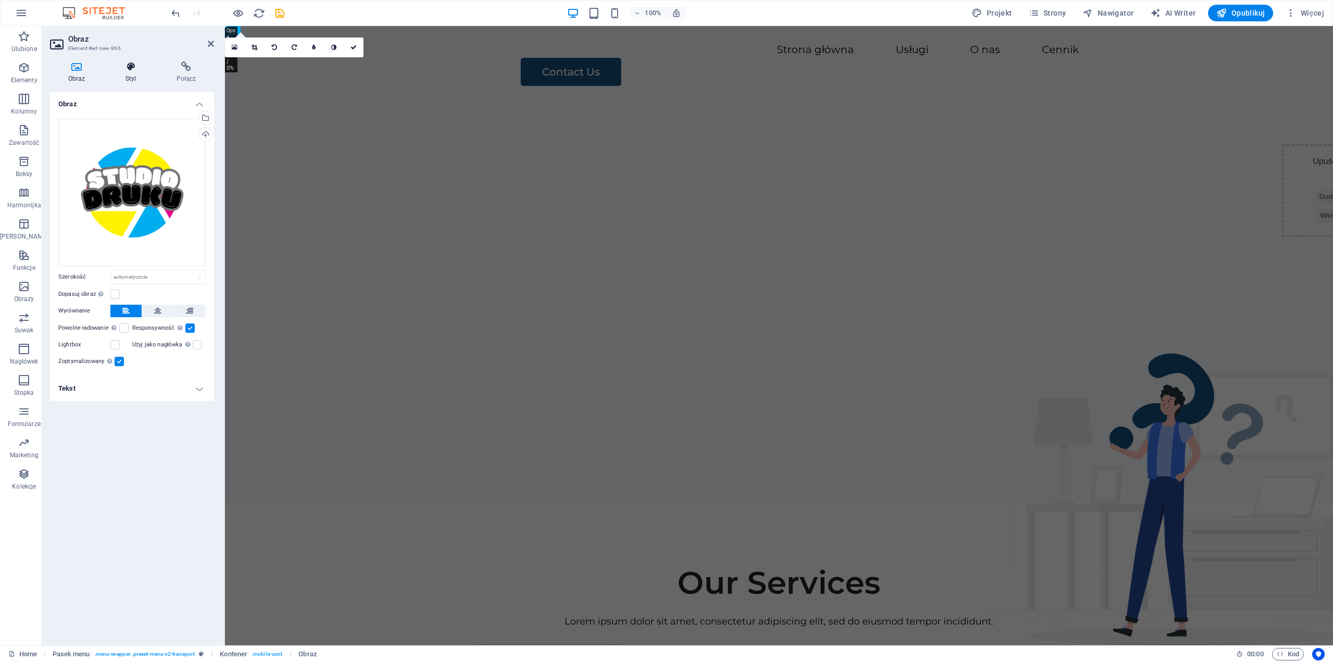
click at [133, 67] on icon at bounding box center [130, 66] width 47 height 10
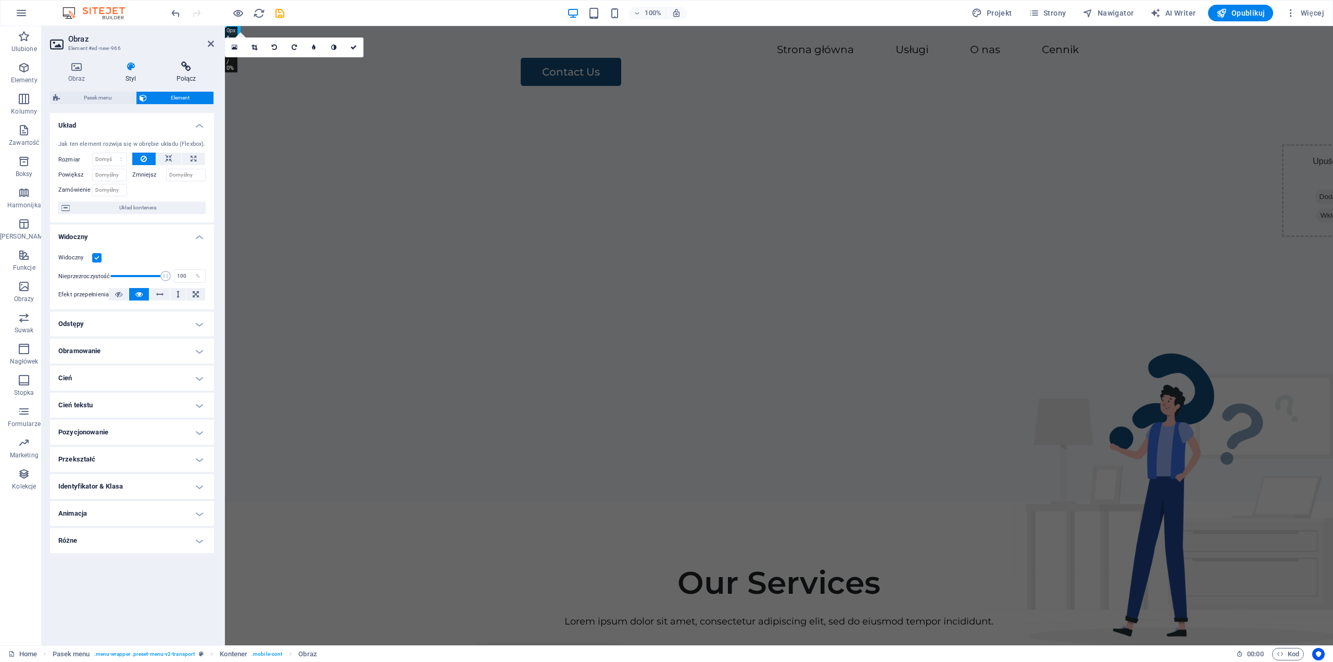
click at [181, 76] on h4 "Połącz" at bounding box center [186, 72] width 56 height 22
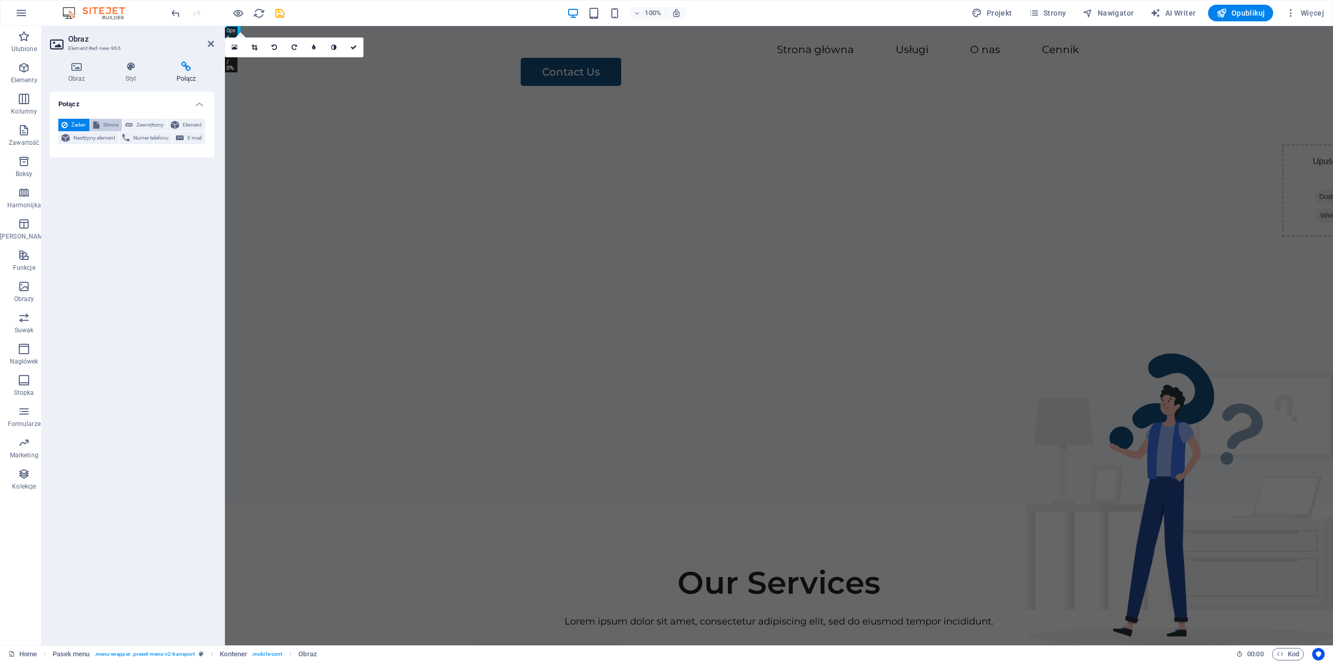
click at [112, 123] on span "Strona" at bounding box center [111, 125] width 16 height 12
select select
click at [133, 153] on select "Home Legal Notice Privacy Subpage" at bounding box center [157, 155] width 95 height 12
click at [133, 154] on select "Home Legal Notice Privacy Subpage" at bounding box center [157, 155] width 95 height 12
click at [130, 190] on input "Tytuł Dodatkowy opis linku nie powinien być taki sam jak treść linku. Tytuł jes…" at bounding box center [157, 188] width 95 height 12
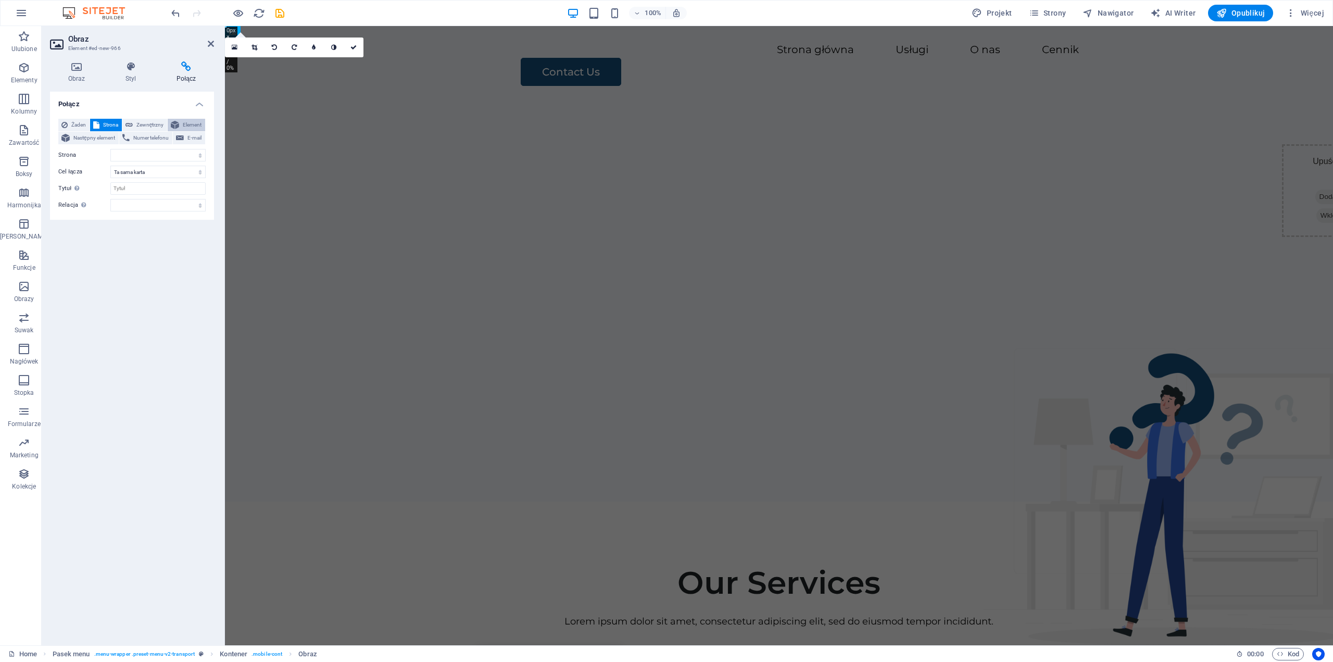
click at [186, 121] on span "Element" at bounding box center [192, 125] width 20 height 12
click at [146, 125] on span "Zewnętrzny" at bounding box center [150, 125] width 28 height 12
select select "blank"
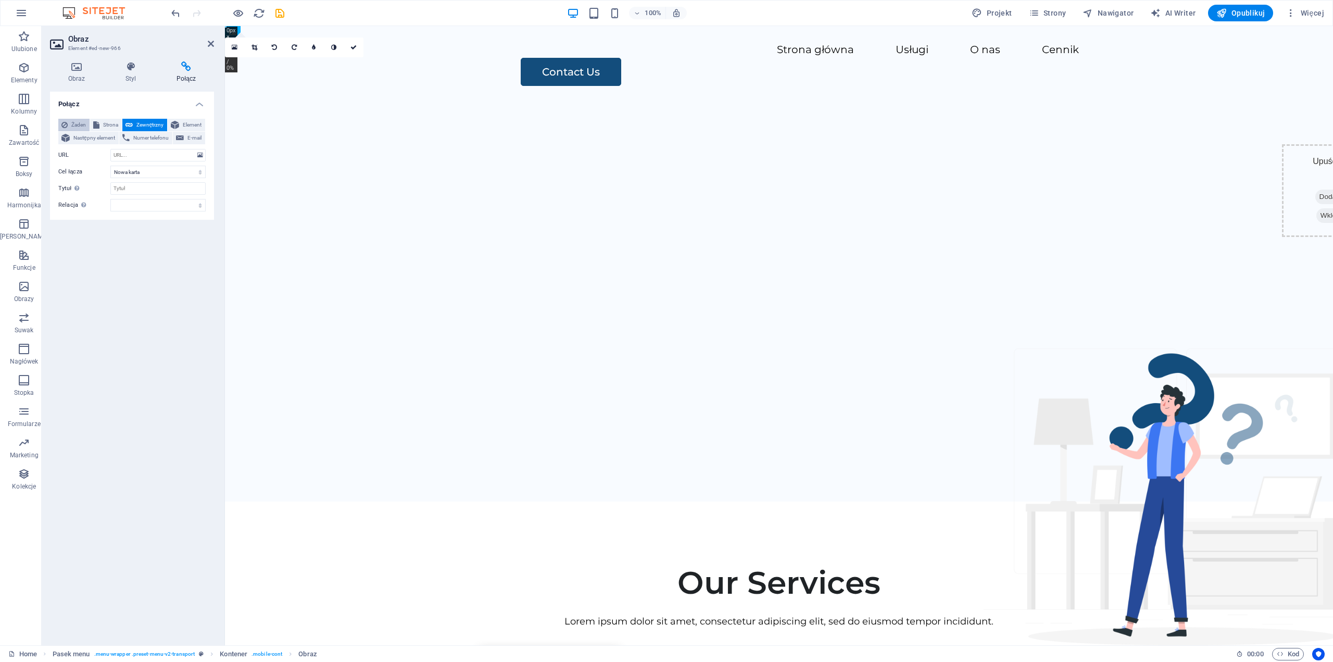
click at [81, 121] on span "Żaden" at bounding box center [79, 125] width 16 height 12
drag, startPoint x: 100, startPoint y: 109, endPoint x: 103, endPoint y: 100, distance: 8.6
click at [100, 108] on h4 "Połącz" at bounding box center [132, 101] width 164 height 19
click at [75, 70] on icon at bounding box center [76, 66] width 53 height 10
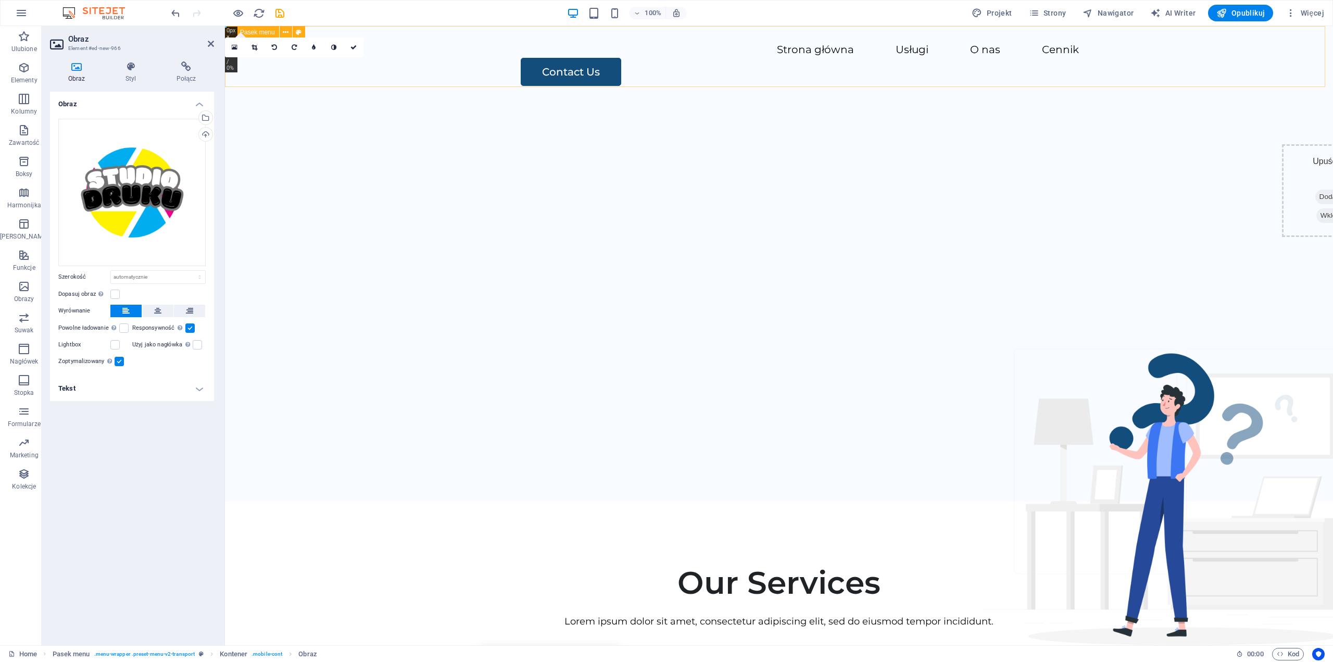
drag, startPoint x: 454, startPoint y: 89, endPoint x: 293, endPoint y: 80, distance: 161.1
click at [357, 47] on link at bounding box center [354, 47] width 20 height 20
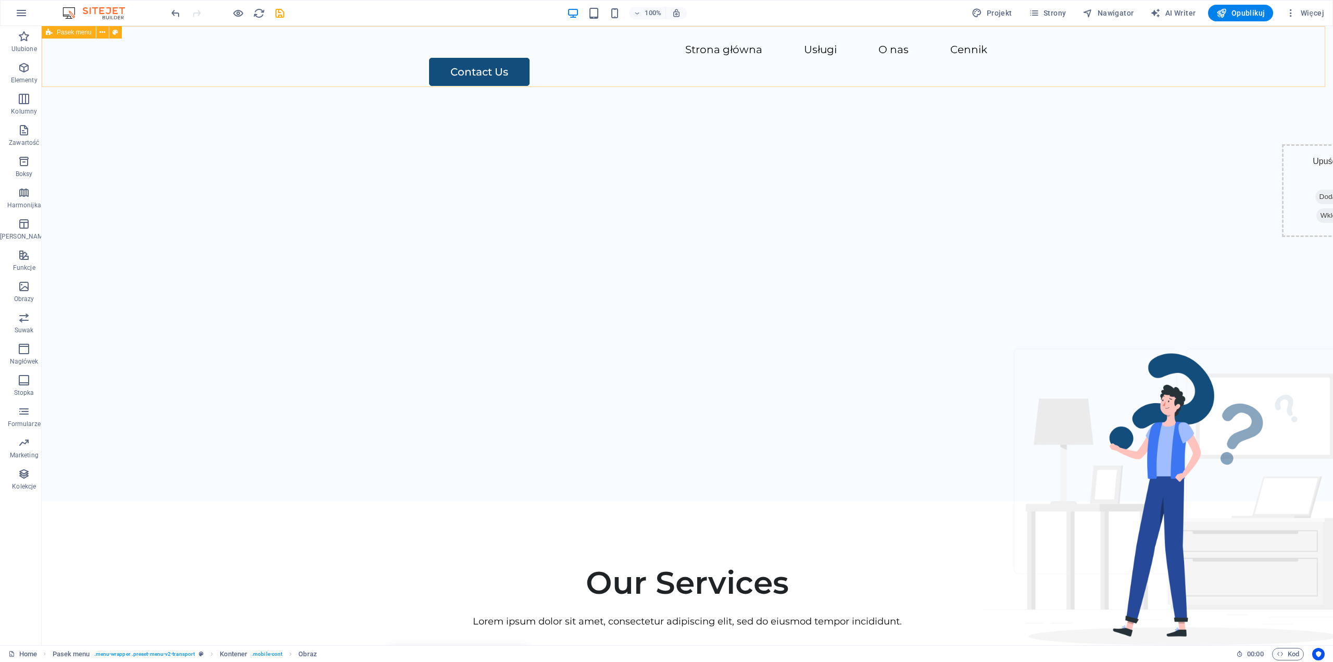
click at [50, 31] on icon at bounding box center [49, 32] width 7 height 12
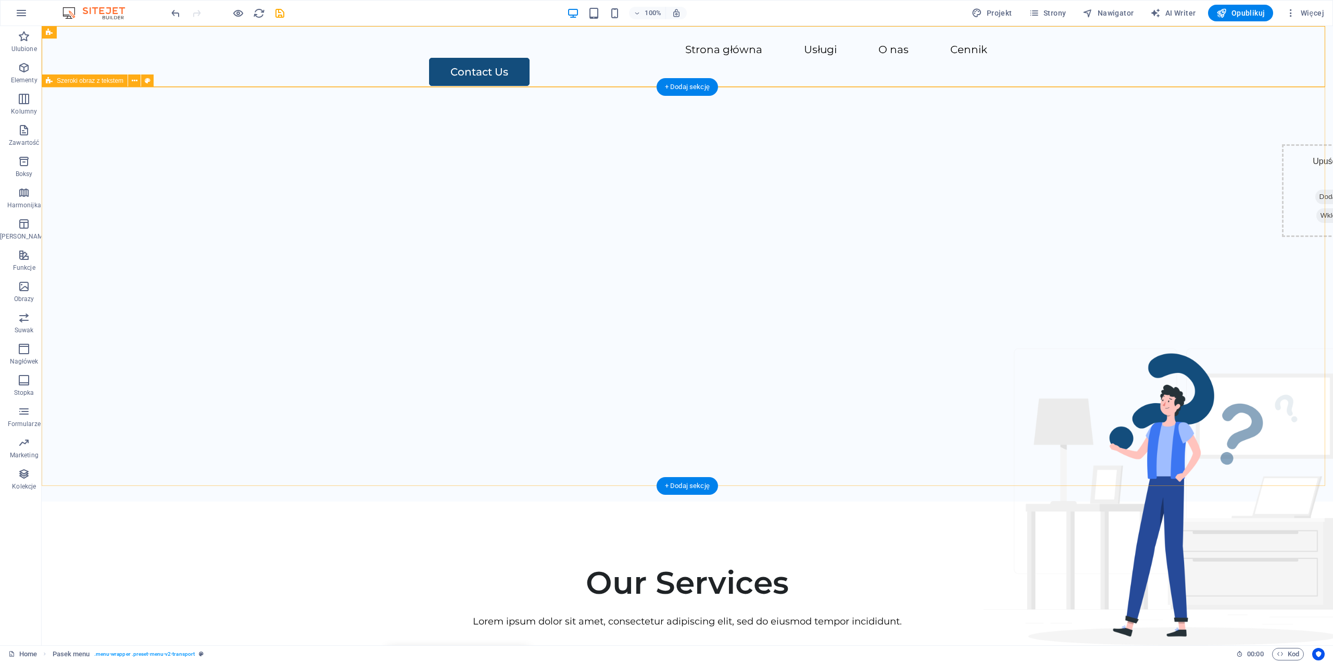
click at [85, 130] on div "Upuść treść tutaj lub Dodaj elementy Wklej schowek" at bounding box center [687, 302] width 1291 height 399
click at [693, 90] on div "+ Dodaj sekcję" at bounding box center [686, 87] width 61 height 18
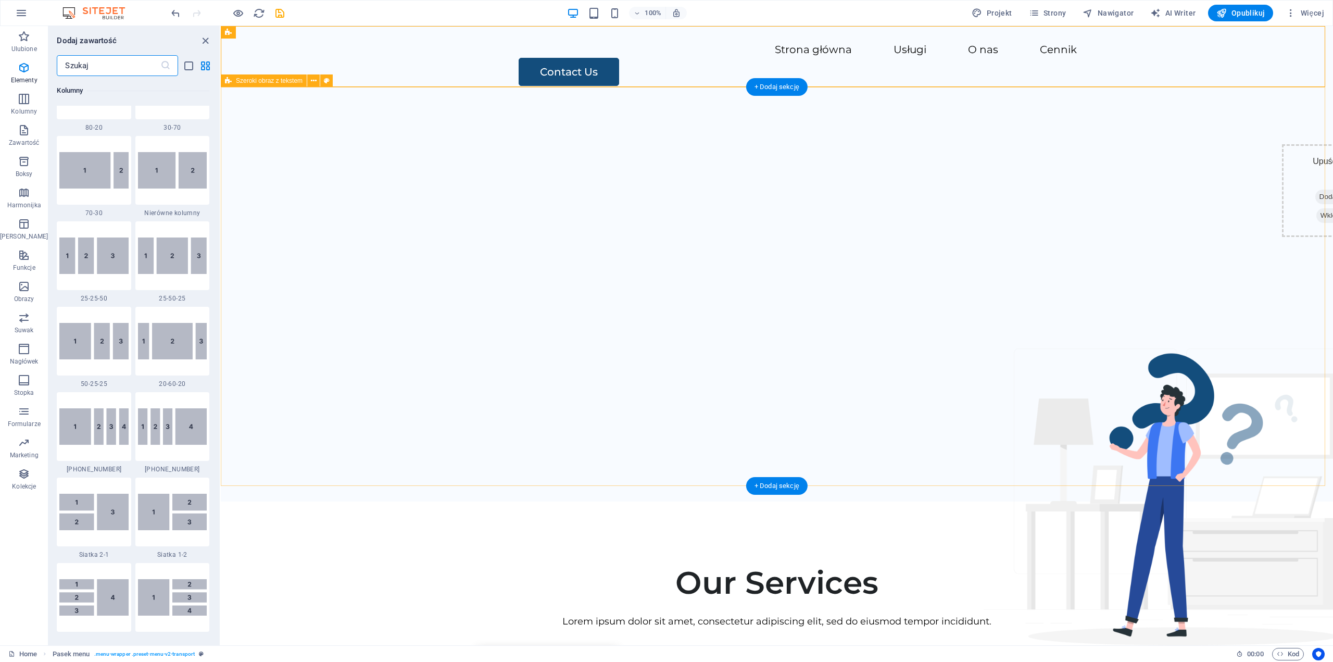
scroll to position [1821, 0]
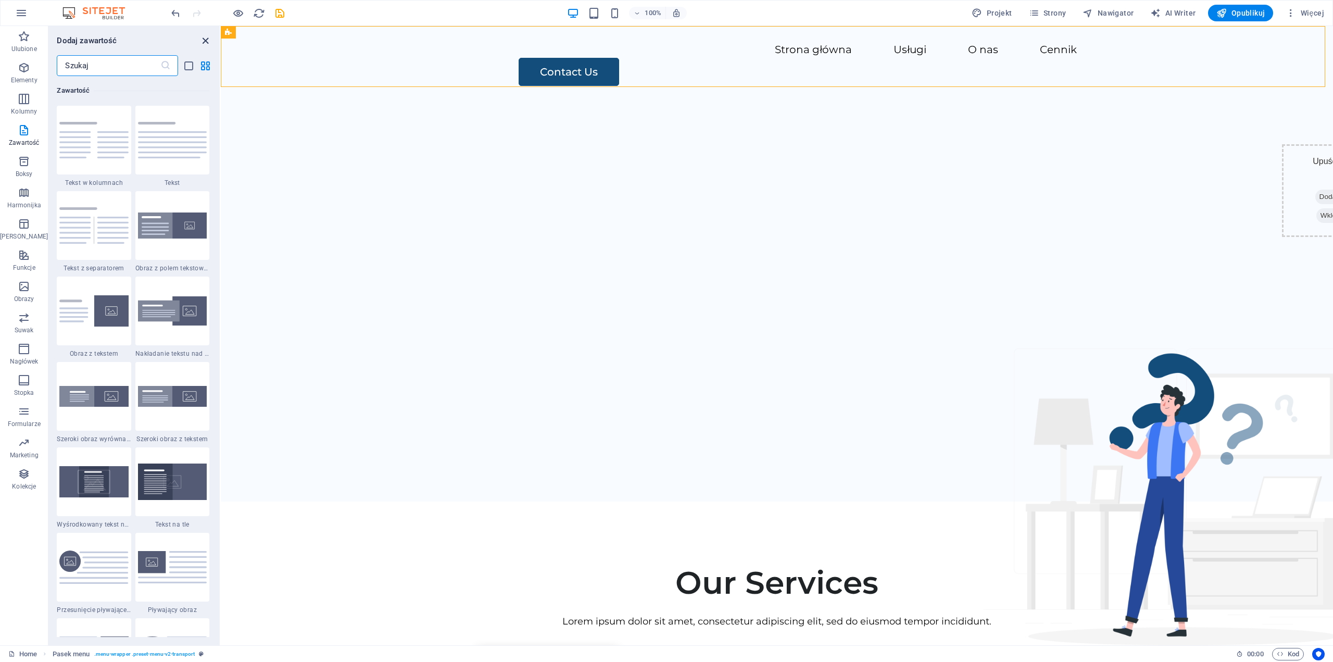
click at [206, 41] on icon "close panel" at bounding box center [205, 41] width 12 height 12
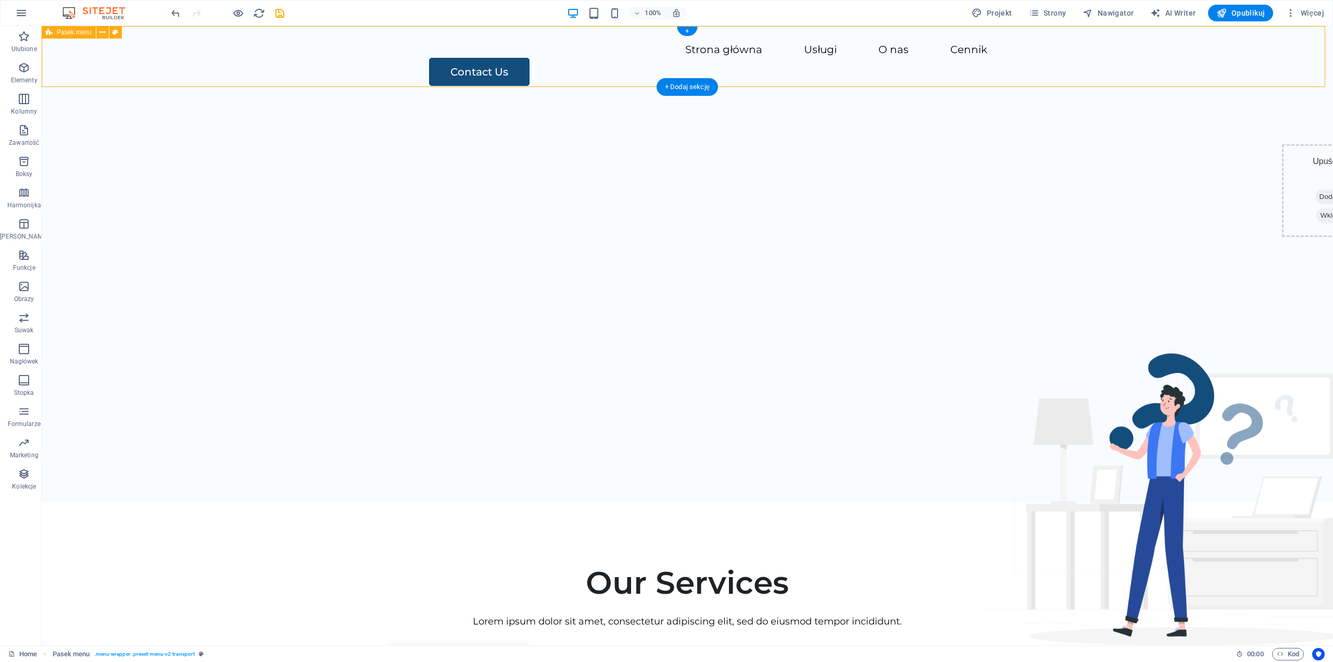
click at [254, 50] on div "Menu Strona główna Usługi O nas Cennik Contact Us" at bounding box center [687, 64] width 1291 height 77
select select "header"
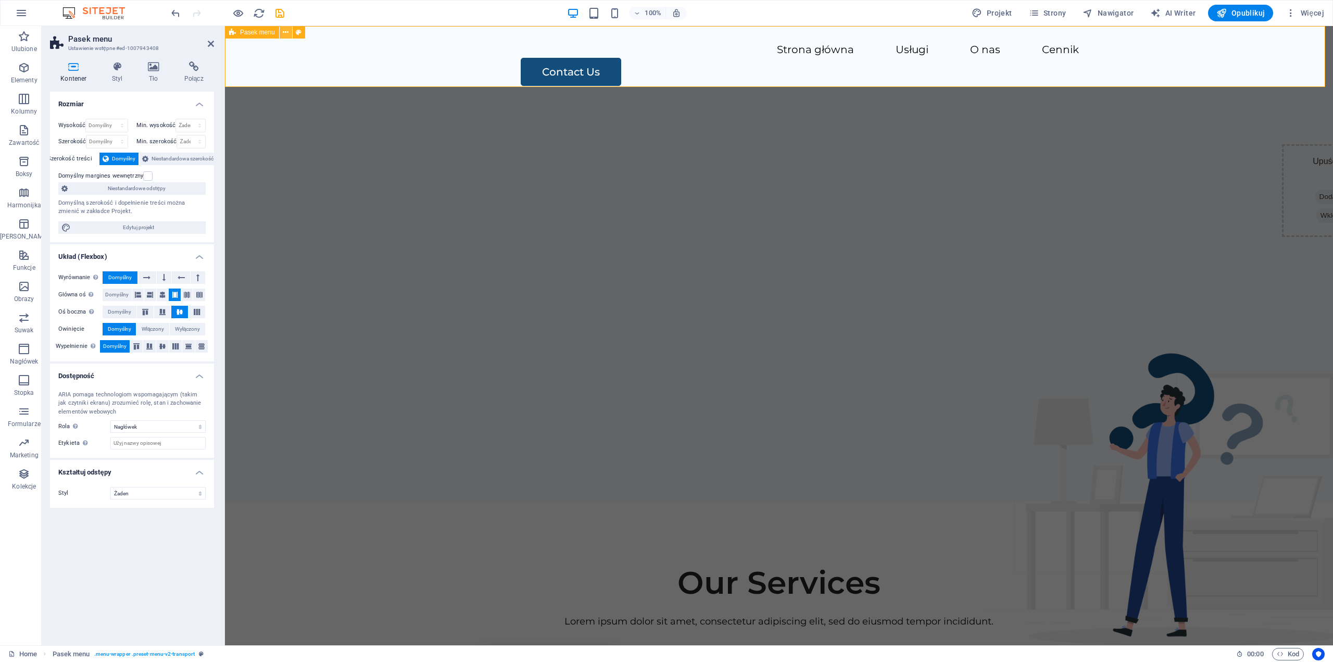
click at [285, 33] on icon at bounding box center [286, 32] width 6 height 11
click at [287, 33] on icon at bounding box center [286, 32] width 6 height 11
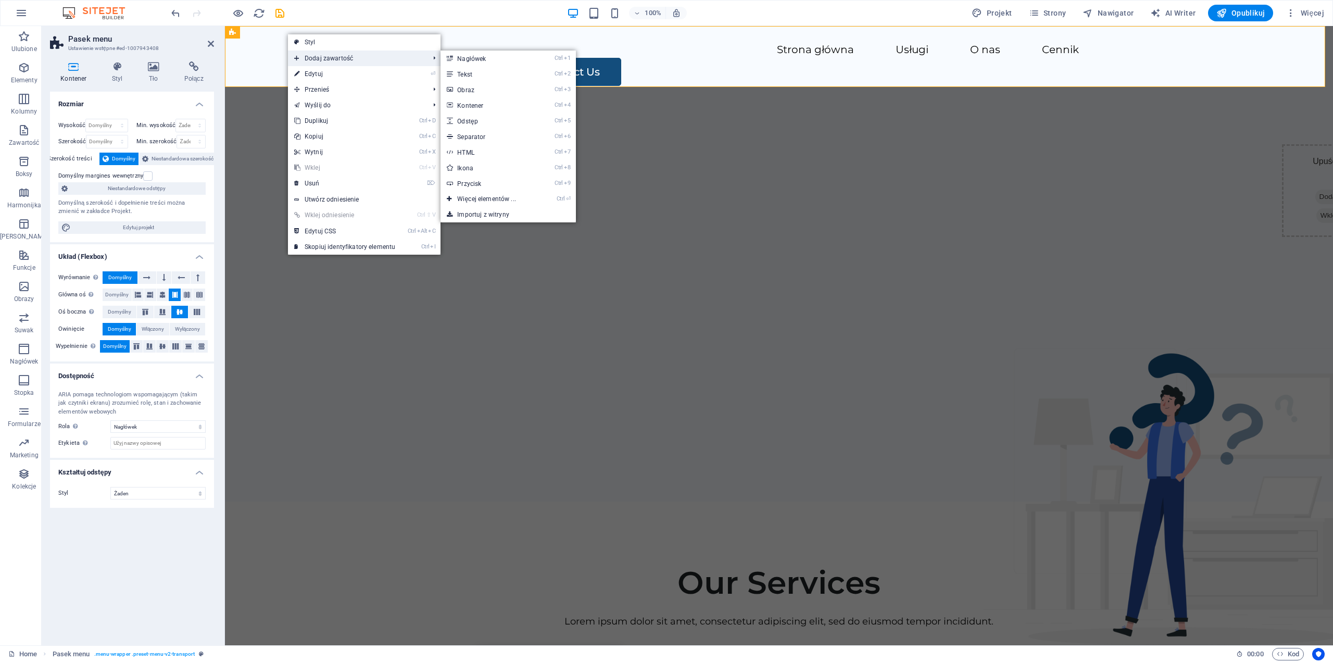
click at [318, 56] on span "Dodaj zawartość" at bounding box center [356, 58] width 137 height 16
click at [504, 89] on link "Ctrl 3 Obraz" at bounding box center [488, 90] width 96 height 16
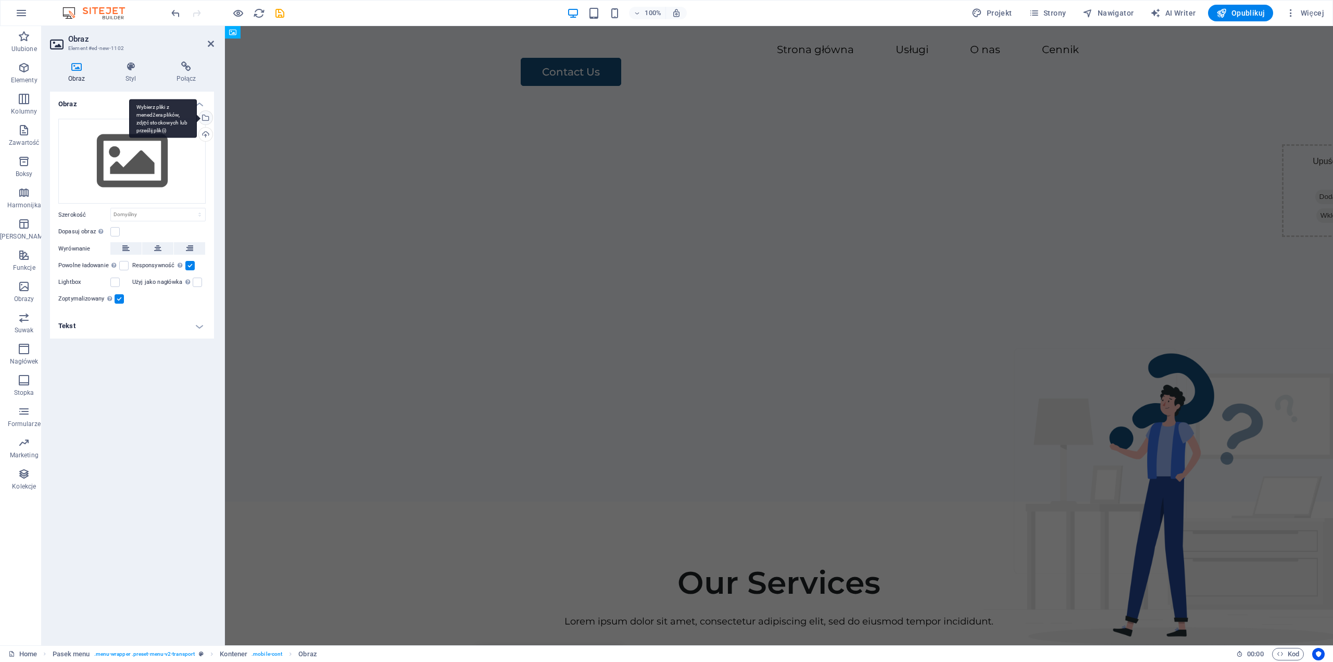
click at [210, 114] on div "Wybierz pliki z menedżera plików, zdjęć stockowych lub prześlij plik(i)" at bounding box center [205, 119] width 16 height 16
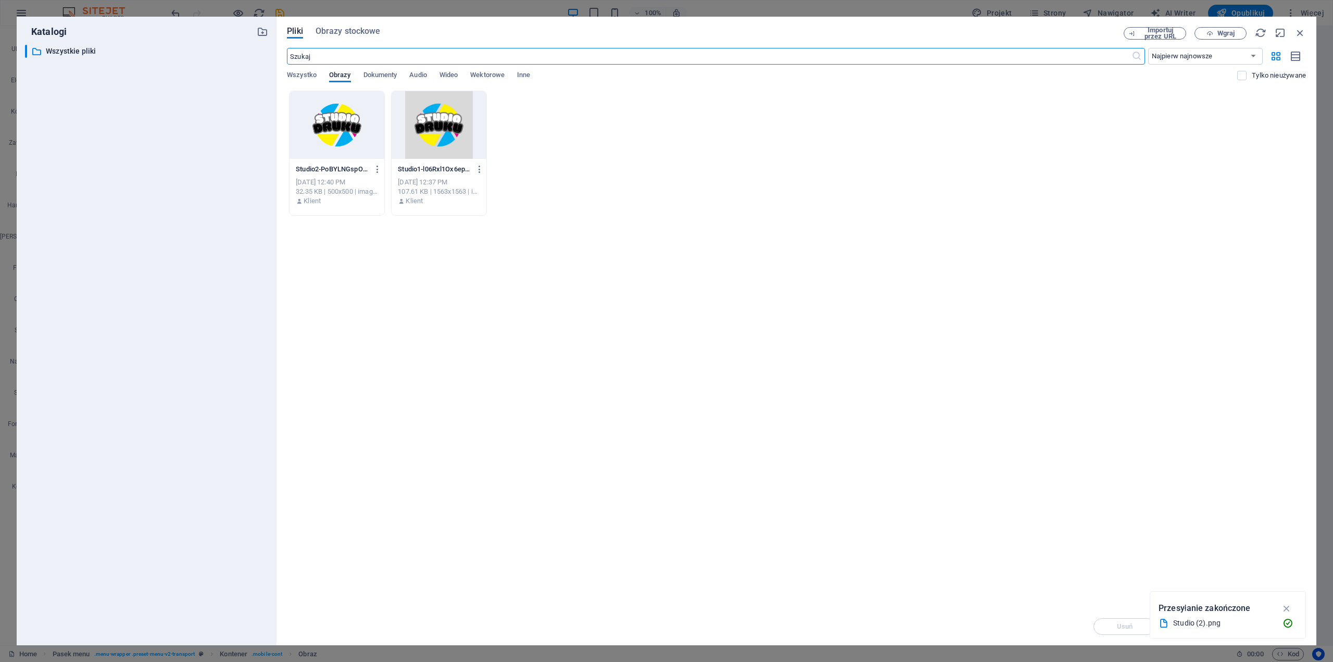
click at [328, 134] on div at bounding box center [336, 125] width 95 height 68
drag, startPoint x: 1278, startPoint y: 585, endPoint x: 1285, endPoint y: 604, distance: 20.4
click at [1285, 604] on icon "button" at bounding box center [1287, 607] width 12 height 11
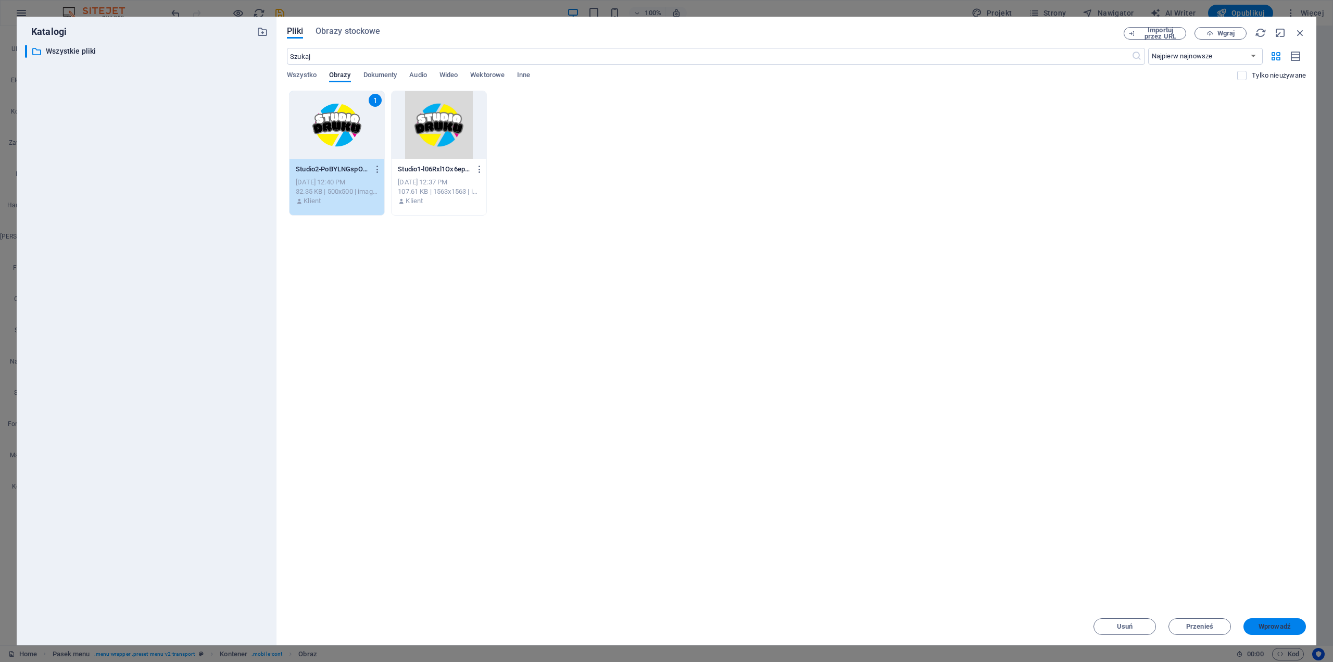
click at [1284, 623] on span "Wprowadź" at bounding box center [1274, 626] width 32 height 6
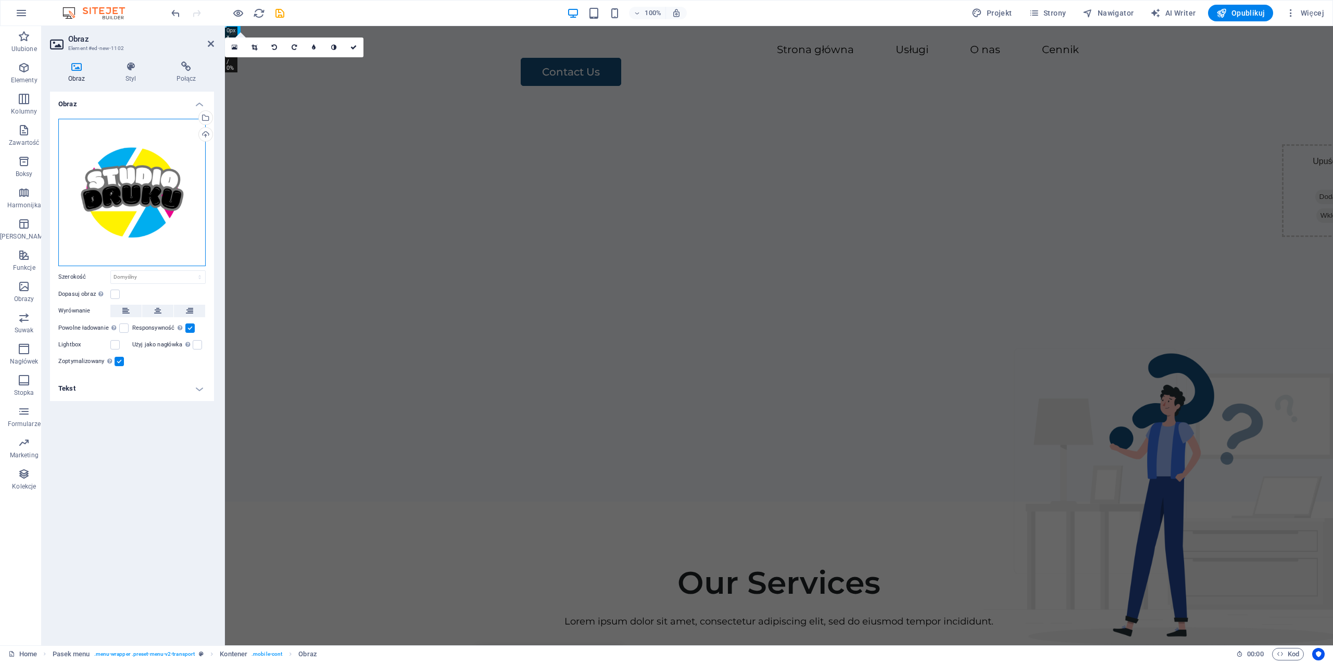
drag, startPoint x: 200, startPoint y: 260, endPoint x: 187, endPoint y: 238, distance: 24.7
click at [187, 238] on div "Przeciągnij pliki tutaj, kliknij, aby wybrać pliki lub wybierz pliki z Plików l…" at bounding box center [131, 192] width 147 height 147
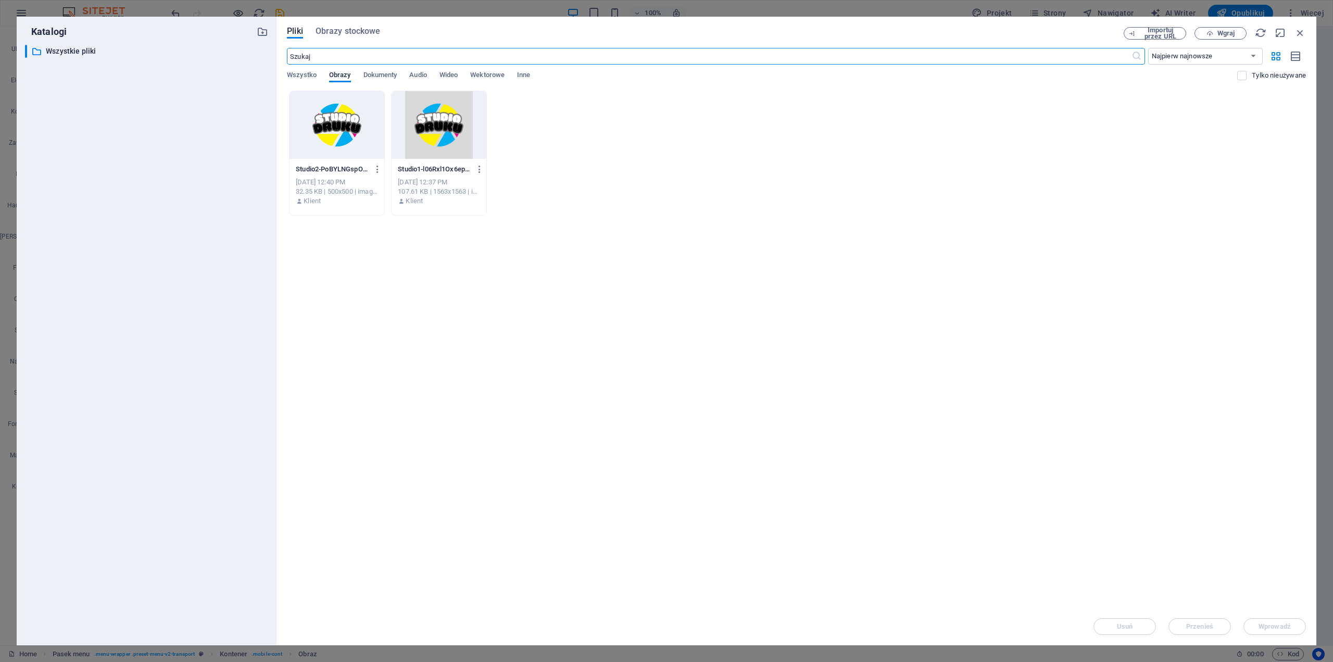
click at [357, 134] on div at bounding box center [336, 125] width 95 height 68
click at [335, 141] on div "1" at bounding box center [336, 125] width 95 height 68
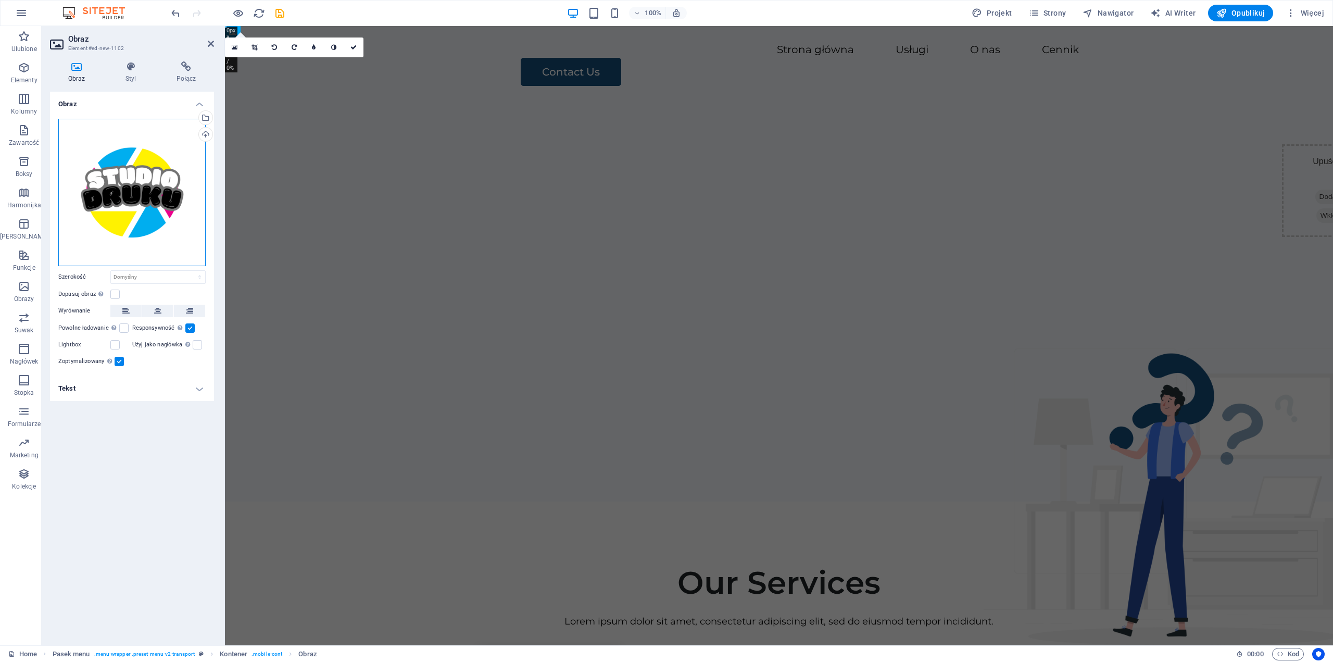
click at [117, 188] on div "Przeciągnij pliki tutaj, kliknij, aby wybrać pliki lub wybierz pliki z Plików l…" at bounding box center [131, 192] width 147 height 147
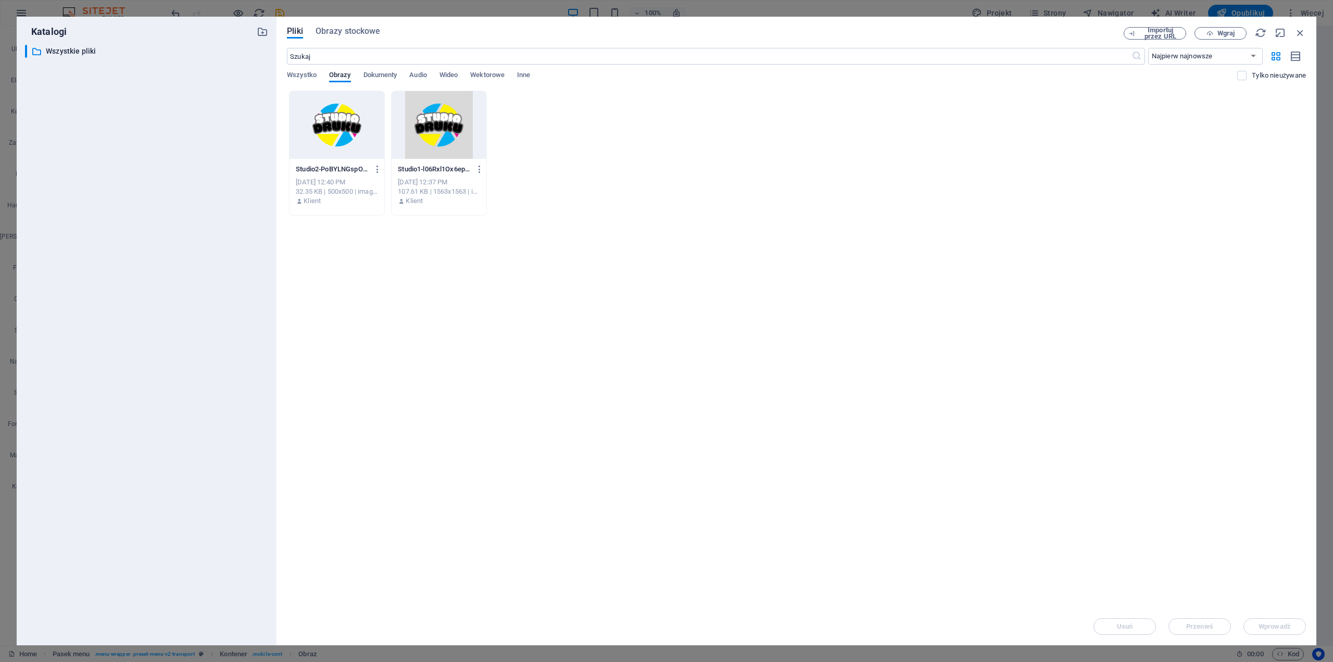
click at [449, 129] on div at bounding box center [438, 125] width 95 height 68
click at [449, 129] on div "1" at bounding box center [438, 125] width 95 height 68
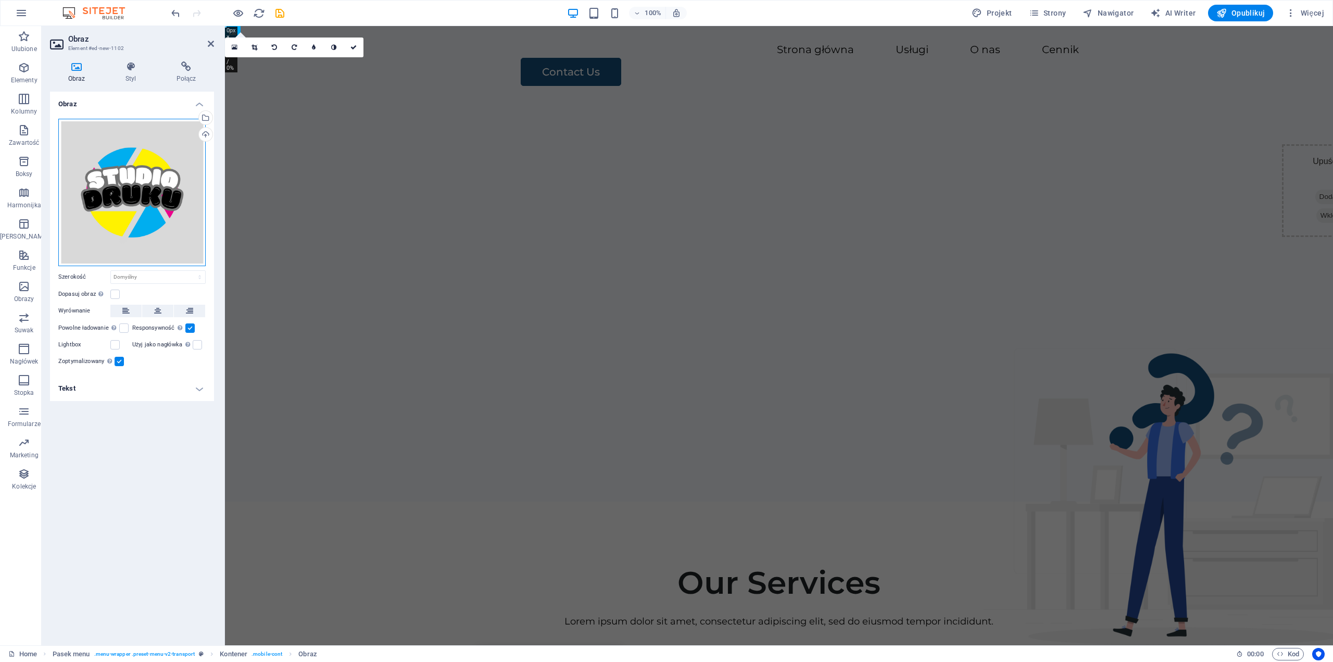
click at [150, 184] on div "Przeciągnij pliki tutaj, kliknij, aby wybrać pliki lub wybierz pliki z Plików l…" at bounding box center [131, 192] width 147 height 147
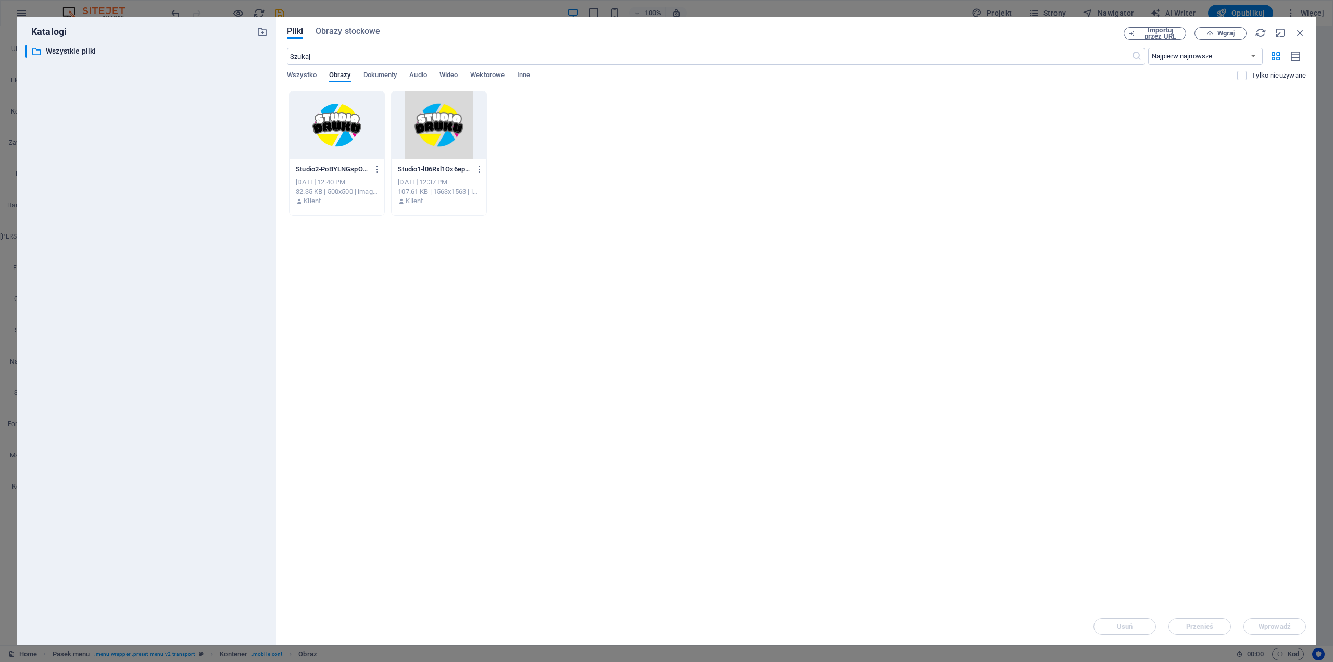
click at [150, 184] on div "​ Wszystkie pliki Wszystkie pliki" at bounding box center [146, 341] width 243 height 592
click at [374, 142] on div at bounding box center [336, 125] width 95 height 68
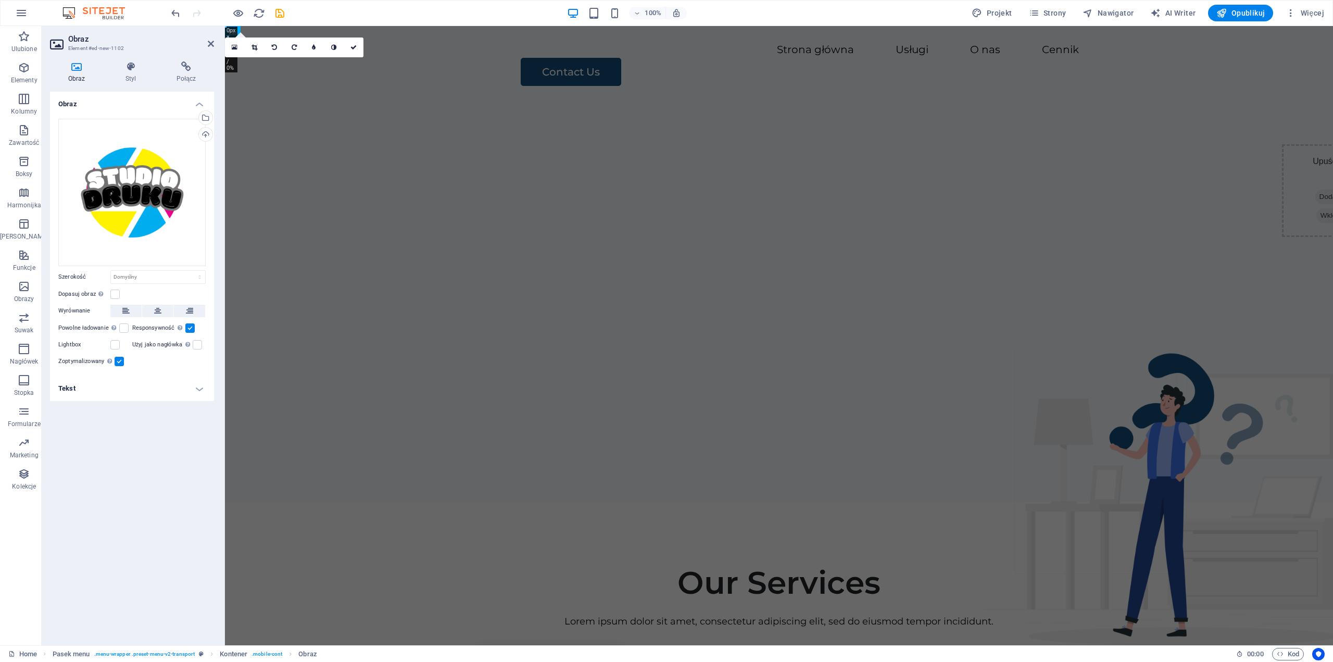
click at [198, 384] on h4 "Tekst" at bounding box center [132, 388] width 164 height 25
click at [198, 384] on h4 "Tekst" at bounding box center [132, 385] width 164 height 19
click at [116, 295] on label at bounding box center [114, 293] width 9 height 9
click at [0, 0] on input "Dopasuj obraz Automatycznie dopasuj obraz do stałej szerokości i wysokości" at bounding box center [0, 0] width 0 height 0
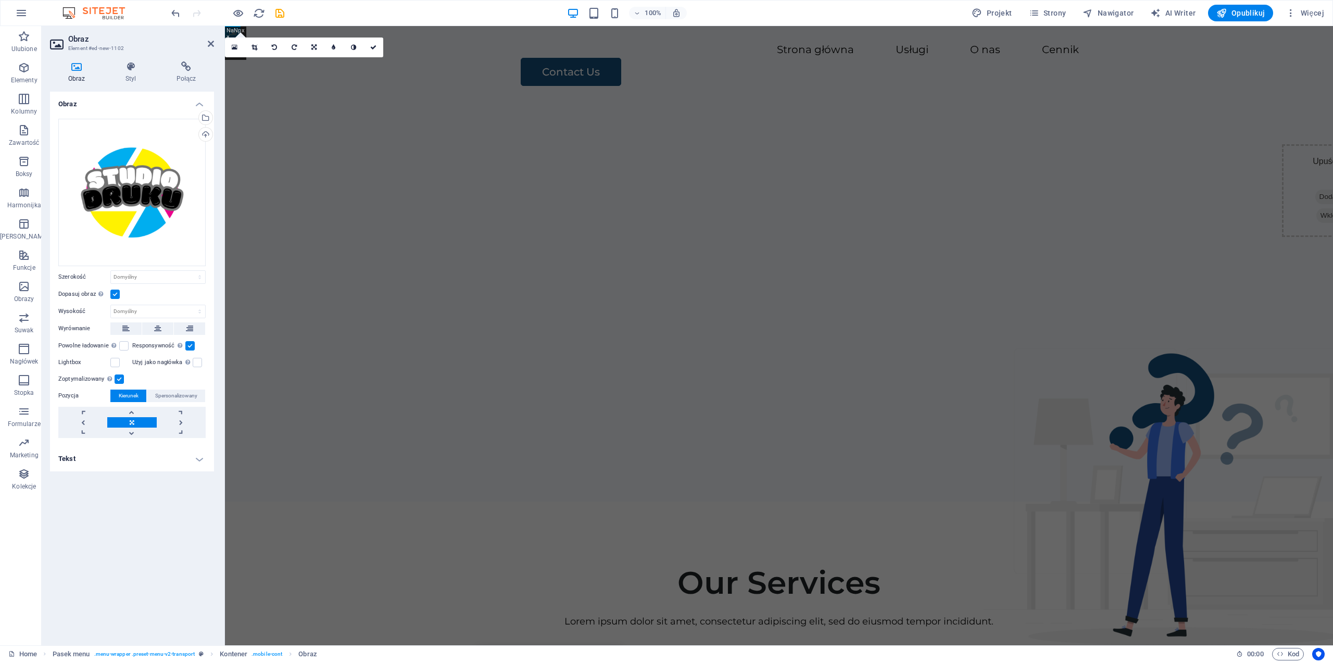
click at [116, 295] on label at bounding box center [114, 293] width 9 height 9
click at [0, 0] on input "Dopasuj obraz Automatycznie dopasuj obraz do stałej szerokości i wysokości" at bounding box center [0, 0] width 0 height 0
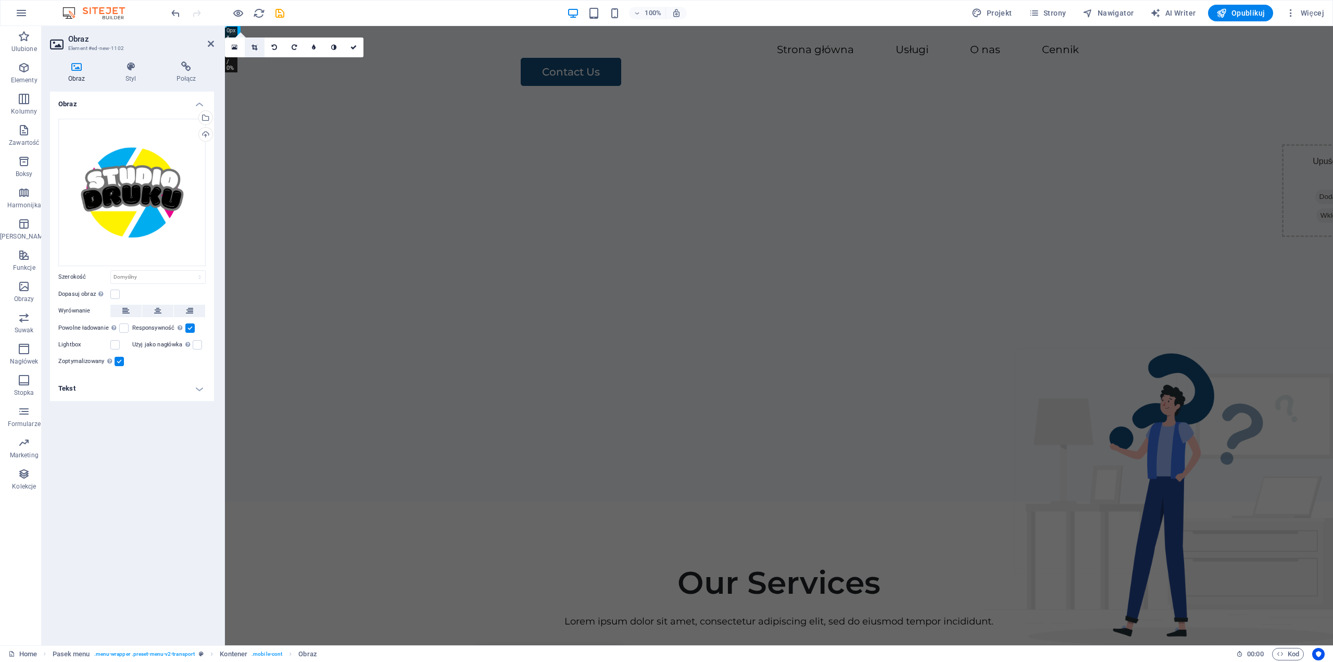
click at [254, 46] on icon at bounding box center [254, 47] width 6 height 6
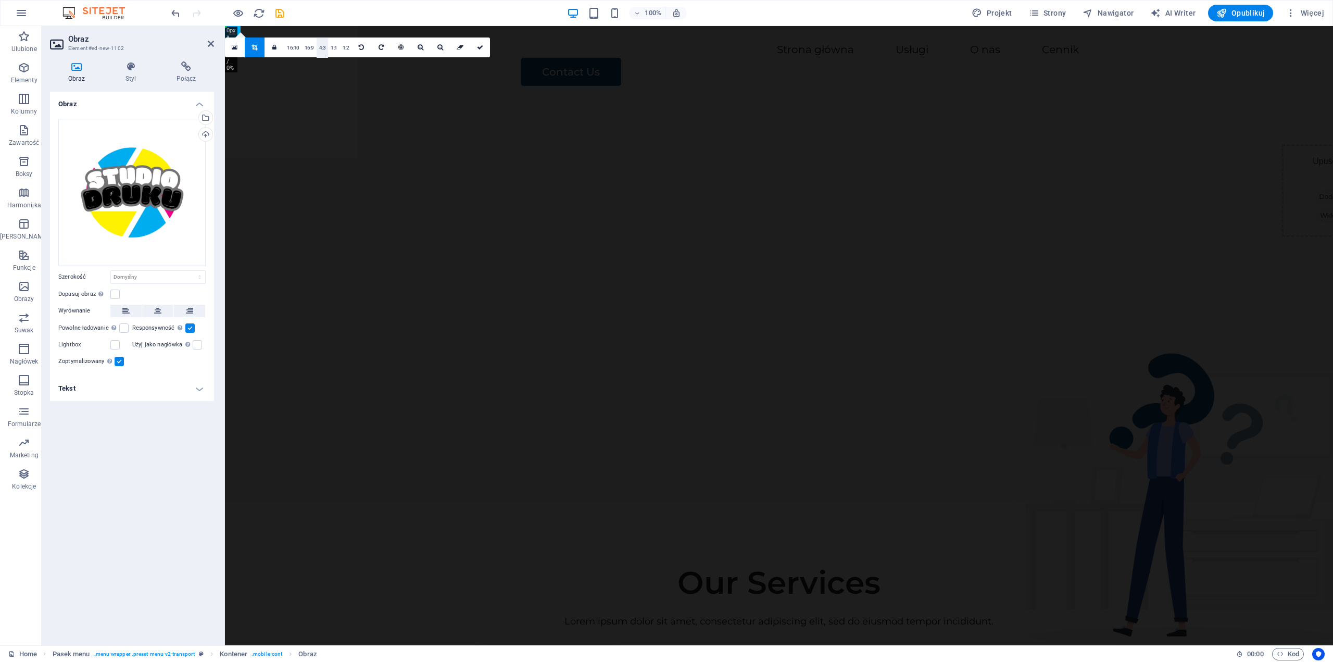
click at [320, 49] on link "4:3" at bounding box center [322, 48] width 12 height 20
click at [457, 45] on icon at bounding box center [460, 47] width 7 height 6
click at [481, 47] on icon at bounding box center [480, 47] width 6 height 6
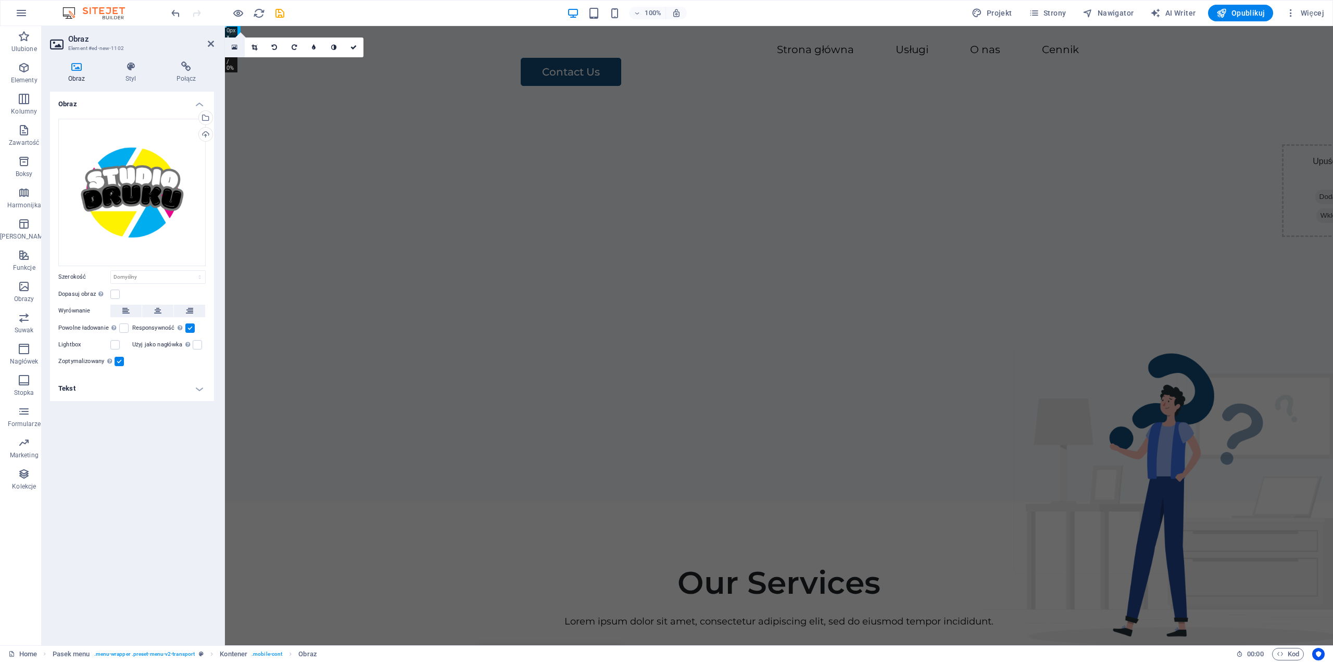
click at [236, 46] on icon at bounding box center [235, 47] width 6 height 7
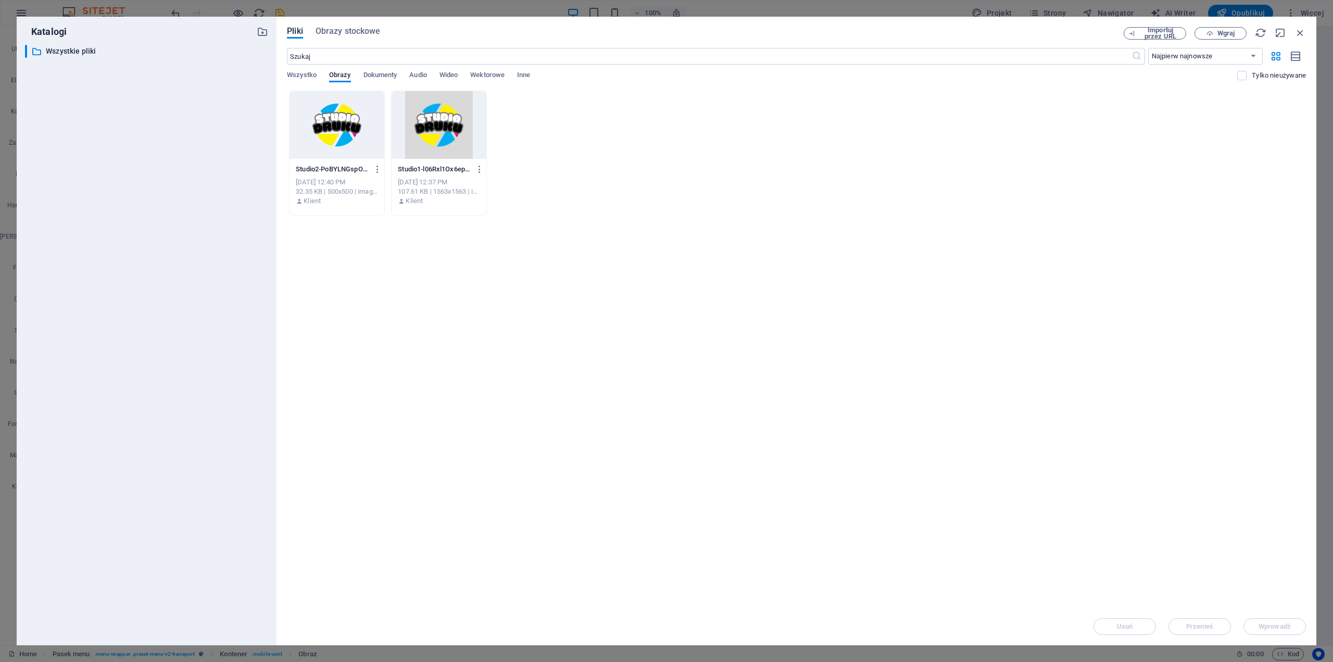
click at [338, 97] on div at bounding box center [336, 125] width 95 height 68
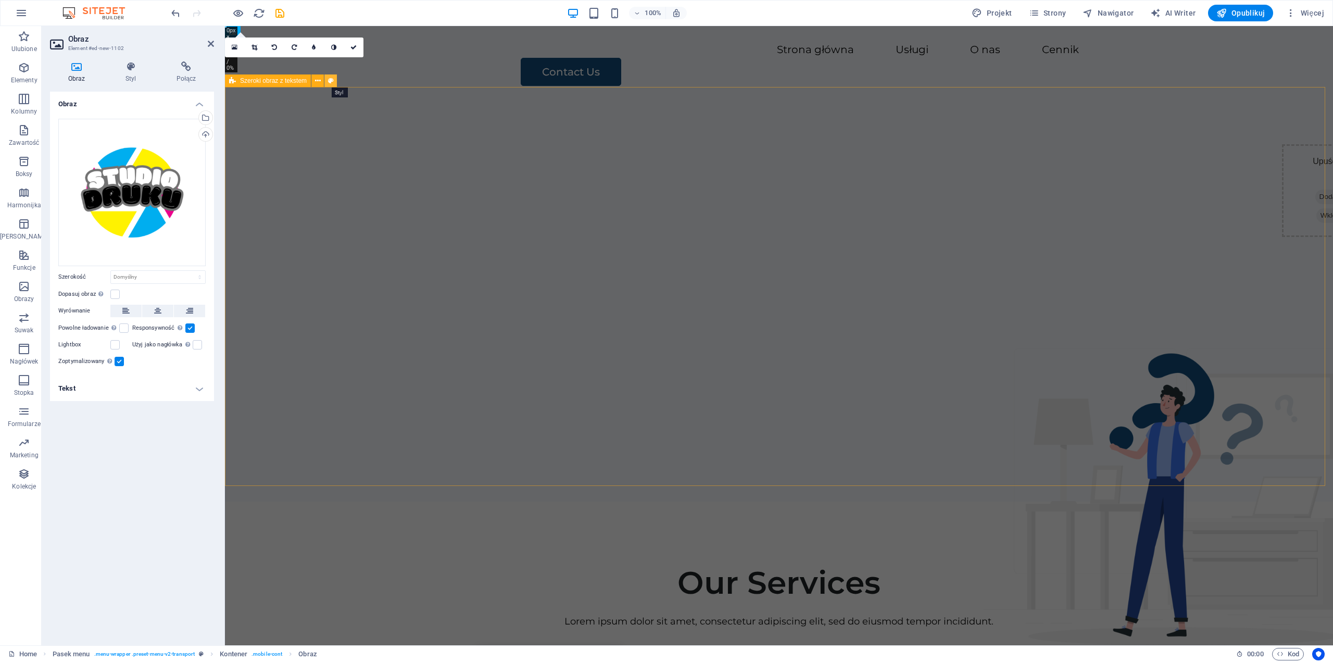
click at [335, 81] on button at bounding box center [330, 80] width 12 height 12
select select "%"
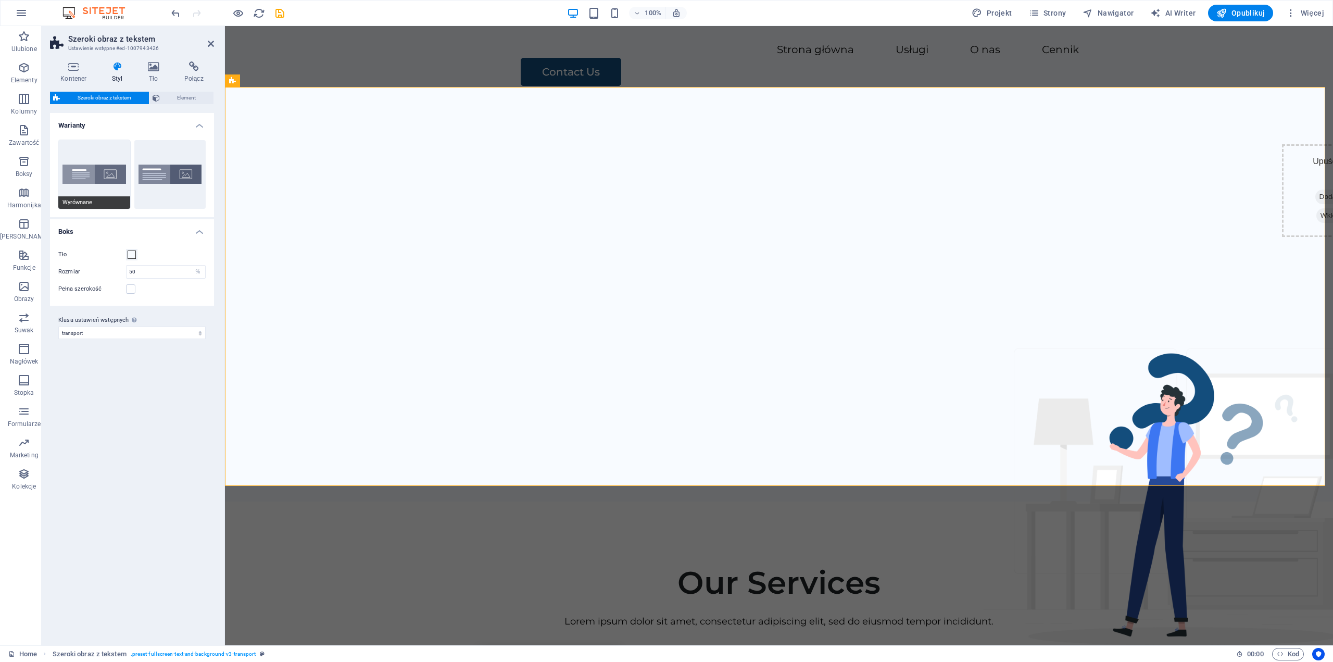
click at [104, 173] on button "Wyrównane" at bounding box center [94, 174] width 72 height 69
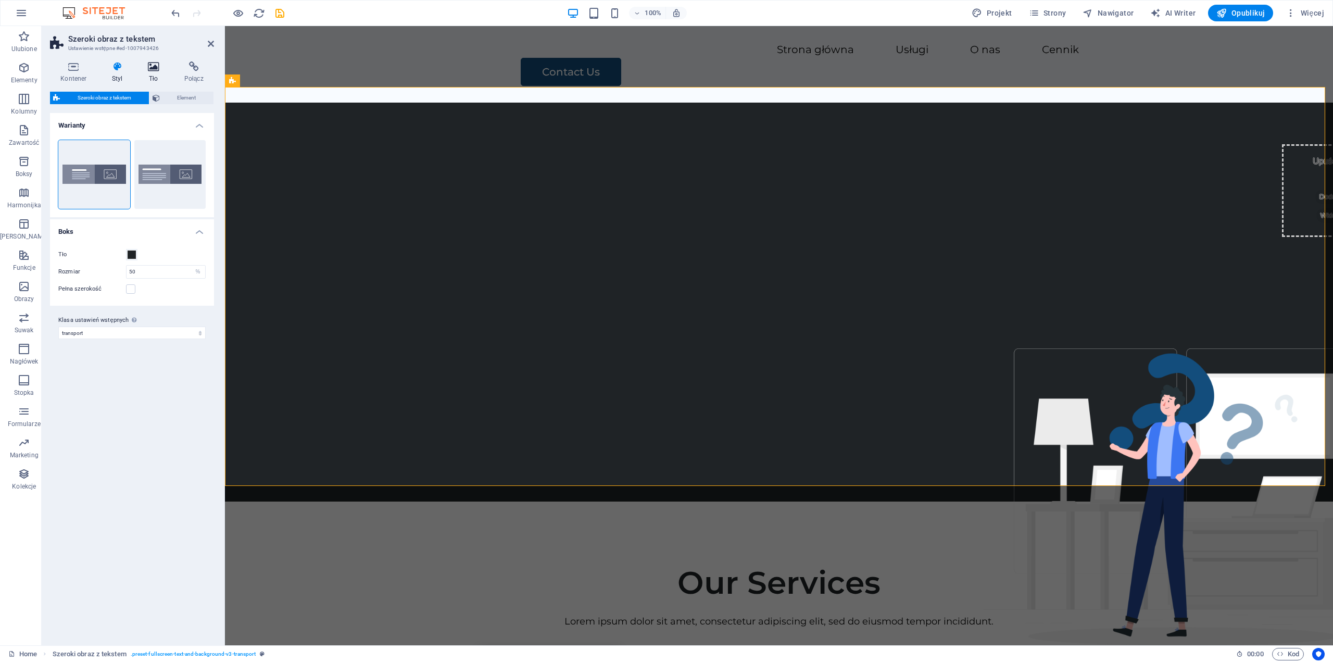
click at [155, 71] on icon at bounding box center [153, 66] width 32 height 10
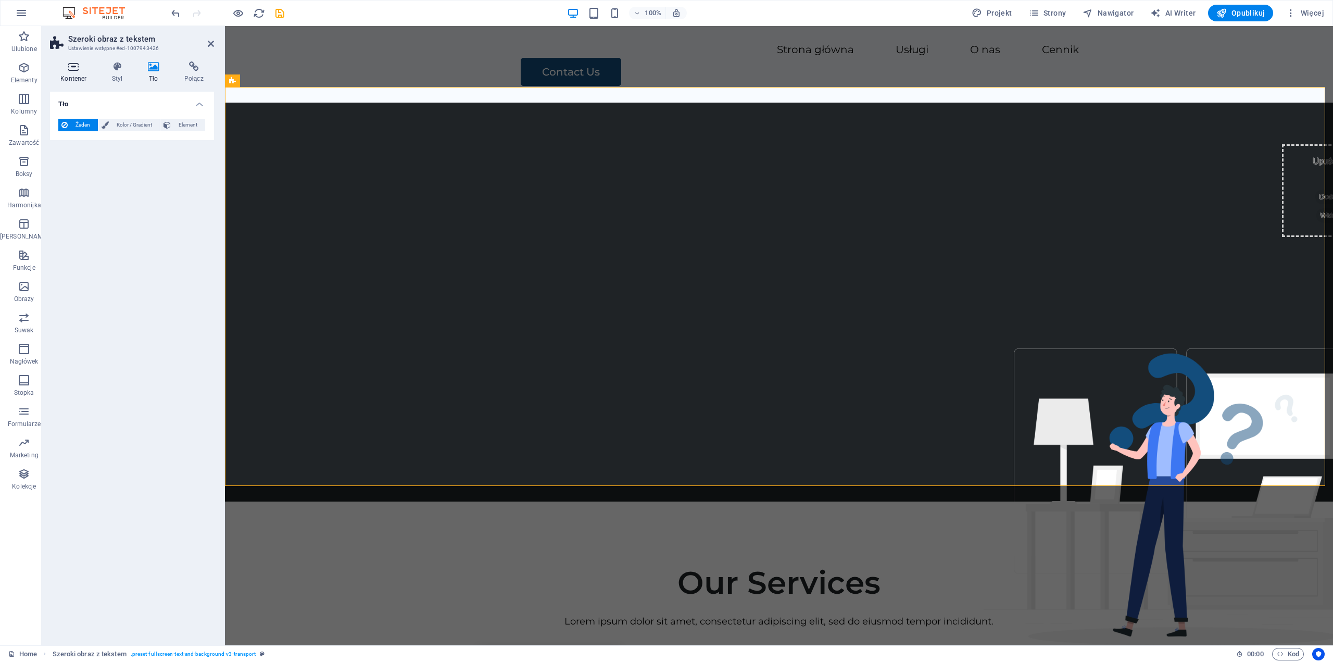
click at [67, 72] on h4 "Kontener" at bounding box center [76, 72] width 52 height 22
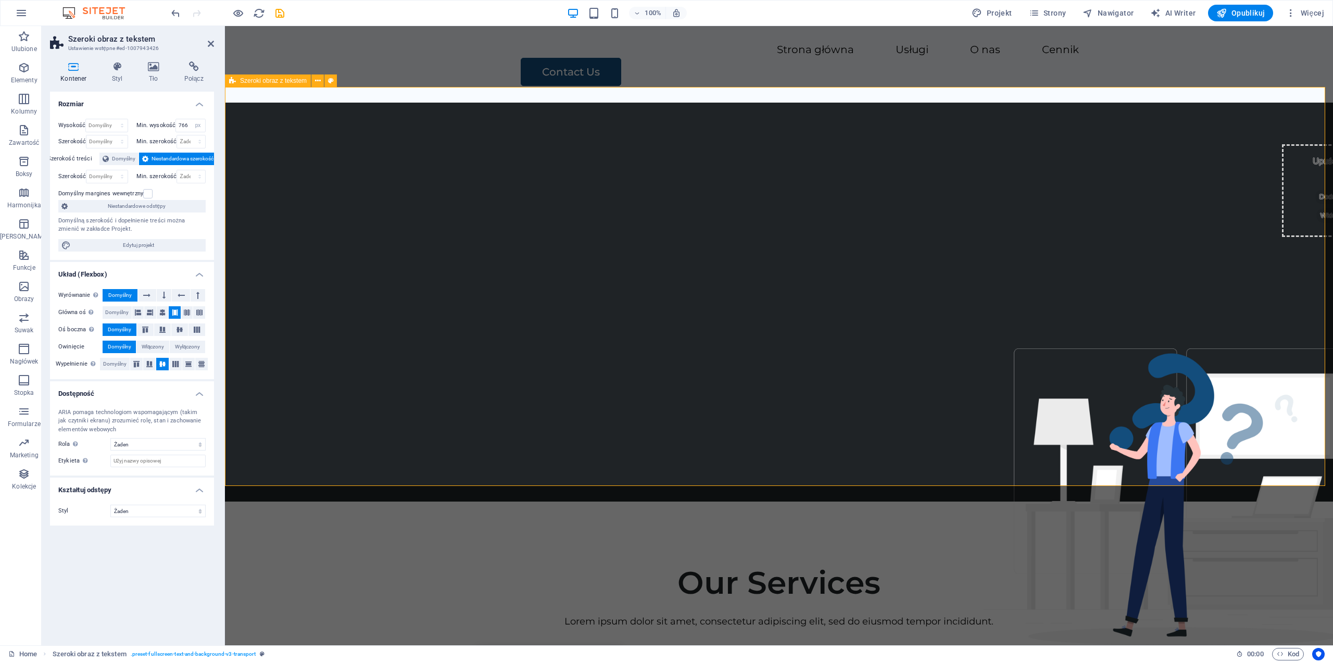
click at [349, 115] on div "Upuść treść tutaj lub Dodaj elementy Wklej schowek" at bounding box center [779, 302] width 1108 height 399
click at [345, 65] on div "Menu Strona główna Usługi O nas Cennik Contact Us" at bounding box center [779, 64] width 1108 height 77
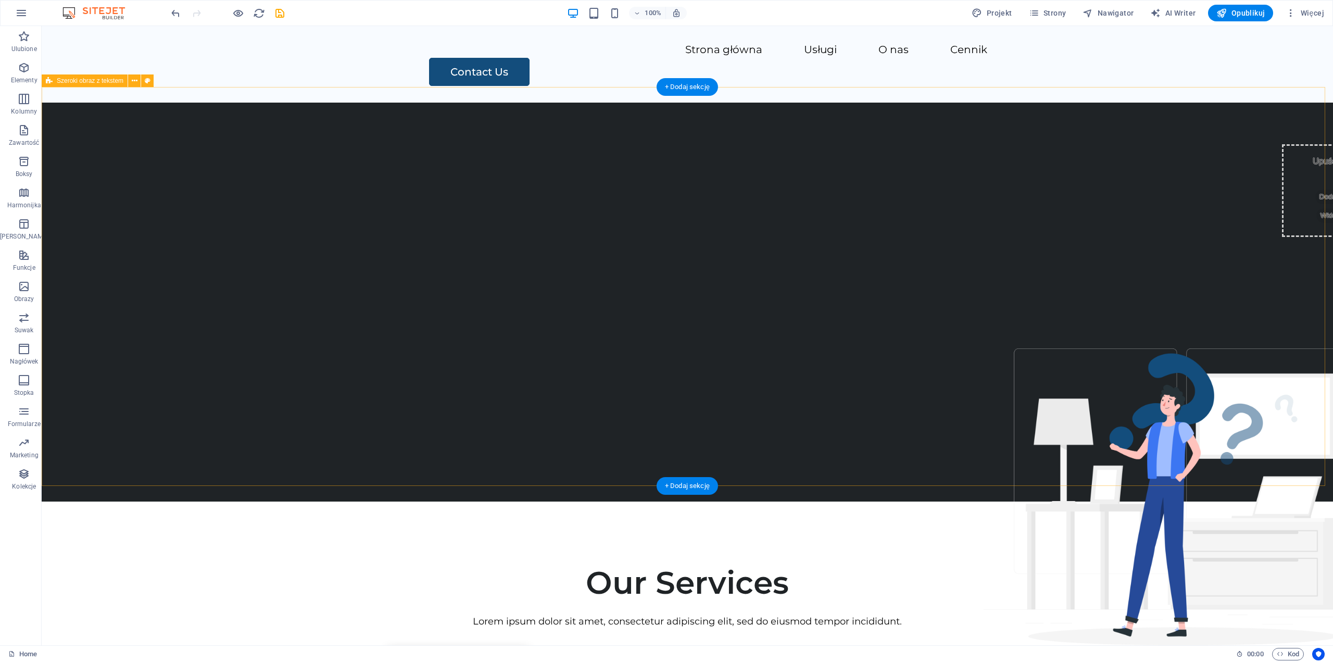
click at [459, 299] on div "Upuść treść tutaj lub Dodaj elementy Wklej schowek" at bounding box center [687, 302] width 1291 height 399
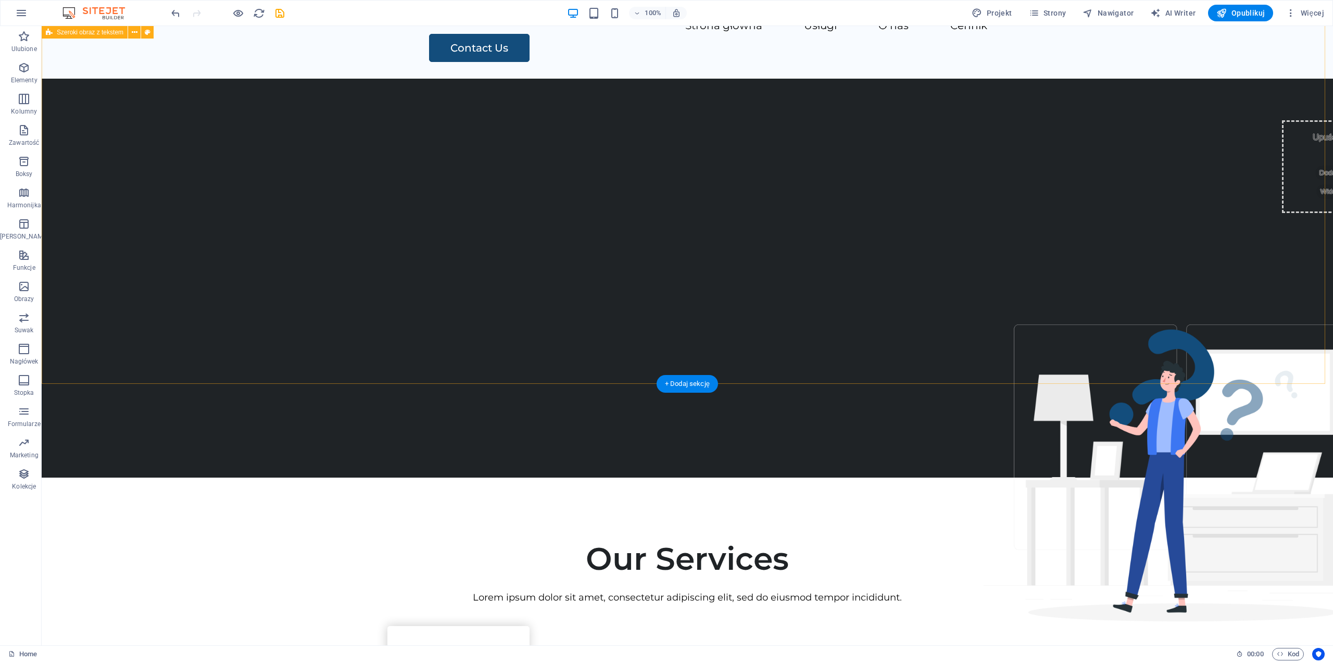
scroll to position [0, 0]
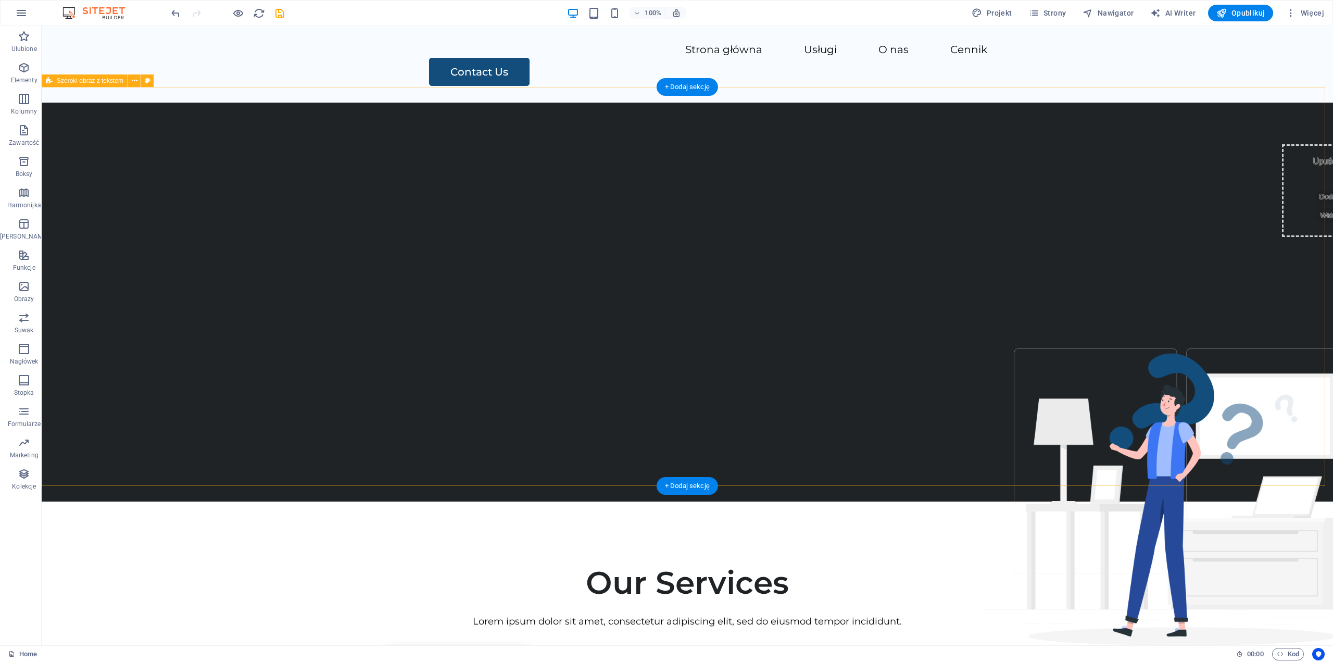
click at [550, 254] on div "Upuść treść tutaj lub Dodaj elementy Wklej schowek" at bounding box center [687, 302] width 1291 height 399
click at [321, 257] on div "Upuść treść tutaj lub Dodaj elementy Wklej schowek" at bounding box center [687, 302] width 1291 height 399
click at [137, 257] on div "Upuść treść tutaj lub Dodaj elementy Wklej schowek" at bounding box center [687, 302] width 1291 height 399
select select "px"
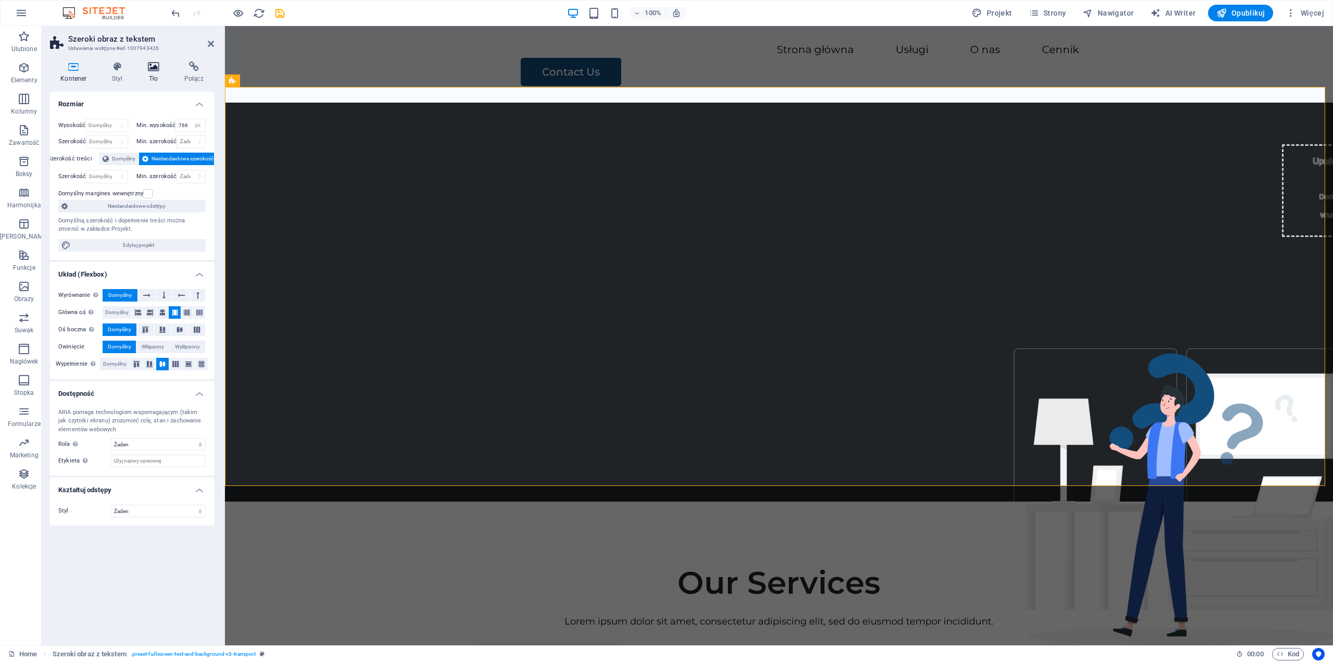
click at [149, 73] on h4 "Tło" at bounding box center [155, 72] width 36 height 22
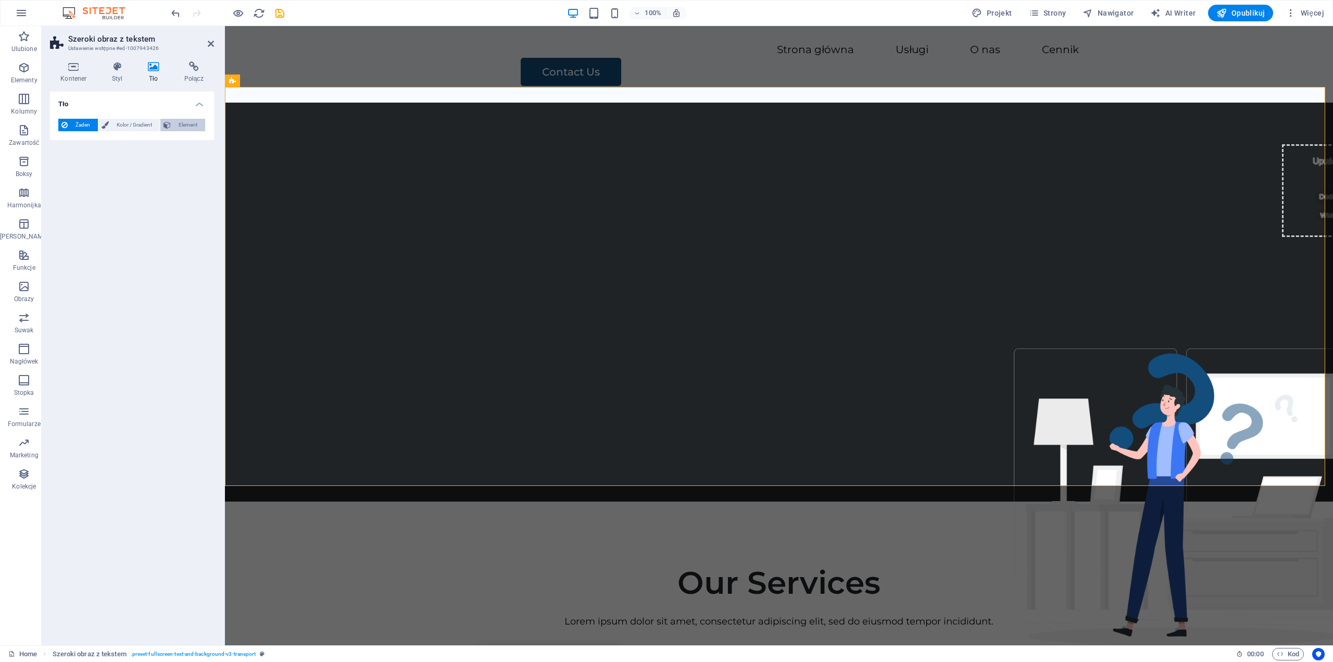
click at [181, 121] on span "Element" at bounding box center [188, 125] width 28 height 12
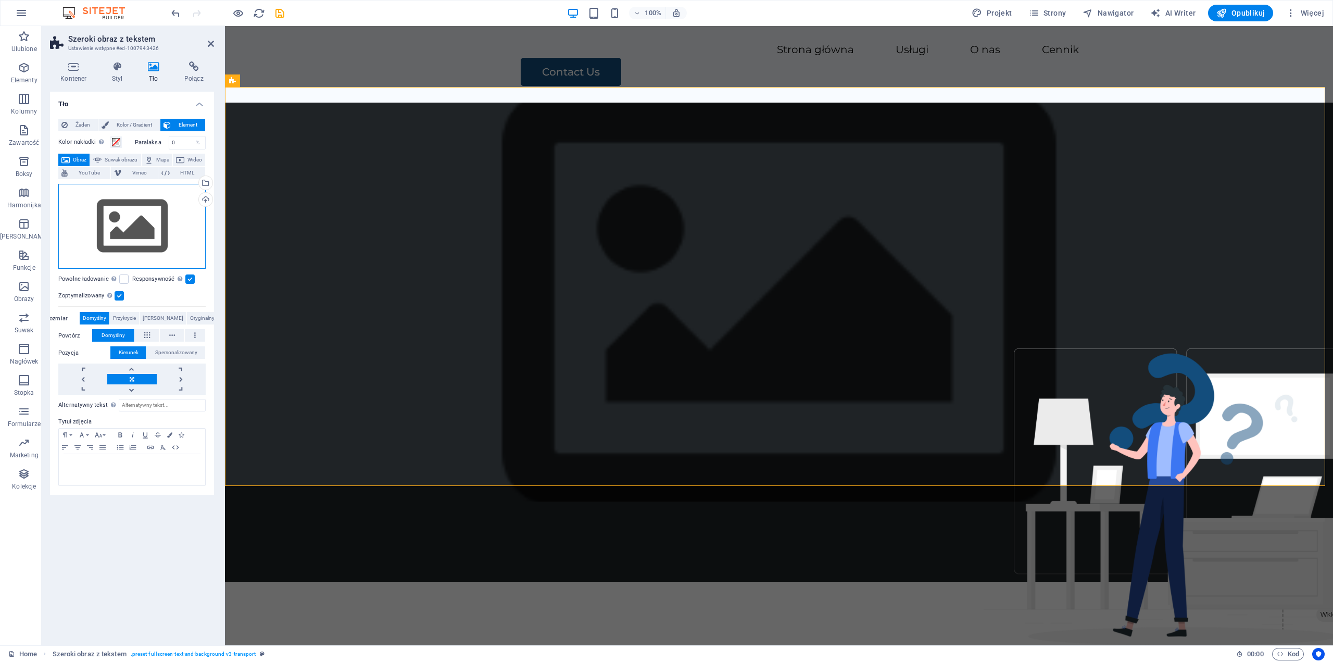
click at [117, 229] on div "Przeciągnij pliki tutaj, kliknij, aby wybrać pliki lub wybierz pliki z Plików l…" at bounding box center [131, 226] width 147 height 85
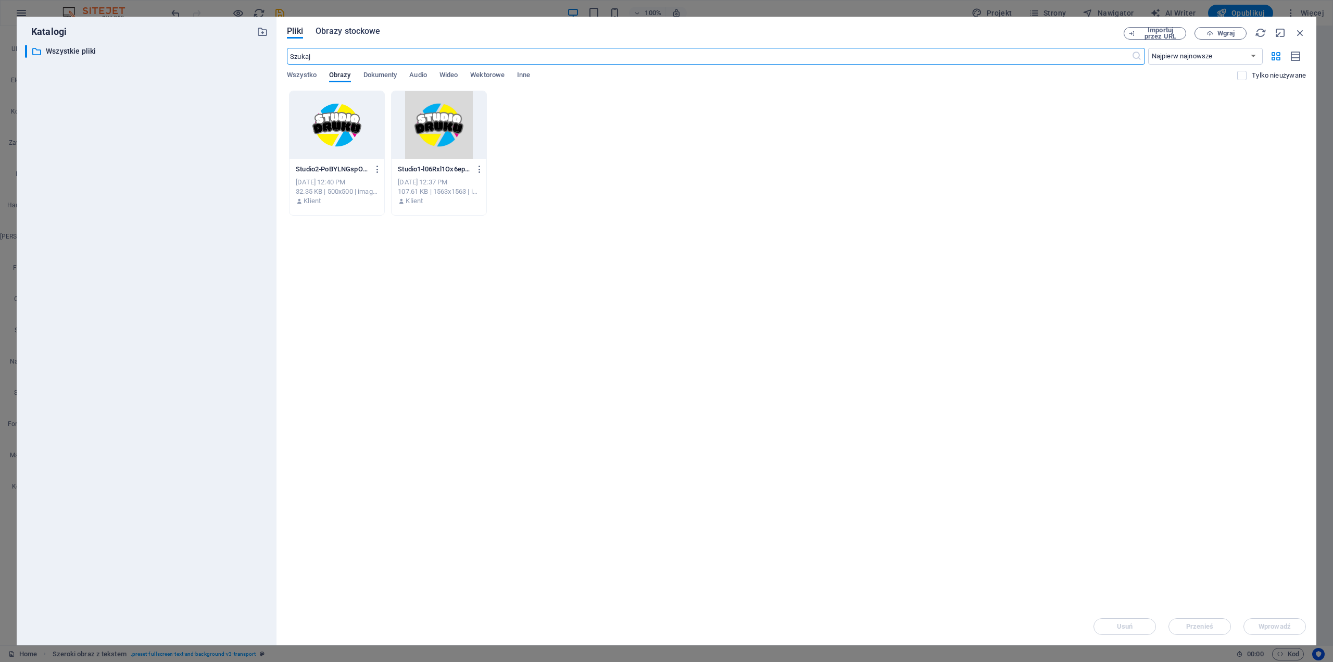
click at [338, 32] on span "Obrazy stockowe" at bounding box center [347, 31] width 65 height 12
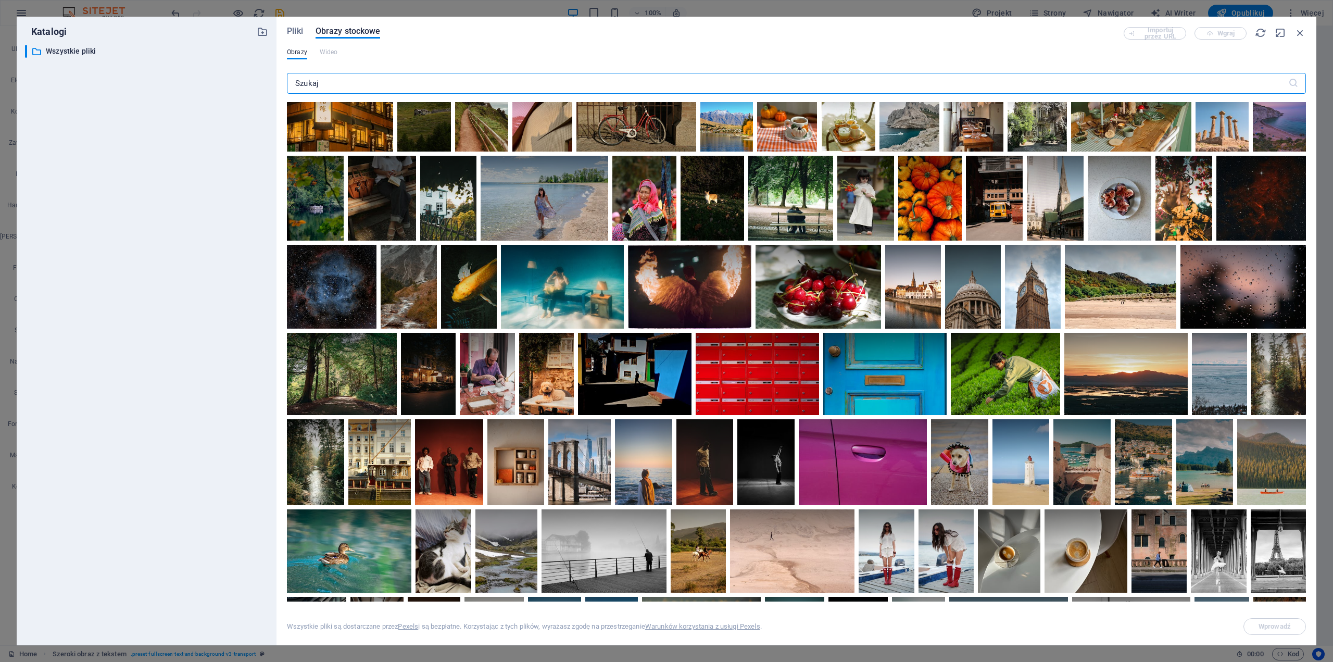
scroll to position [13, 0]
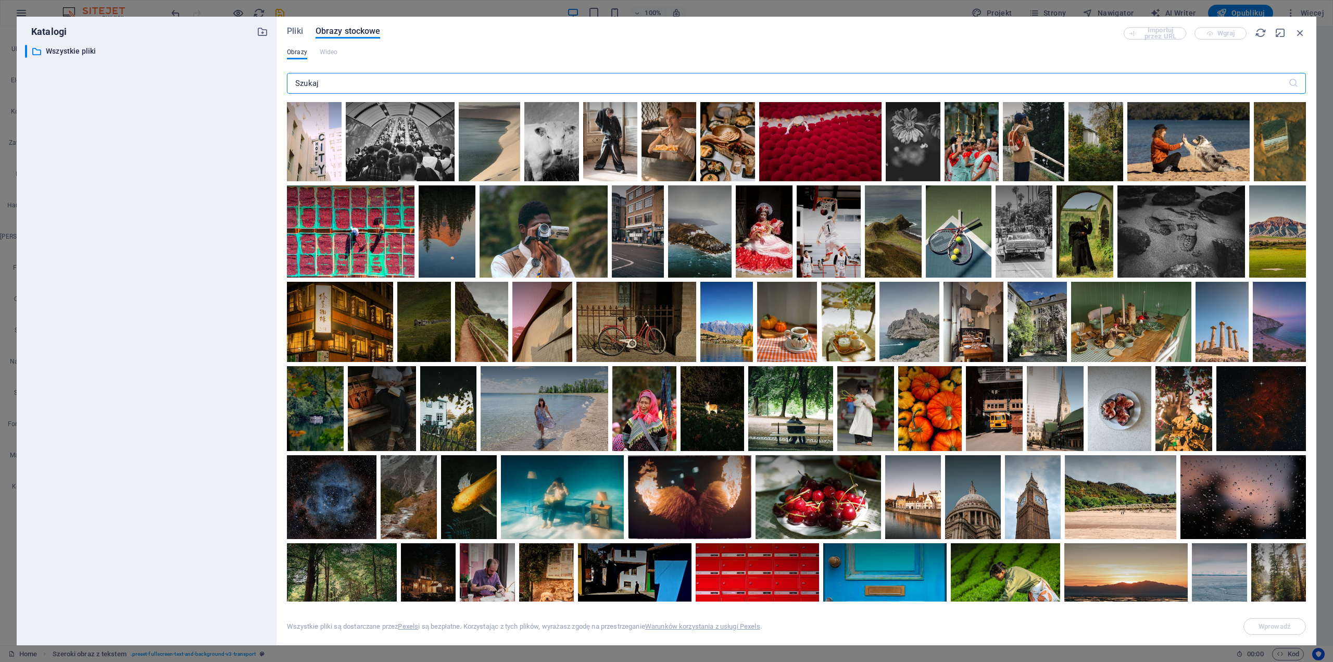
click at [370, 83] on input "text" at bounding box center [787, 83] width 1001 height 21
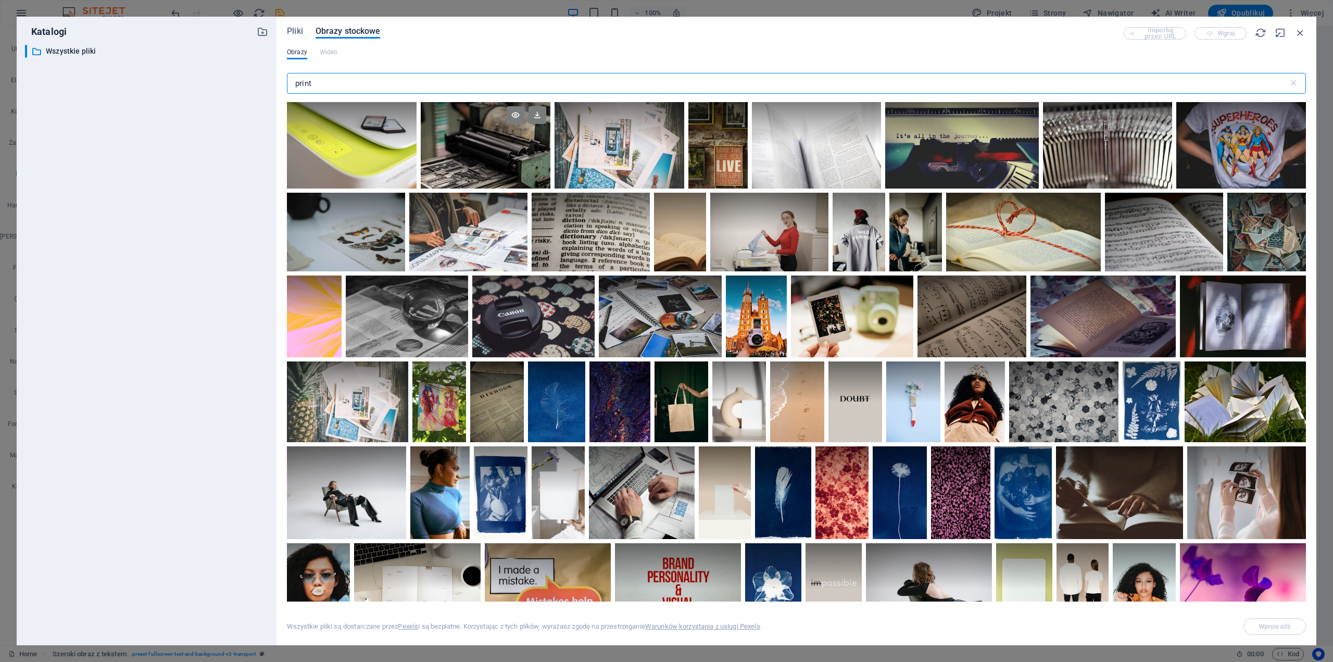
type input "print"
click at [484, 160] on div at bounding box center [486, 145] width 130 height 86
click at [484, 160] on div at bounding box center [486, 166] width 130 height 43
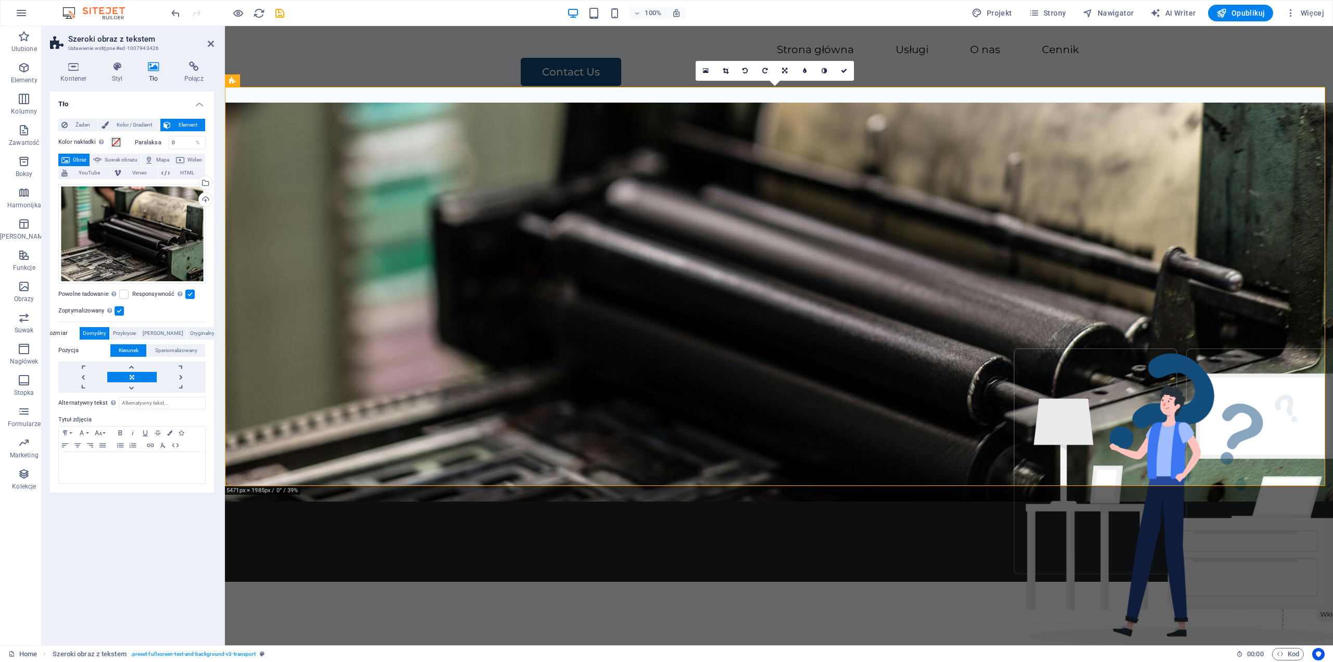
drag, startPoint x: 477, startPoint y: 353, endPoint x: 447, endPoint y: 289, distance: 70.8
click at [466, 289] on figure at bounding box center [779, 302] width 1108 height 399
drag, startPoint x: 164, startPoint y: 239, endPoint x: 163, endPoint y: 221, distance: 18.2
click at [163, 221] on div "Przeciągnij pliki tutaj, kliknij, aby wybrać pliki lub wybierz pliki z Plików l…" at bounding box center [131, 234] width 147 height 100
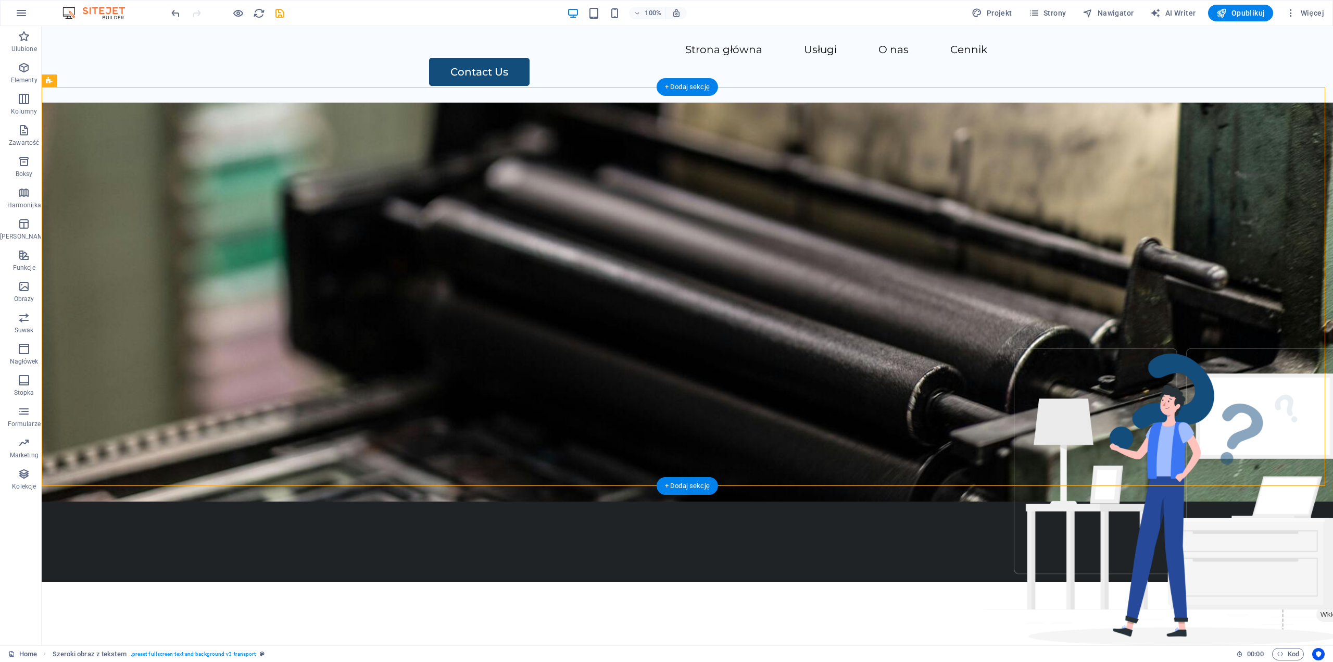
click at [188, 224] on figure at bounding box center [687, 302] width 1291 height 399
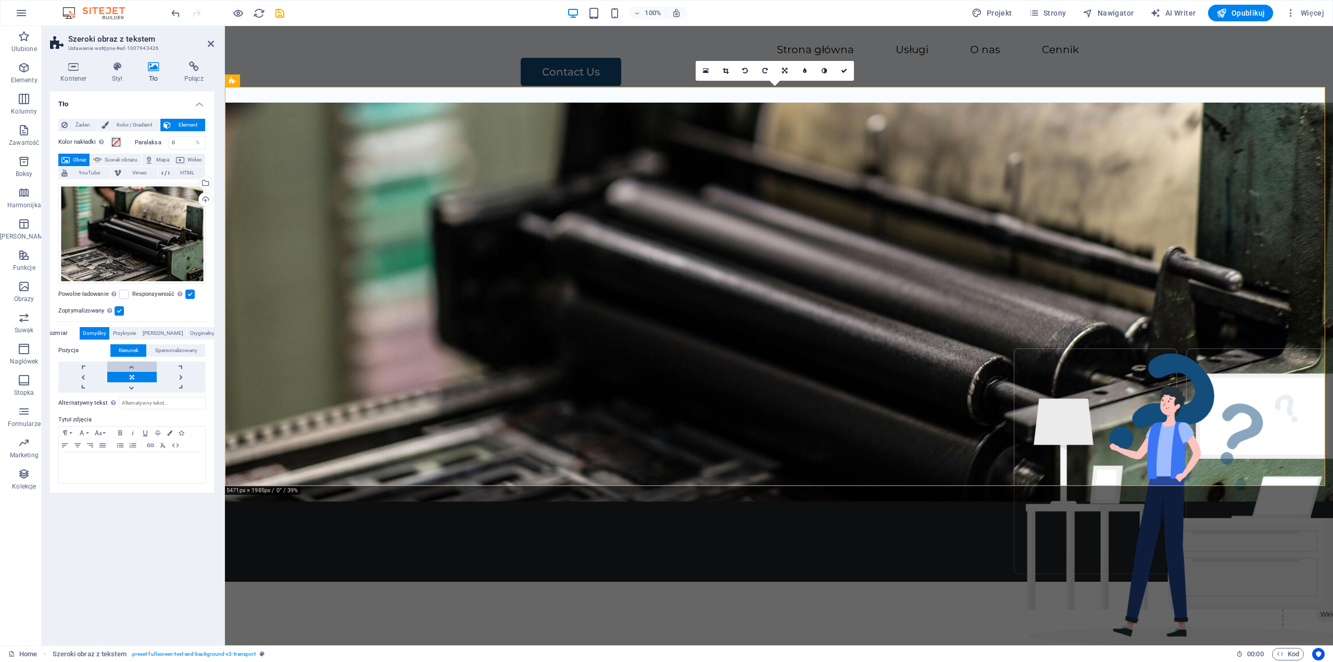
click at [131, 368] on link at bounding box center [131, 366] width 49 height 10
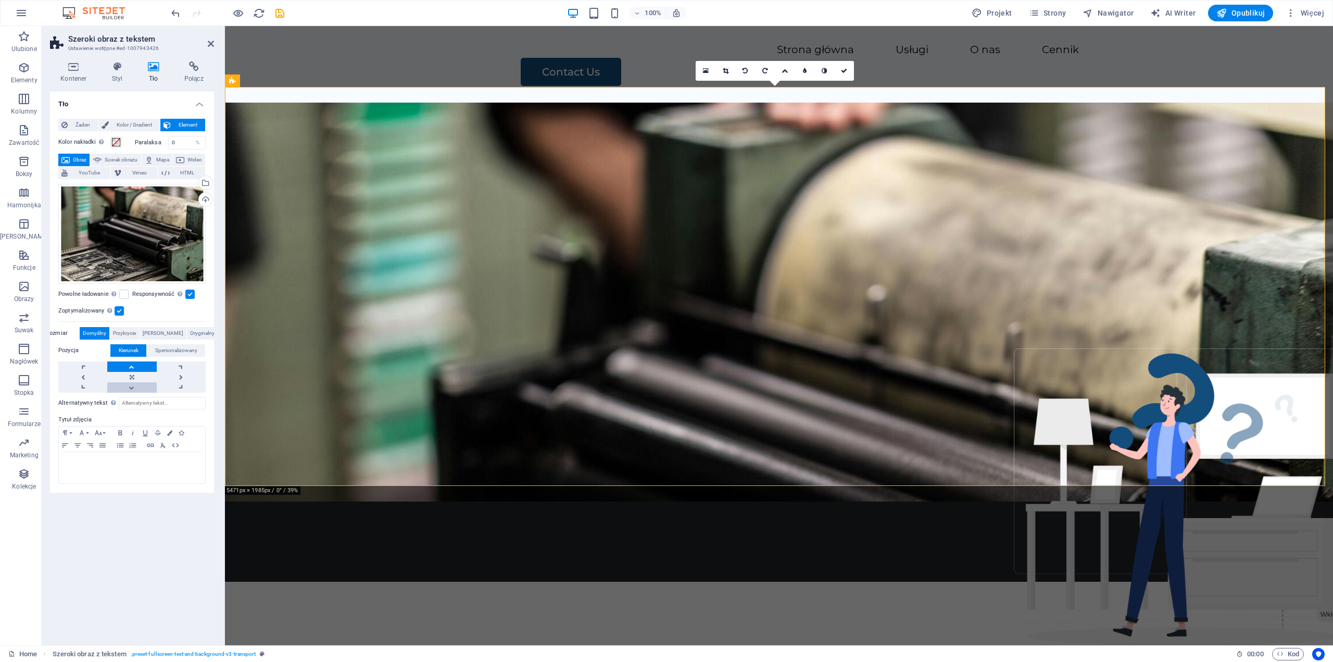
click at [130, 388] on link at bounding box center [131, 387] width 49 height 10
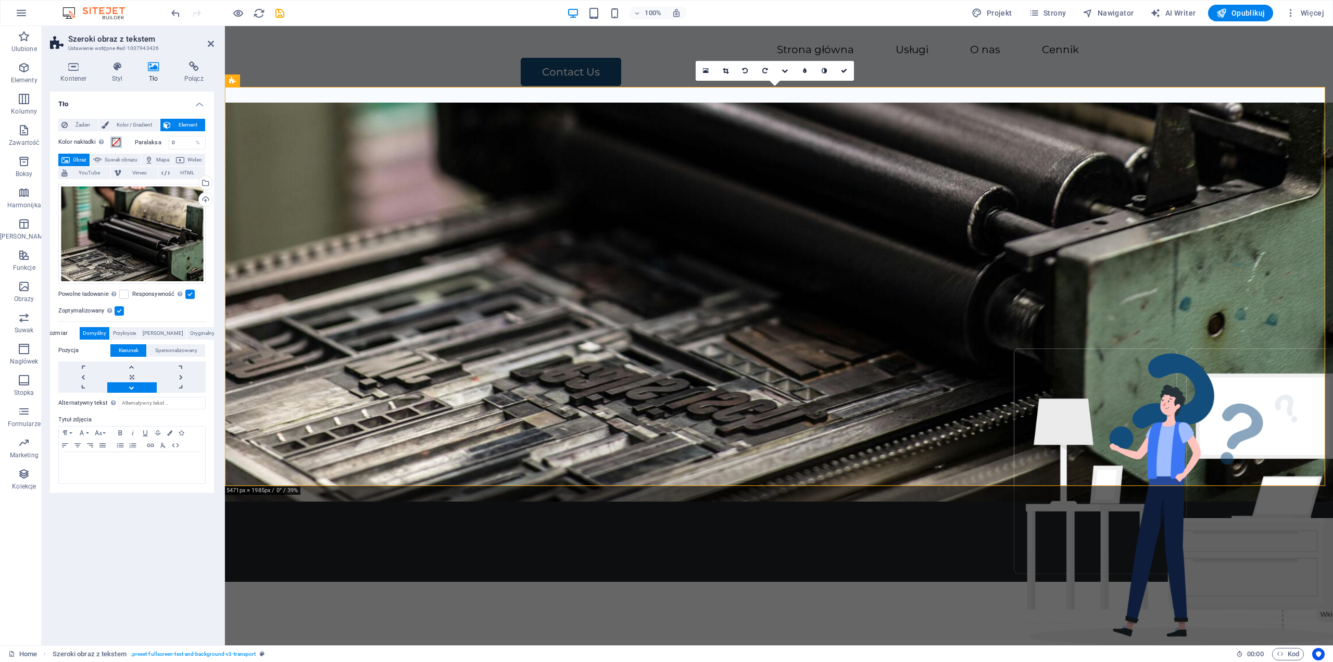
click at [116, 141] on span at bounding box center [116, 142] width 8 height 8
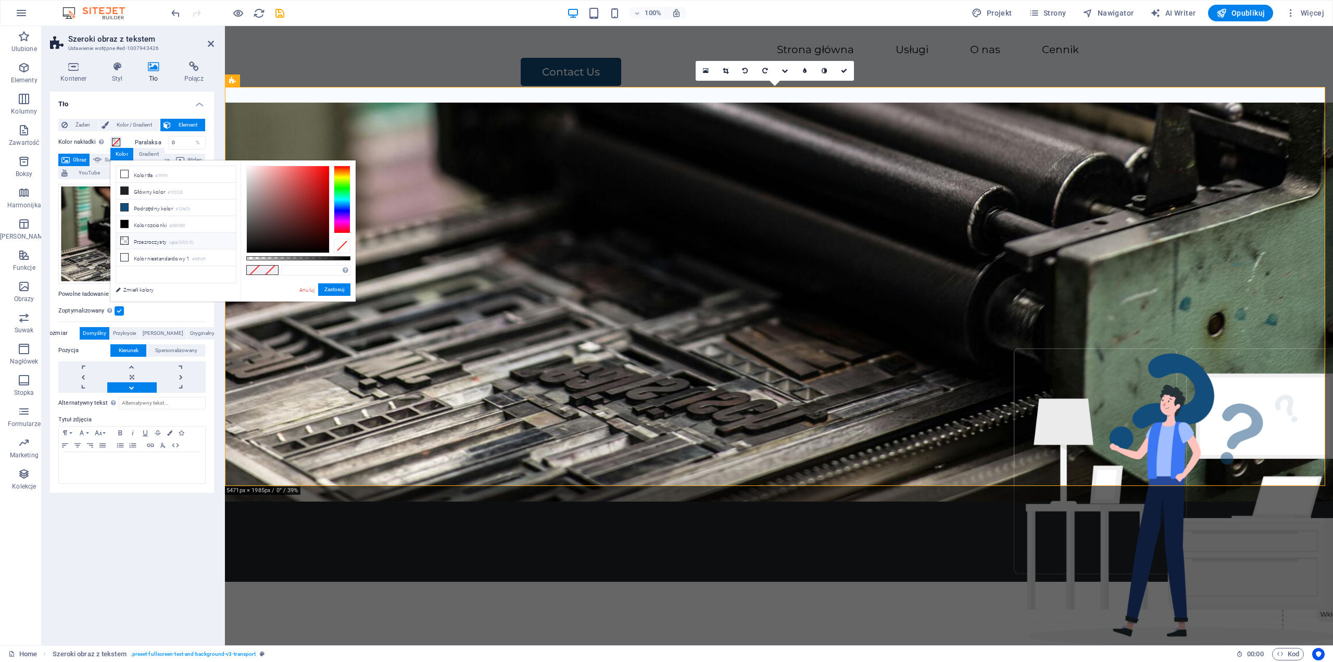
click at [159, 237] on li "Przezroczysty rgba(0,0,0,.0)" at bounding box center [176, 241] width 120 height 17
drag, startPoint x: 247, startPoint y: 257, endPoint x: 291, endPoint y: 260, distance: 44.8
click at [291, 260] on div at bounding box center [292, 258] width 4 height 7
drag, startPoint x: 302, startPoint y: 194, endPoint x: 315, endPoint y: 181, distance: 18.4
click at [315, 181] on div at bounding box center [288, 209] width 82 height 86
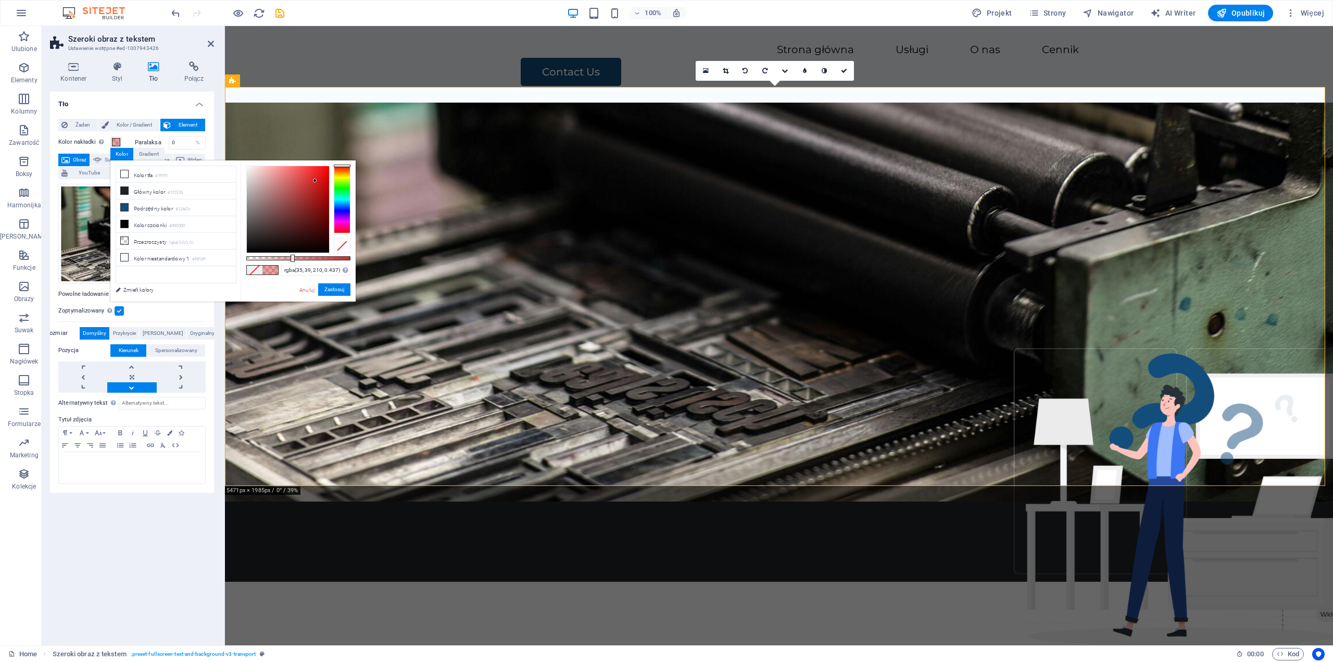
click at [341, 210] on div at bounding box center [342, 200] width 17 height 68
drag, startPoint x: 288, startPoint y: 181, endPoint x: 253, endPoint y: 183, distance: 35.5
click at [253, 183] on div at bounding box center [288, 209] width 82 height 86
type input "rgba(185, 186, 202, 0.402)"
click at [288, 259] on div at bounding box center [289, 258] width 4 height 7
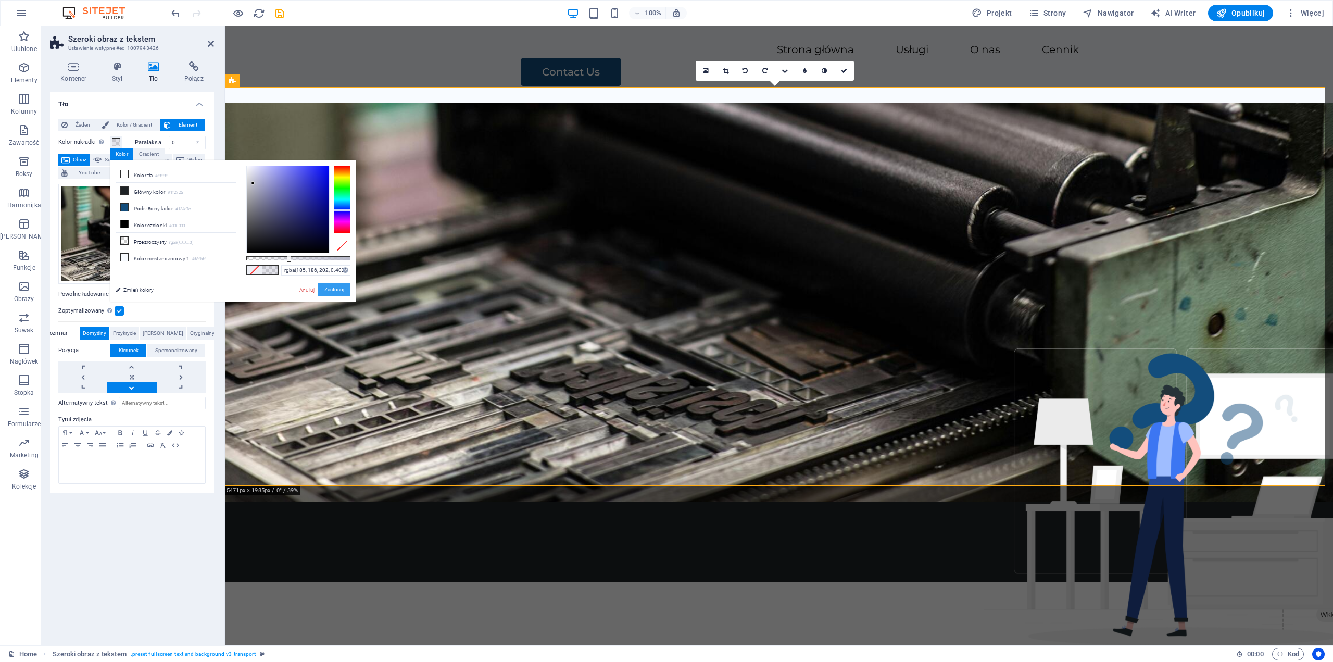
click at [325, 289] on button "Zastosuj" at bounding box center [334, 289] width 32 height 12
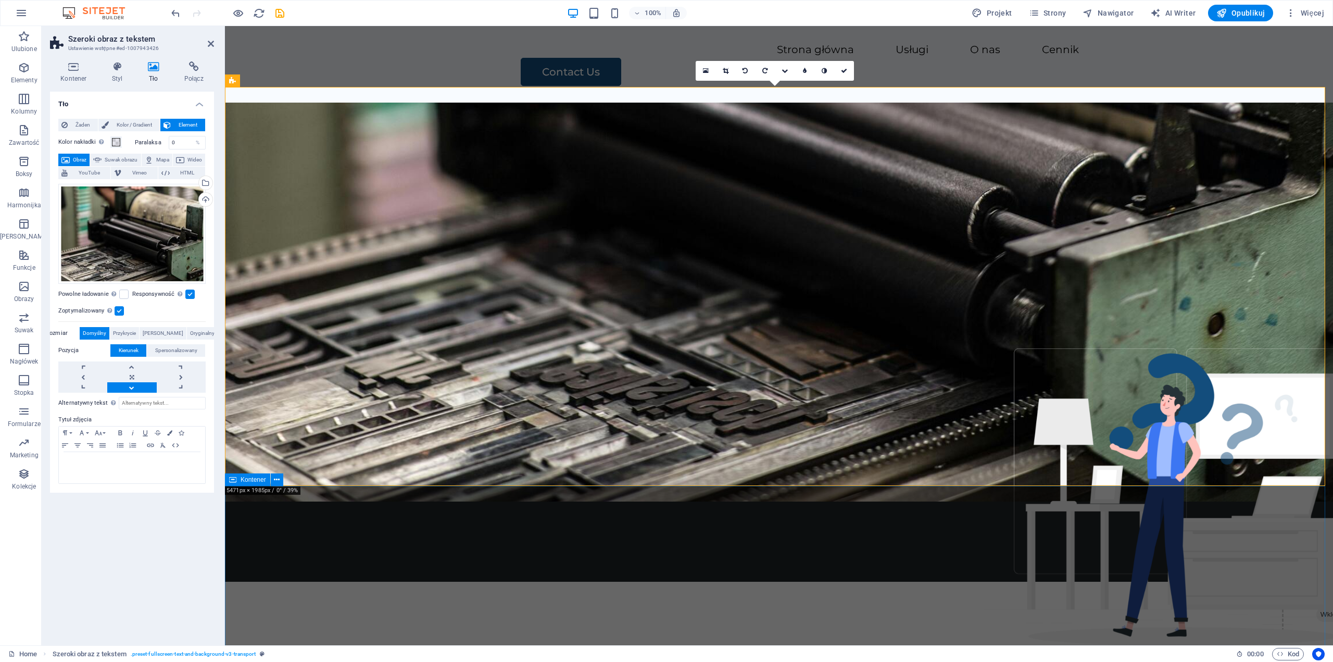
drag, startPoint x: 456, startPoint y: 555, endPoint x: 635, endPoint y: 556, distance: 179.1
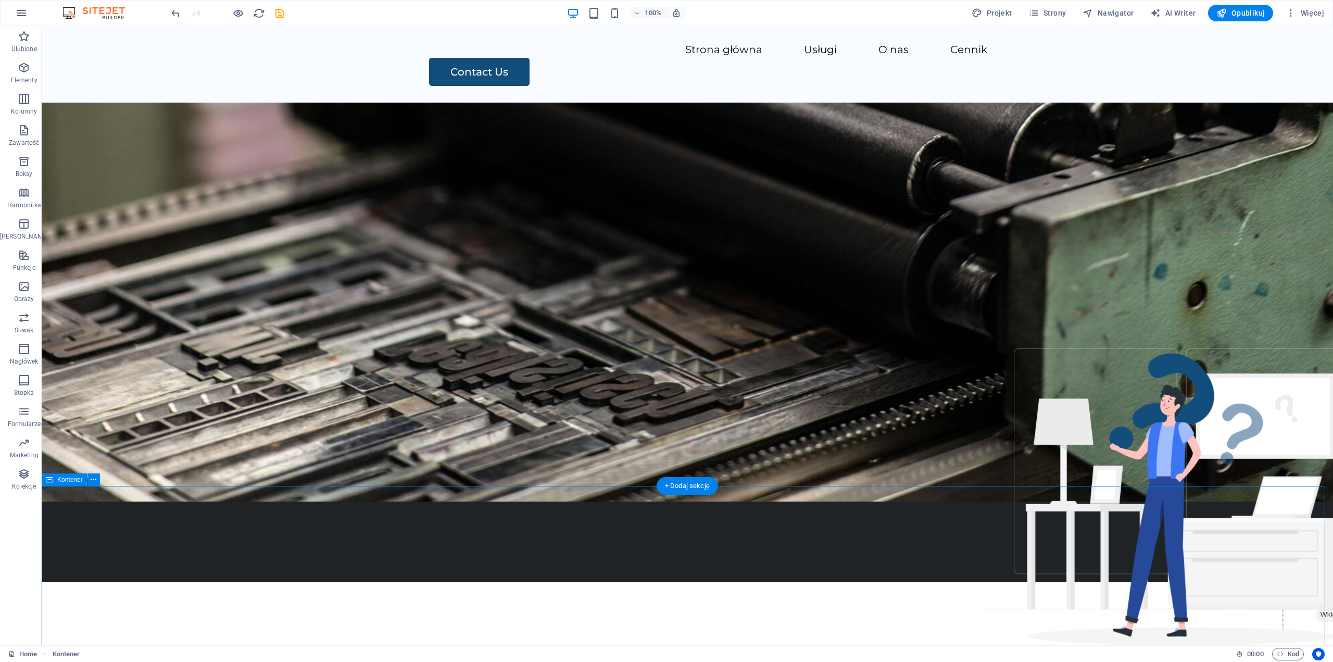
click at [410, 644] on div "Our Services" at bounding box center [687, 662] width 600 height 37
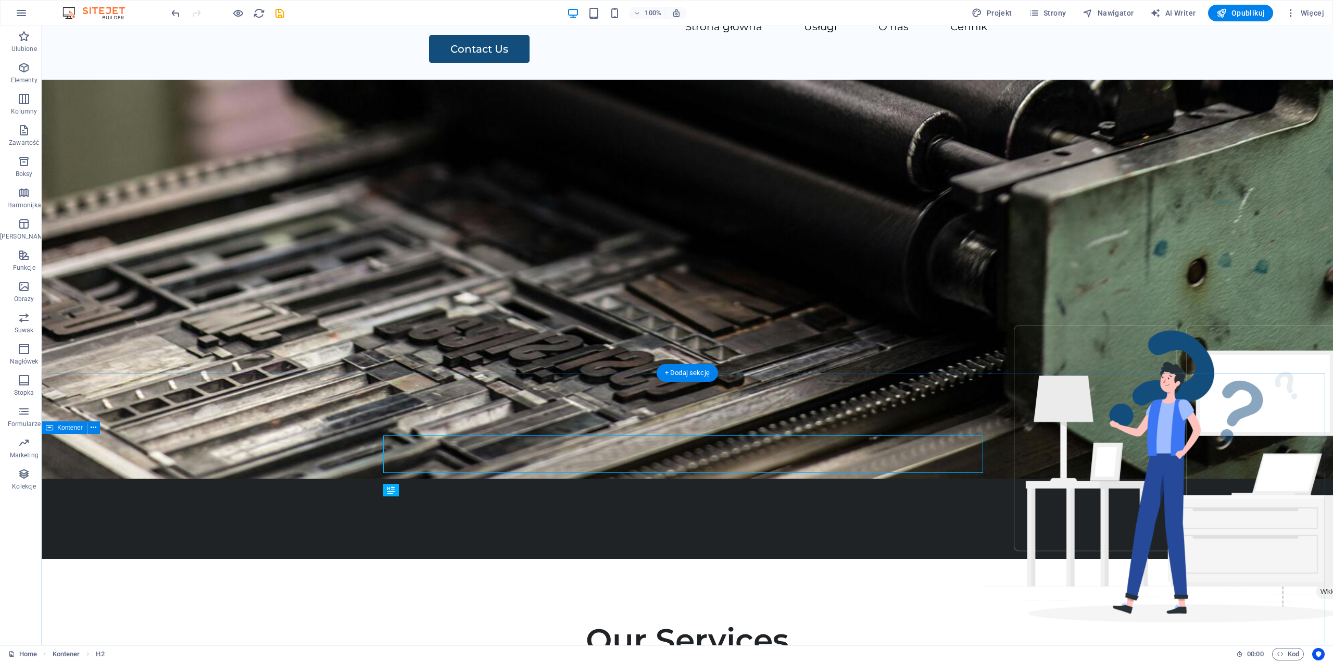
scroll to position [0, 0]
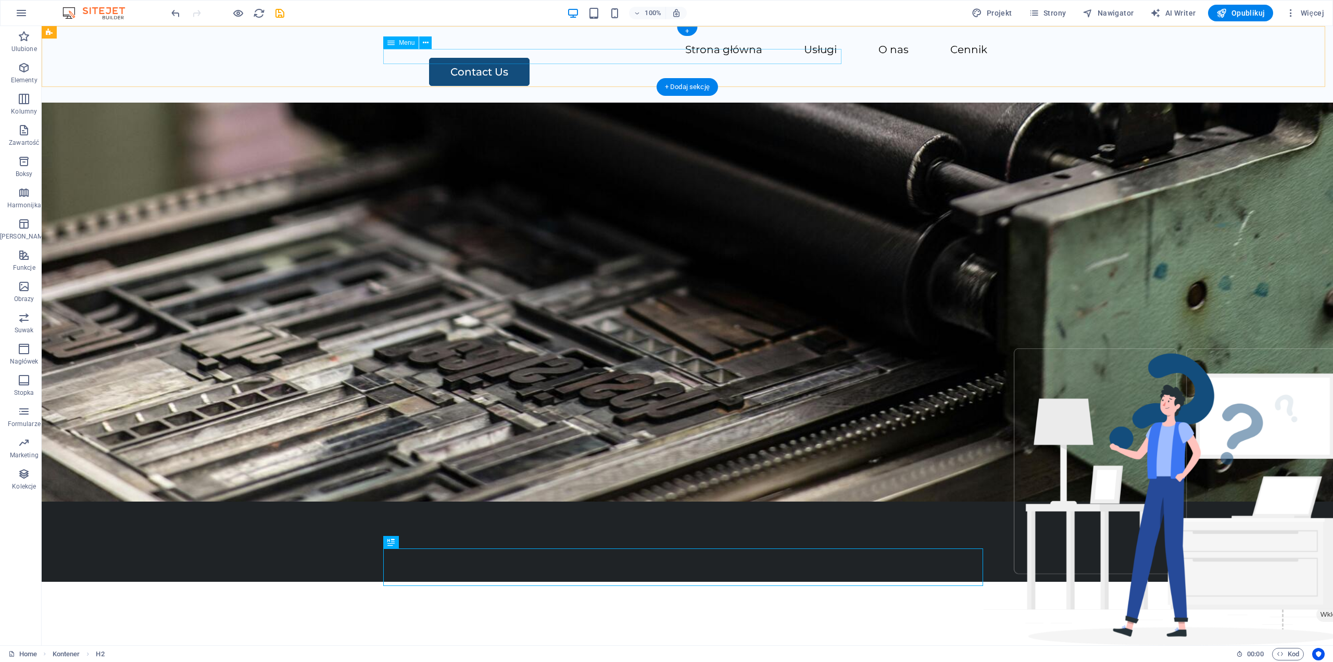
click at [677, 57] on nav "Strona główna Usługi O nas Cennik" at bounding box center [687, 50] width 600 height 15
click at [682, 55] on nav "Strona główna Usługi O nas Cennik" at bounding box center [687, 50] width 600 height 15
drag, startPoint x: 682, startPoint y: 55, endPoint x: 499, endPoint y: 55, distance: 183.7
click at [682, 55] on nav "Strona główna Usługi O nas Cennik" at bounding box center [687, 50] width 600 height 15
select select
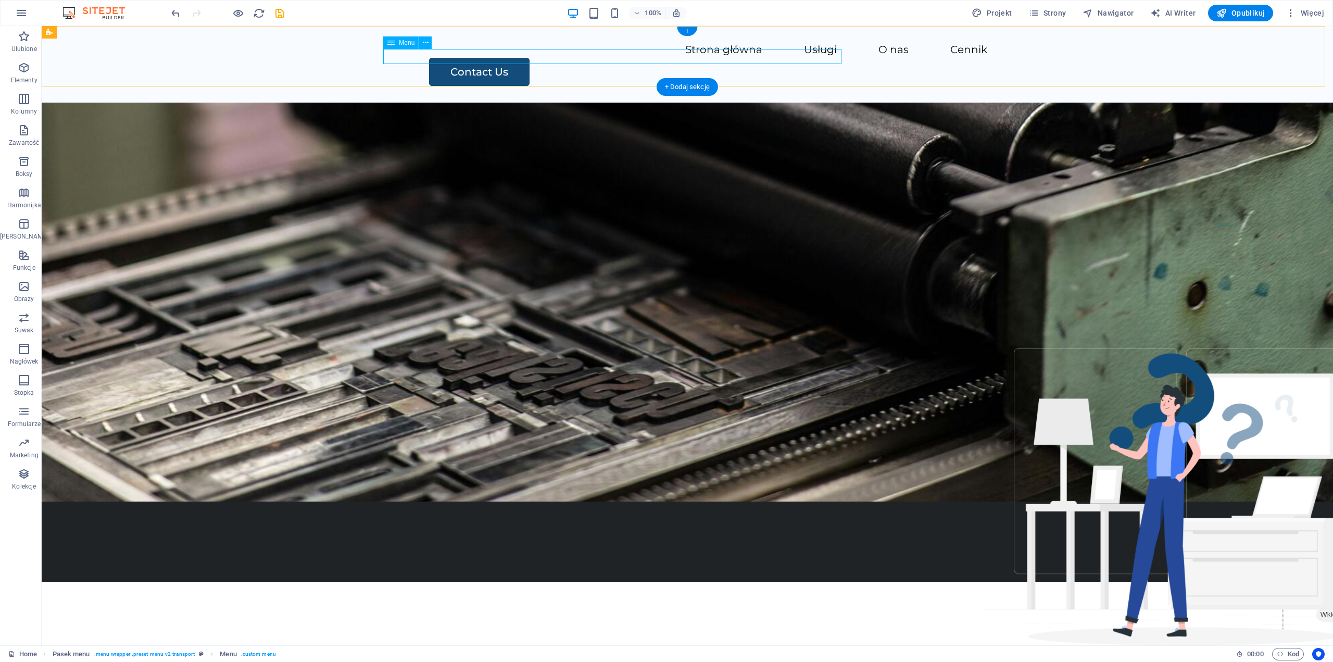
select select
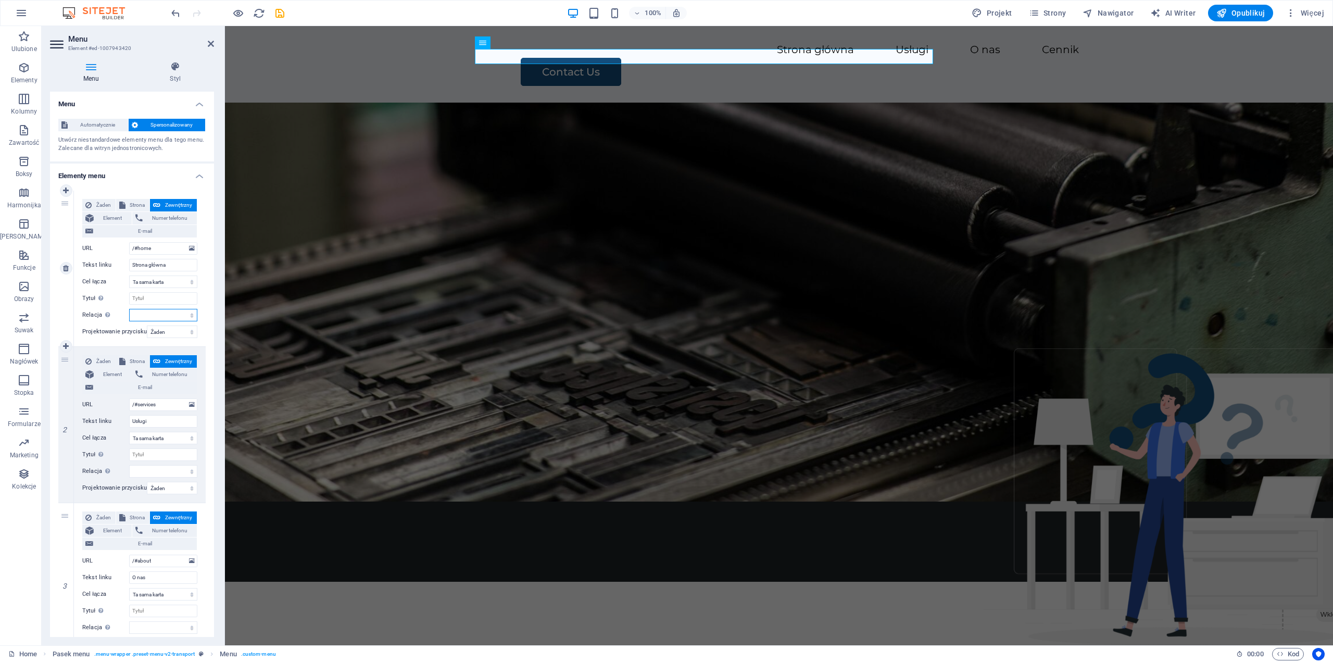
click at [157, 314] on select "alternate author bookmark external help license next nofollow noreferrer noopen…" at bounding box center [163, 315] width 68 height 12
click at [94, 321] on label "Relacja Ustawia powiązanie tego łącza z celem łącza . Na przykład wartość „nofo…" at bounding box center [105, 315] width 47 height 12
click at [129, 321] on select "alternate author bookmark external help license next nofollow noreferrer noopen…" at bounding box center [163, 315] width 68 height 12
click at [161, 332] on select "Żaden Domyślny Nadrzędny Podrzędny" at bounding box center [172, 331] width 50 height 12
click at [160, 336] on select "Żaden Domyślny Nadrzędny Podrzędny" at bounding box center [172, 331] width 50 height 12
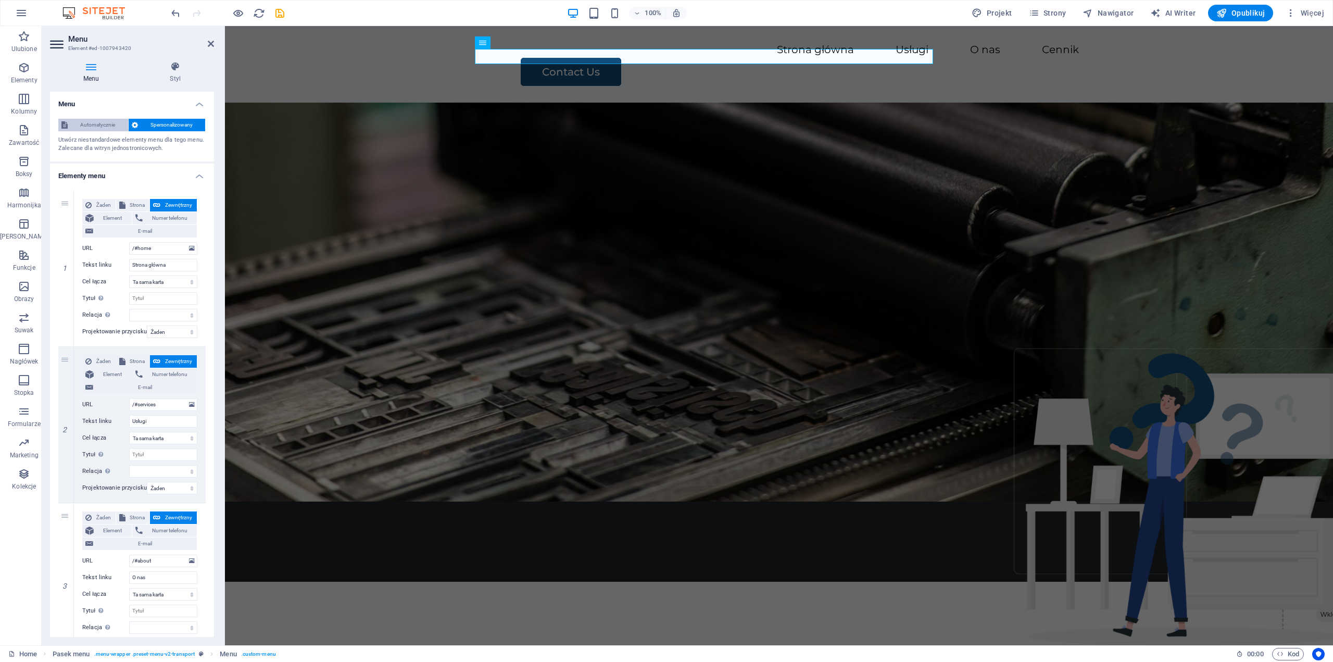
click at [94, 129] on span "Automatycznie" at bounding box center [98, 125] width 54 height 12
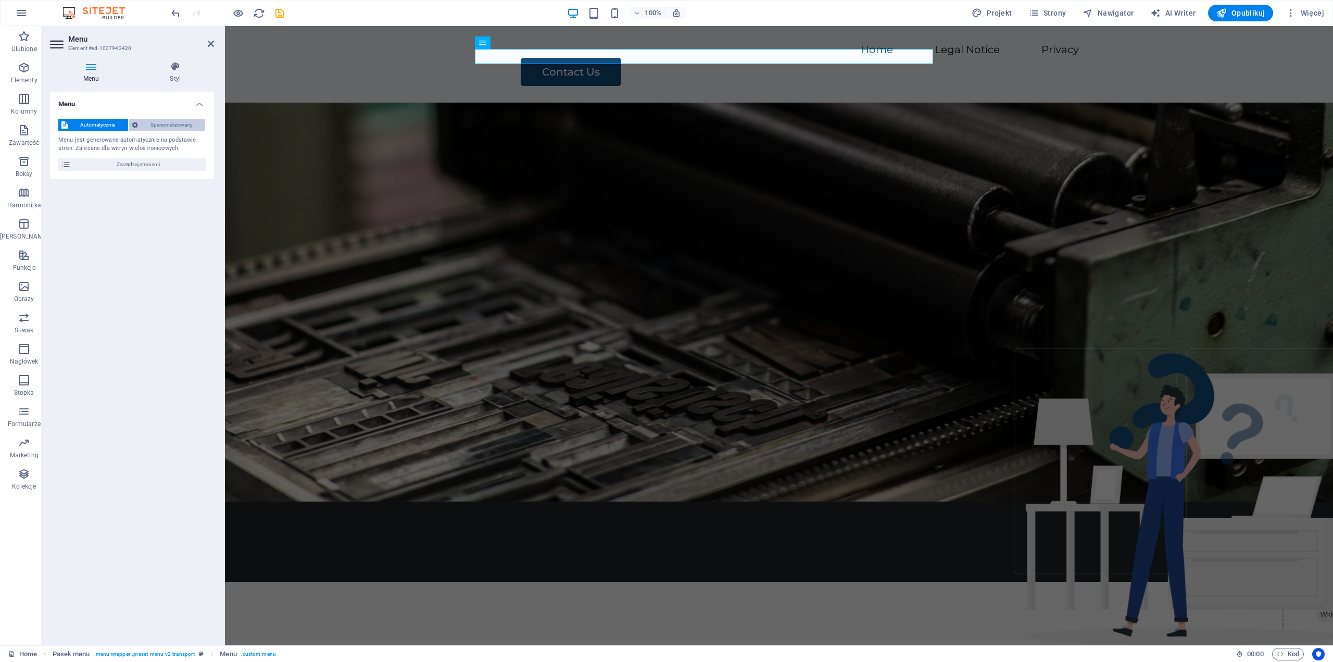
click at [153, 128] on span "Spersonalizowany" at bounding box center [171, 125] width 61 height 12
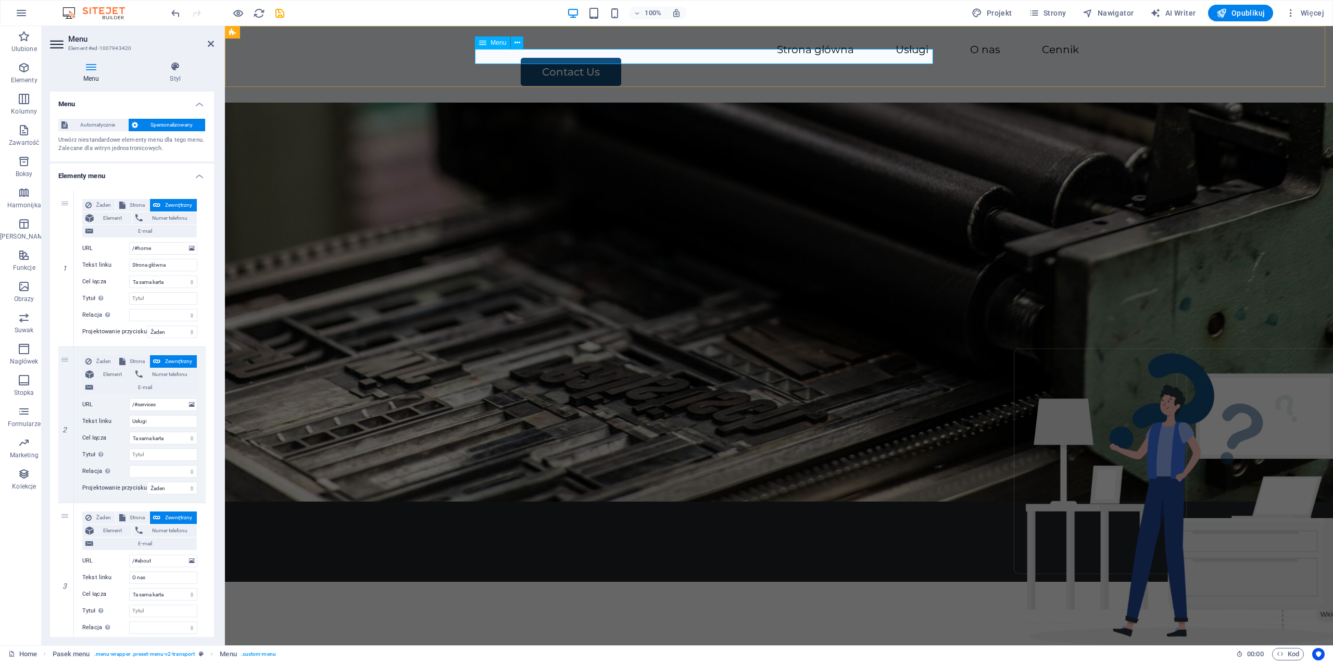
click at [665, 54] on nav "Strona główna Usługi O nas Cennik" at bounding box center [779, 50] width 600 height 15
drag, startPoint x: 136, startPoint y: 204, endPoint x: 136, endPoint y: 211, distance: 6.8
click at [136, 204] on span "Strona" at bounding box center [138, 205] width 18 height 12
select select
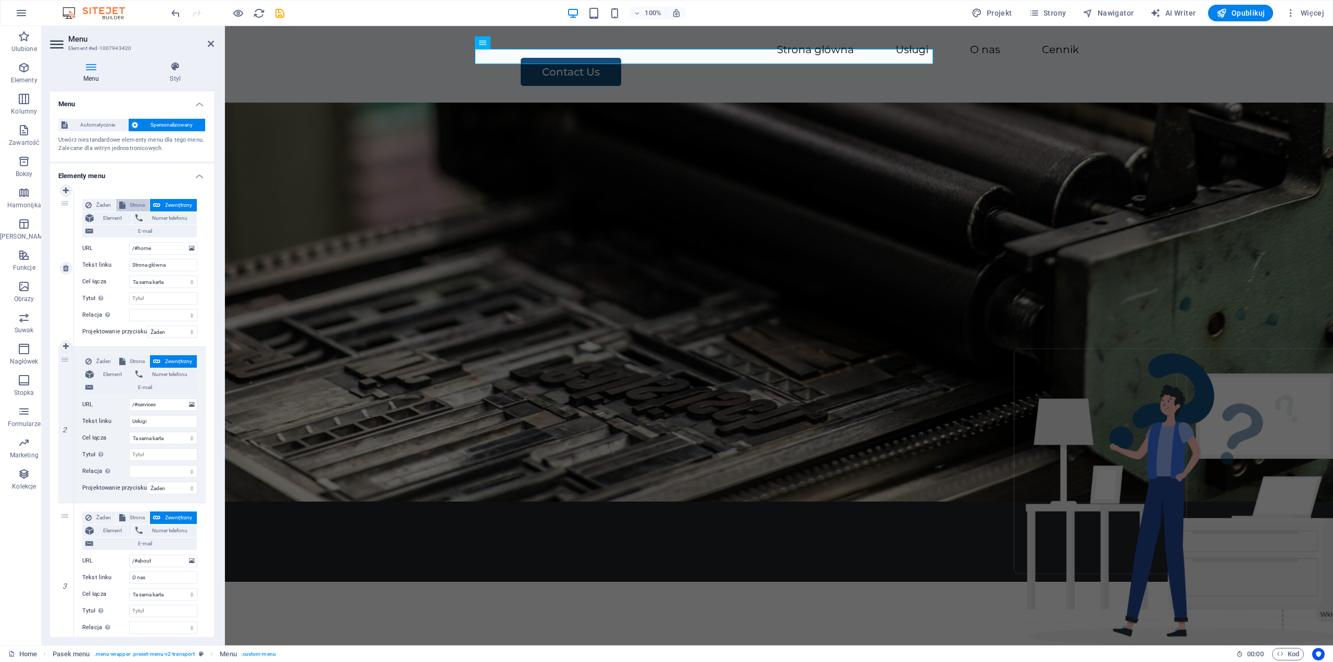
select select
click at [167, 200] on span "Zewnętrzny" at bounding box center [178, 205] width 30 height 12
select select
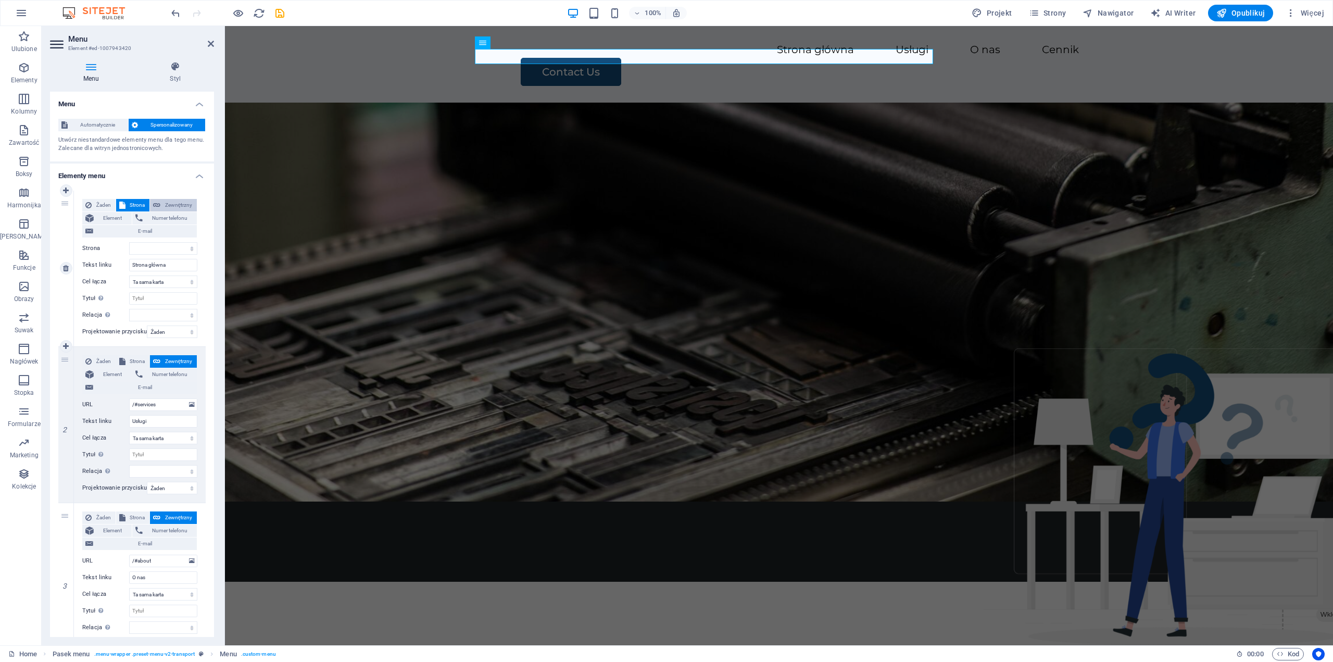
select select "blank"
select select
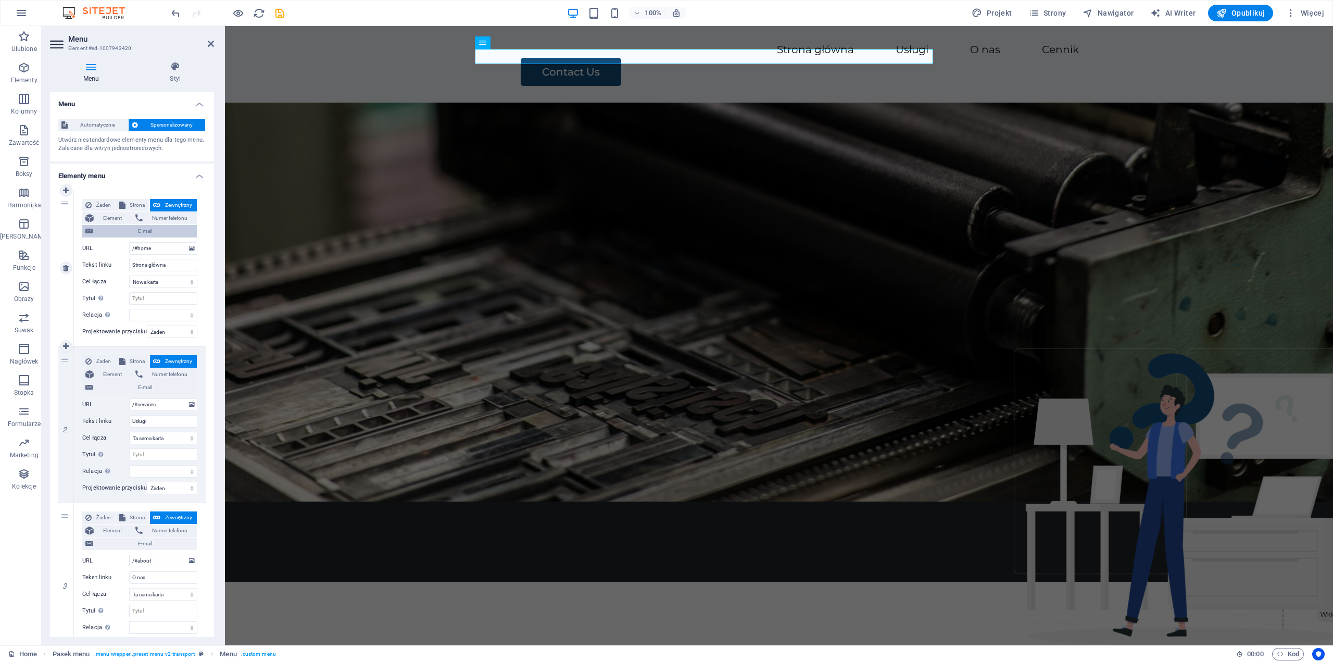
drag, startPoint x: 136, startPoint y: 201, endPoint x: 148, endPoint y: 235, distance: 35.2
click at [136, 202] on span "Strona" at bounding box center [138, 205] width 18 height 12
select select
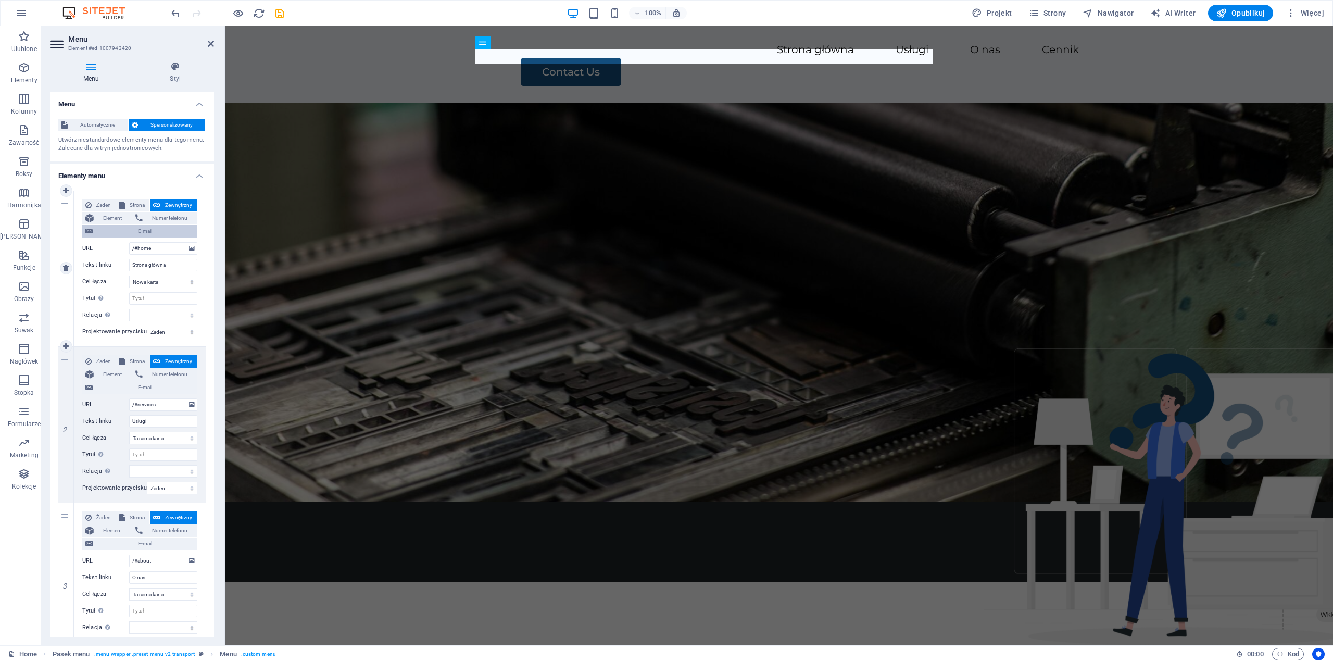
select select
click at [153, 246] on select "Home Legal Notice Privacy Subpage" at bounding box center [163, 248] width 68 height 12
select select "0"
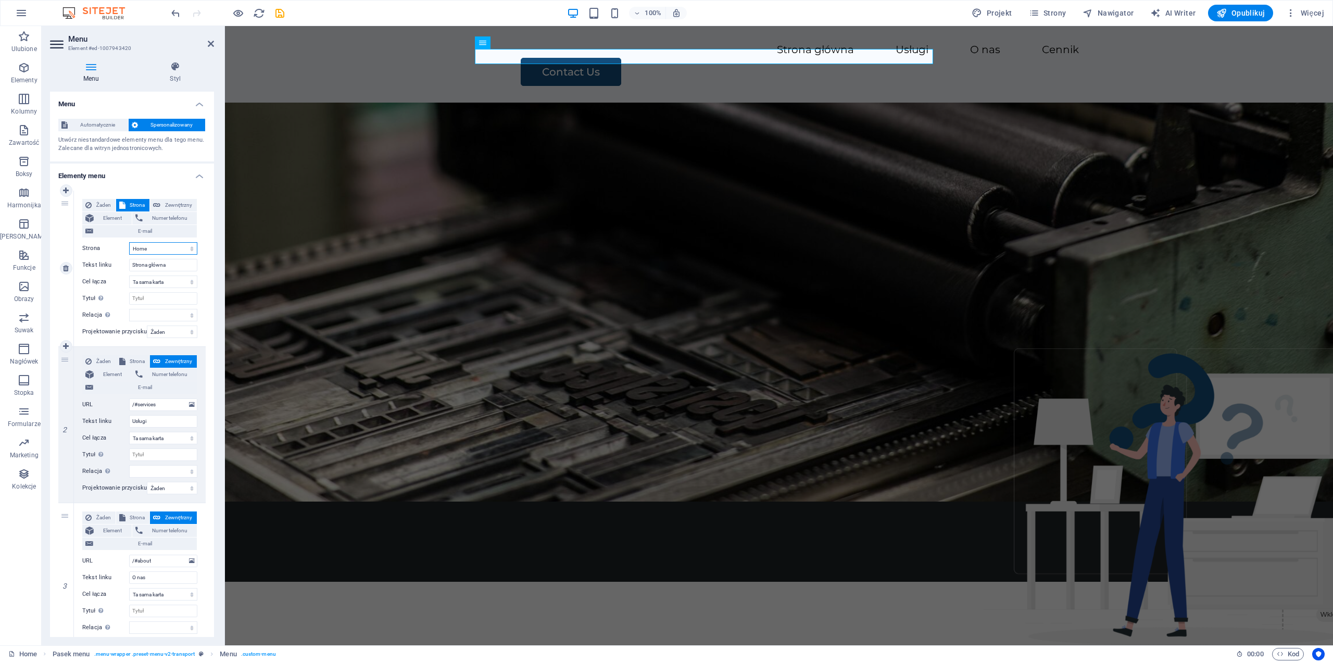
click at [129, 242] on select "Home Legal Notice Privacy Subpage" at bounding box center [163, 248] width 68 height 12
select select
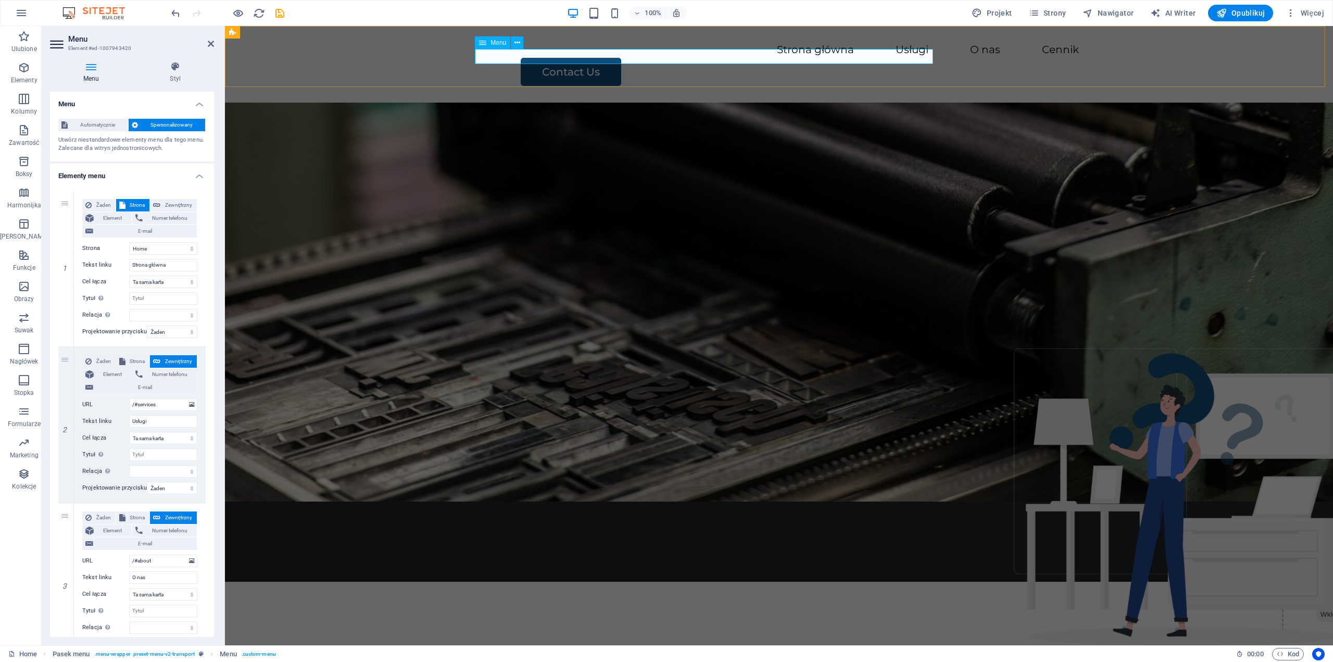
click at [653, 55] on nav "Strona główna Usługi O nas Cennik" at bounding box center [779, 50] width 600 height 15
click at [115, 411] on div "Żaden Strona Zewnętrzny Element Numer telefonu E-mail Strona Home Legal Notice …" at bounding box center [139, 416] width 115 height 122
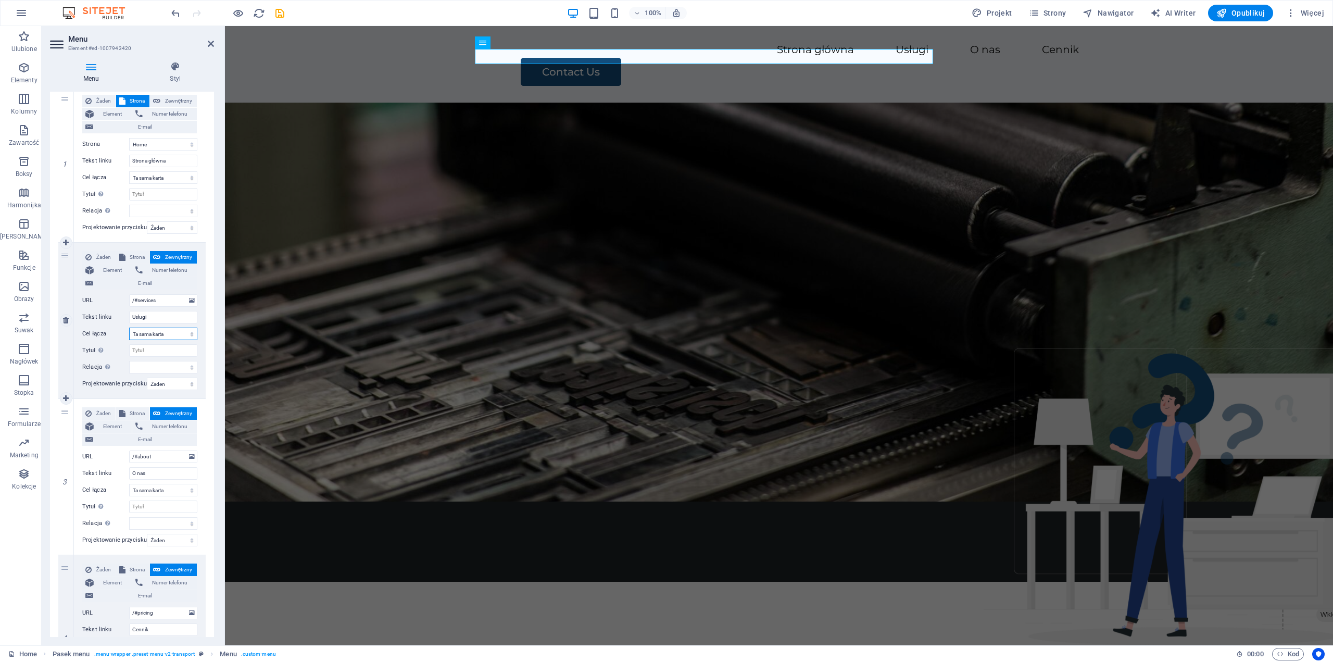
click at [157, 332] on select "Nowa karta Ta sama karta Nakładka" at bounding box center [163, 333] width 68 height 12
click at [129, 327] on select "Nowa karta Ta sama karta Nakładka" at bounding box center [163, 333] width 68 height 12
click at [155, 351] on input "Tytuł Dodatkowy opis linku nie powinien być taki sam jak treść linku. Tytuł jes…" at bounding box center [163, 350] width 68 height 12
click at [154, 362] on select "alternate author bookmark external help license next nofollow noreferrer noopen…" at bounding box center [163, 367] width 68 height 12
click at [104, 345] on div "Dodatkowy opis linku nie powinien być taki sam jak treść linku. Tytuł jest najc…" at bounding box center [100, 350] width 10 height 12
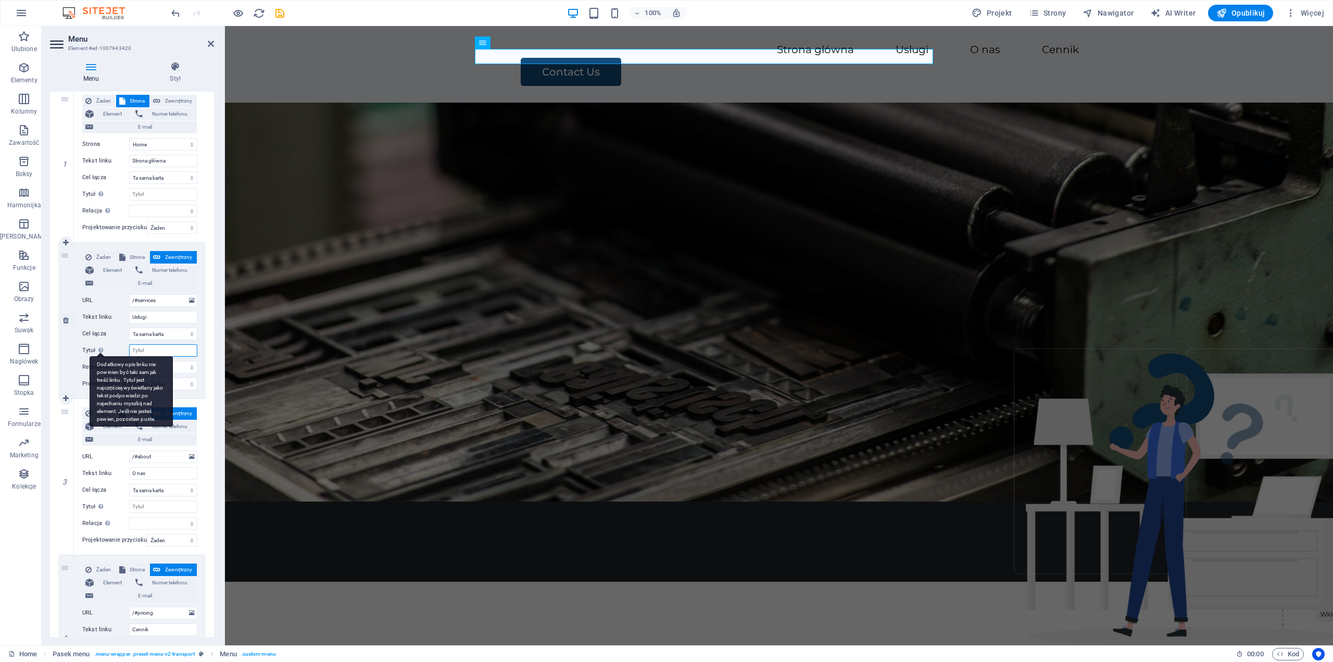
click at [129, 345] on input "Tytuł Dodatkowy opis linku nie powinien być taki sam jak treść linku. Tytuł jes…" at bounding box center [163, 350] width 68 height 12
click at [172, 387] on select "Żaden Domyślny Nadrzędny Podrzędny" at bounding box center [172, 383] width 50 height 12
click at [578, 221] on figure at bounding box center [779, 302] width 1108 height 399
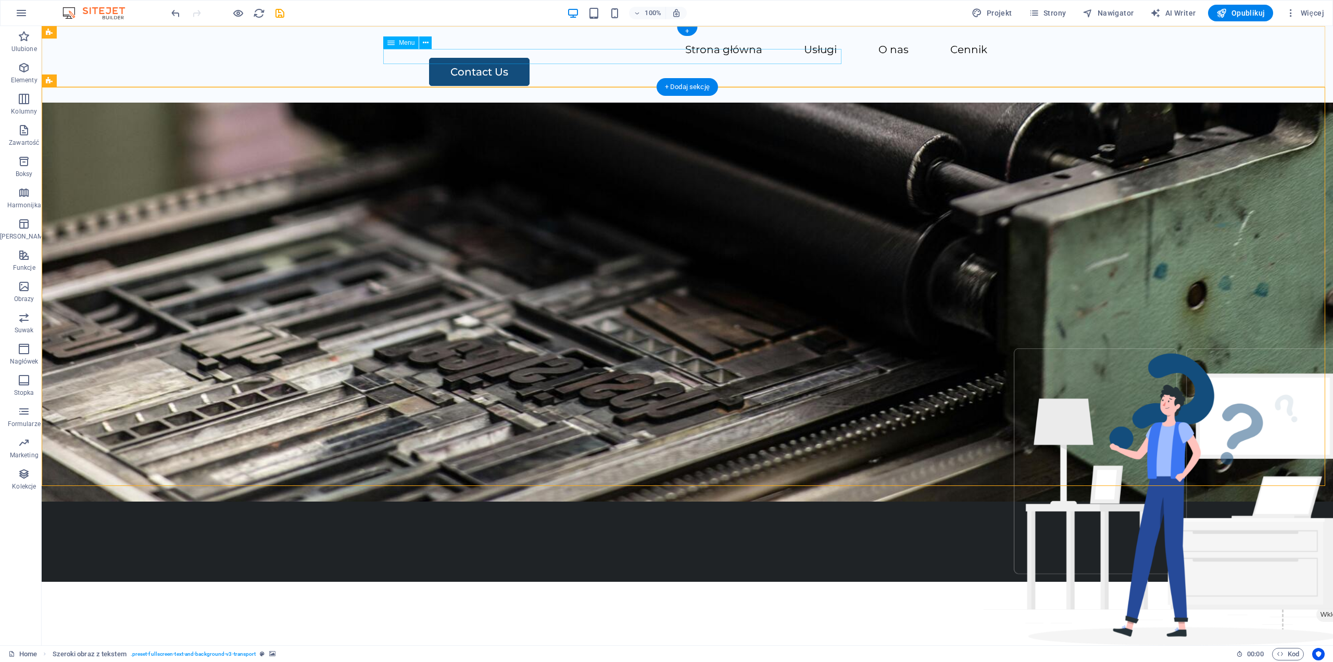
click at [580, 58] on nav "Strona główna Usługi O nas Cennik" at bounding box center [687, 50] width 600 height 15
click at [686, 32] on div "+" at bounding box center [687, 31] width 20 height 9
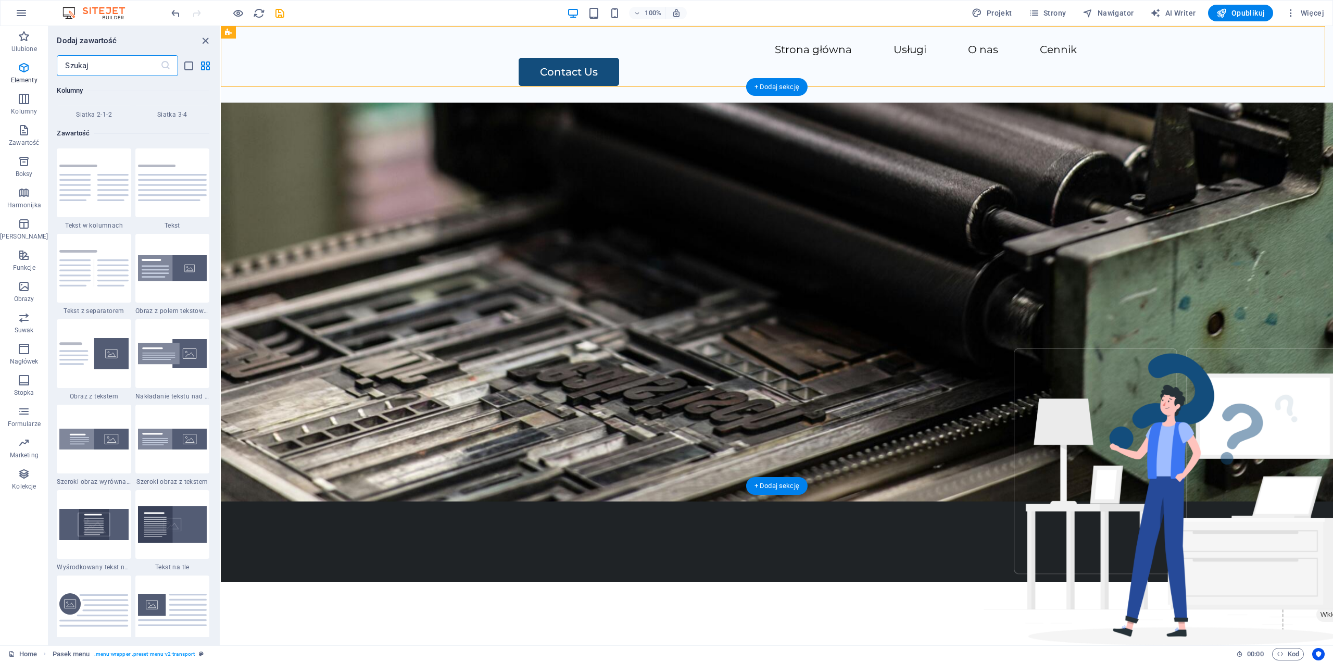
click at [584, 187] on figure at bounding box center [777, 302] width 1112 height 399
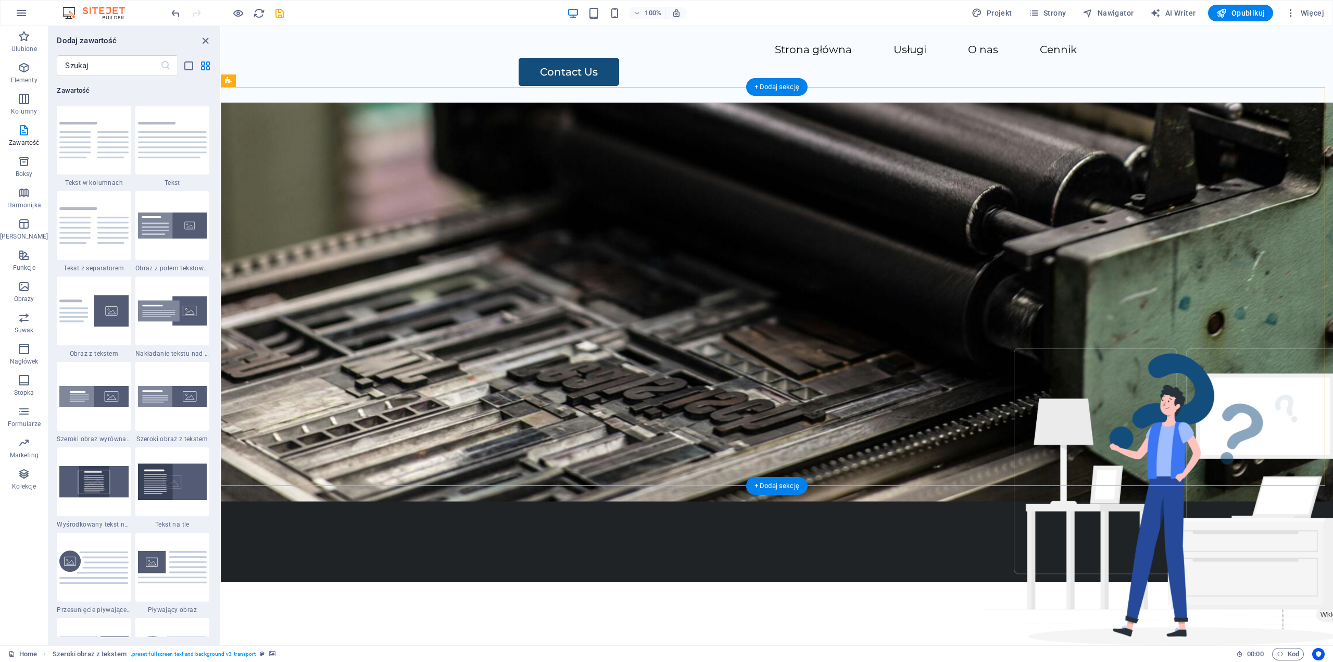
drag, startPoint x: 355, startPoint y: 356, endPoint x: 364, endPoint y: 354, distance: 9.0
click at [357, 356] on figure at bounding box center [777, 302] width 1112 height 399
click at [374, 356] on figure at bounding box center [777, 302] width 1112 height 399
click at [374, 353] on figure at bounding box center [777, 302] width 1112 height 399
drag, startPoint x: 206, startPoint y: 39, endPoint x: 164, endPoint y: 13, distance: 48.8
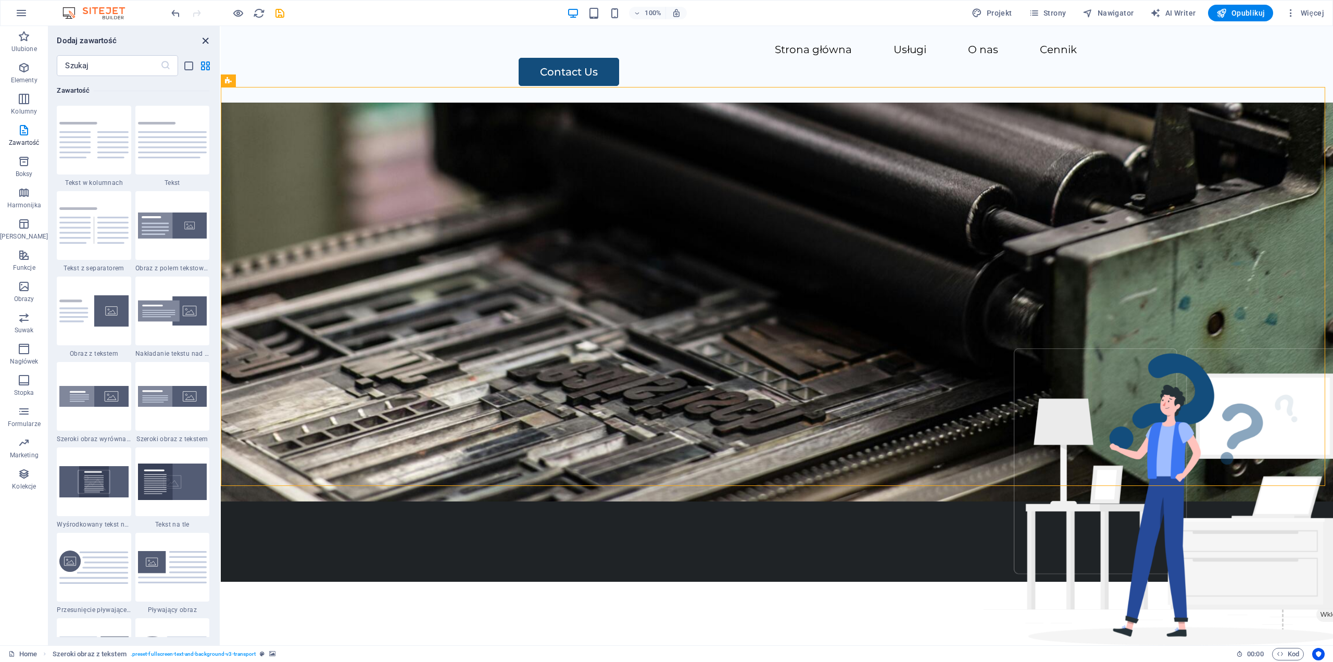
click at [206, 39] on icon "close panel" at bounding box center [205, 41] width 12 height 12
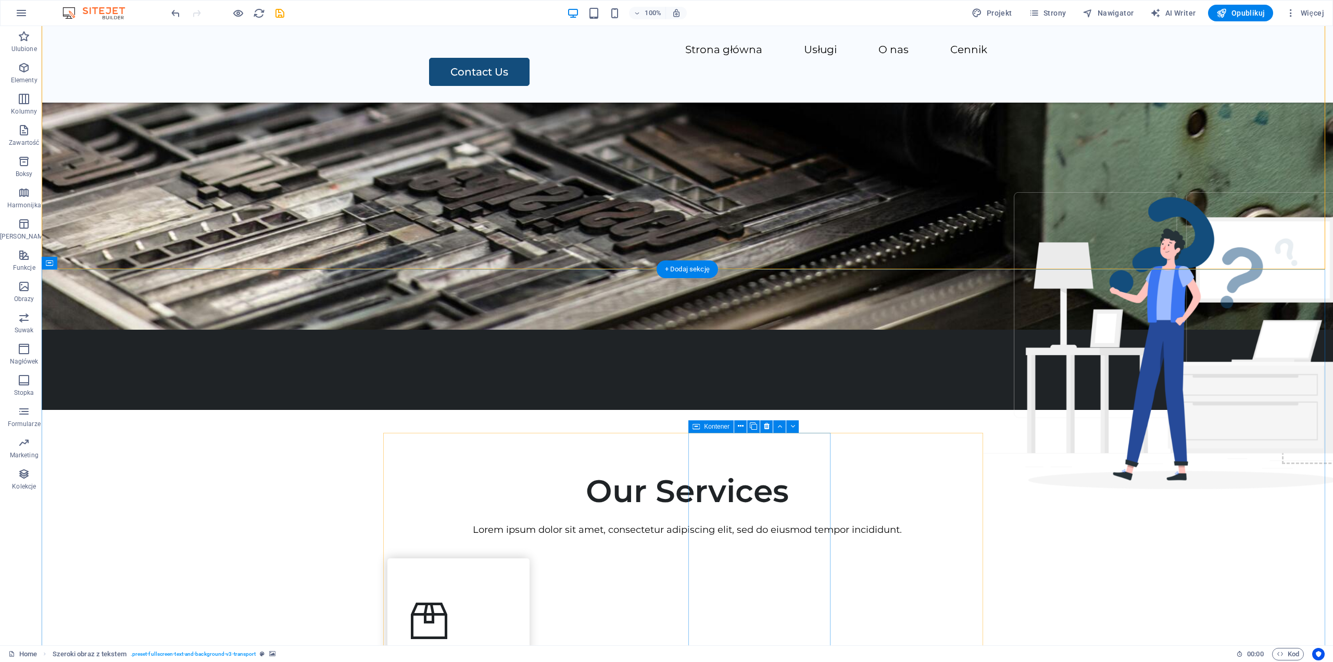
scroll to position [0, 0]
